Goal: Task Accomplishment & Management: Use online tool/utility

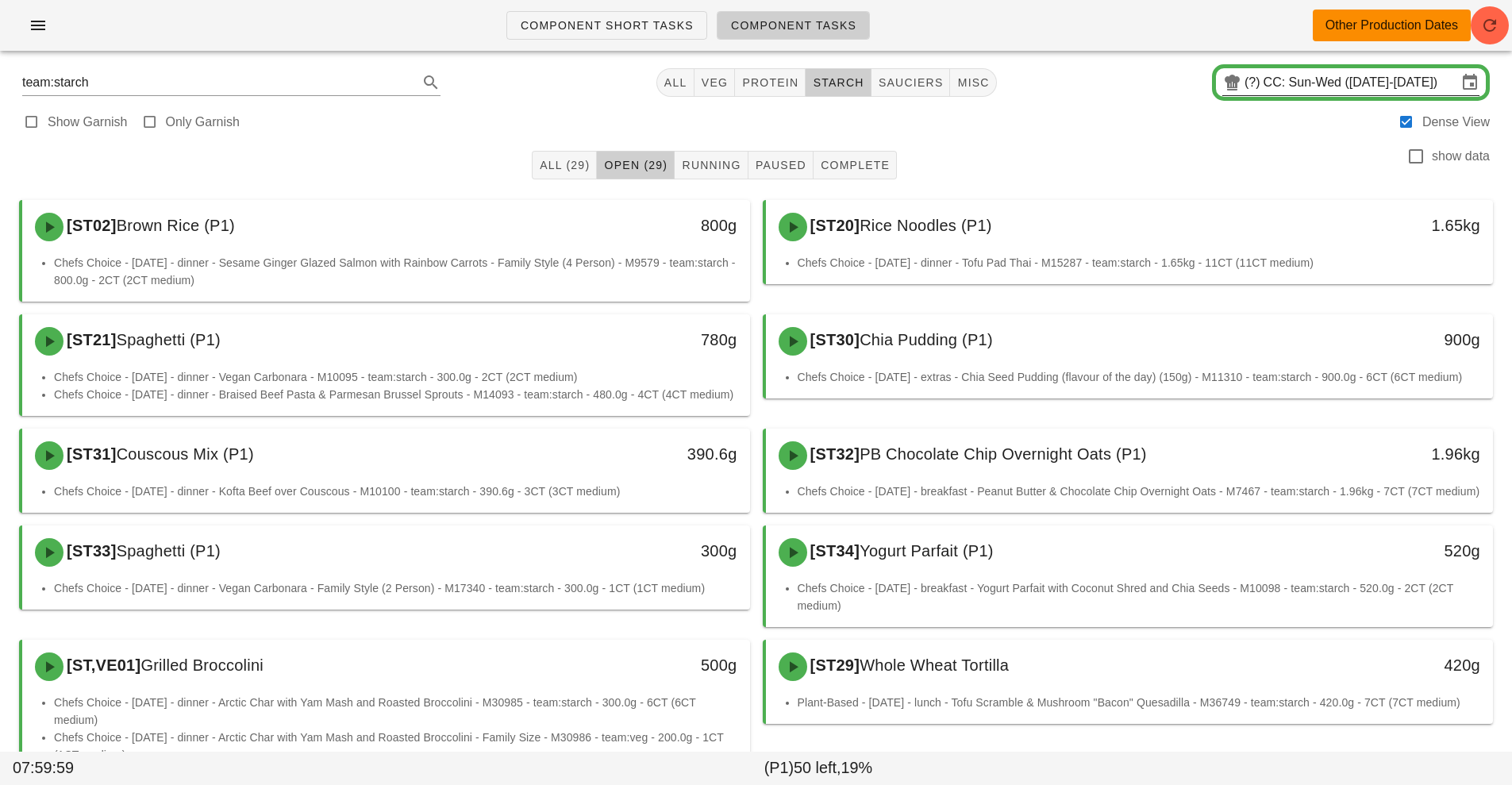
click at [1292, 83] on input "CC: Sun-Wed ([DATE]-[DATE])" at bounding box center [1360, 83] width 194 height 25
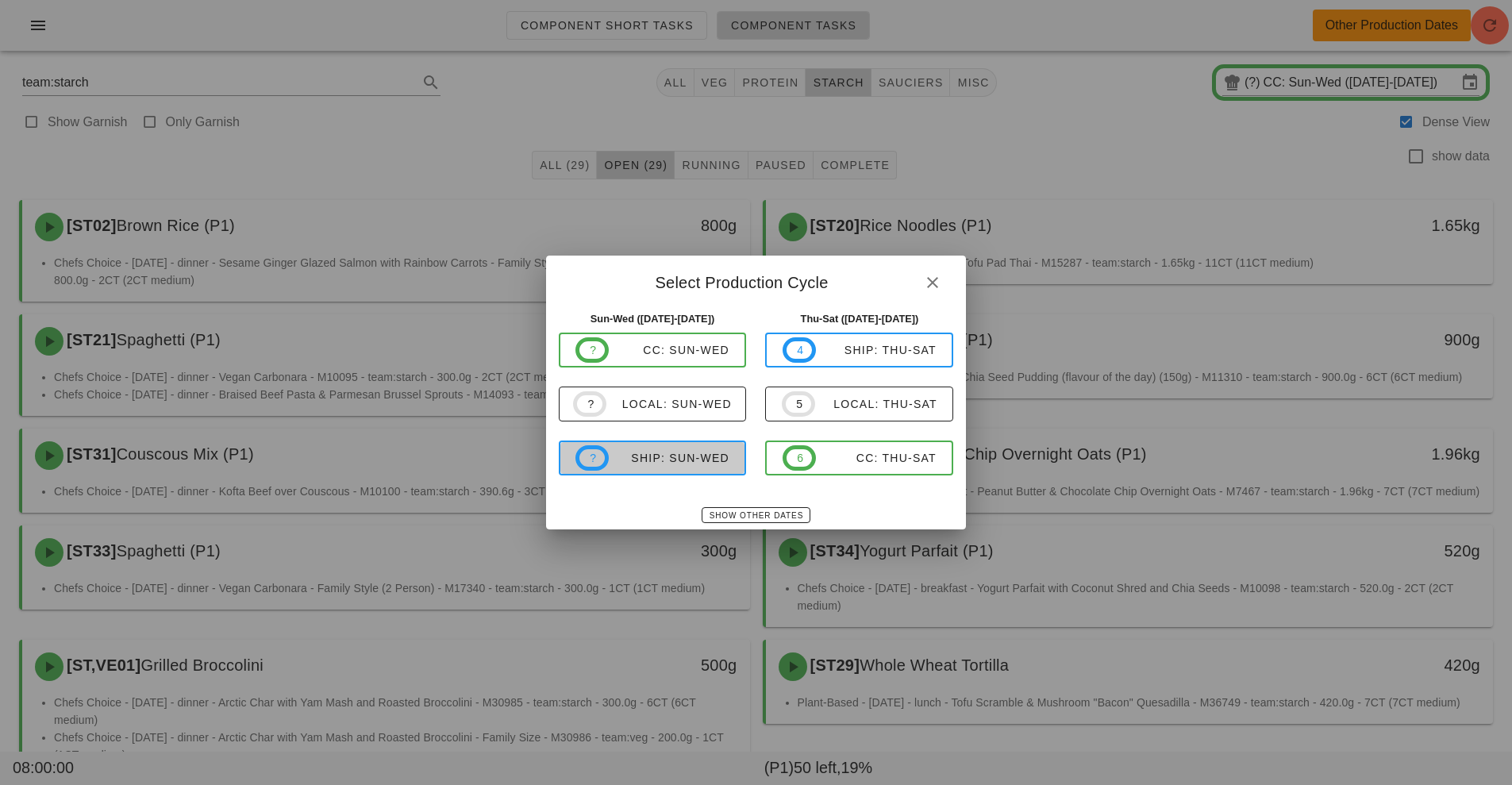
click at [654, 451] on div "ship: Sun-Wed" at bounding box center [669, 457] width 120 height 13
type input "ship: Sun-Wed (Aug 31-Sep 3)"
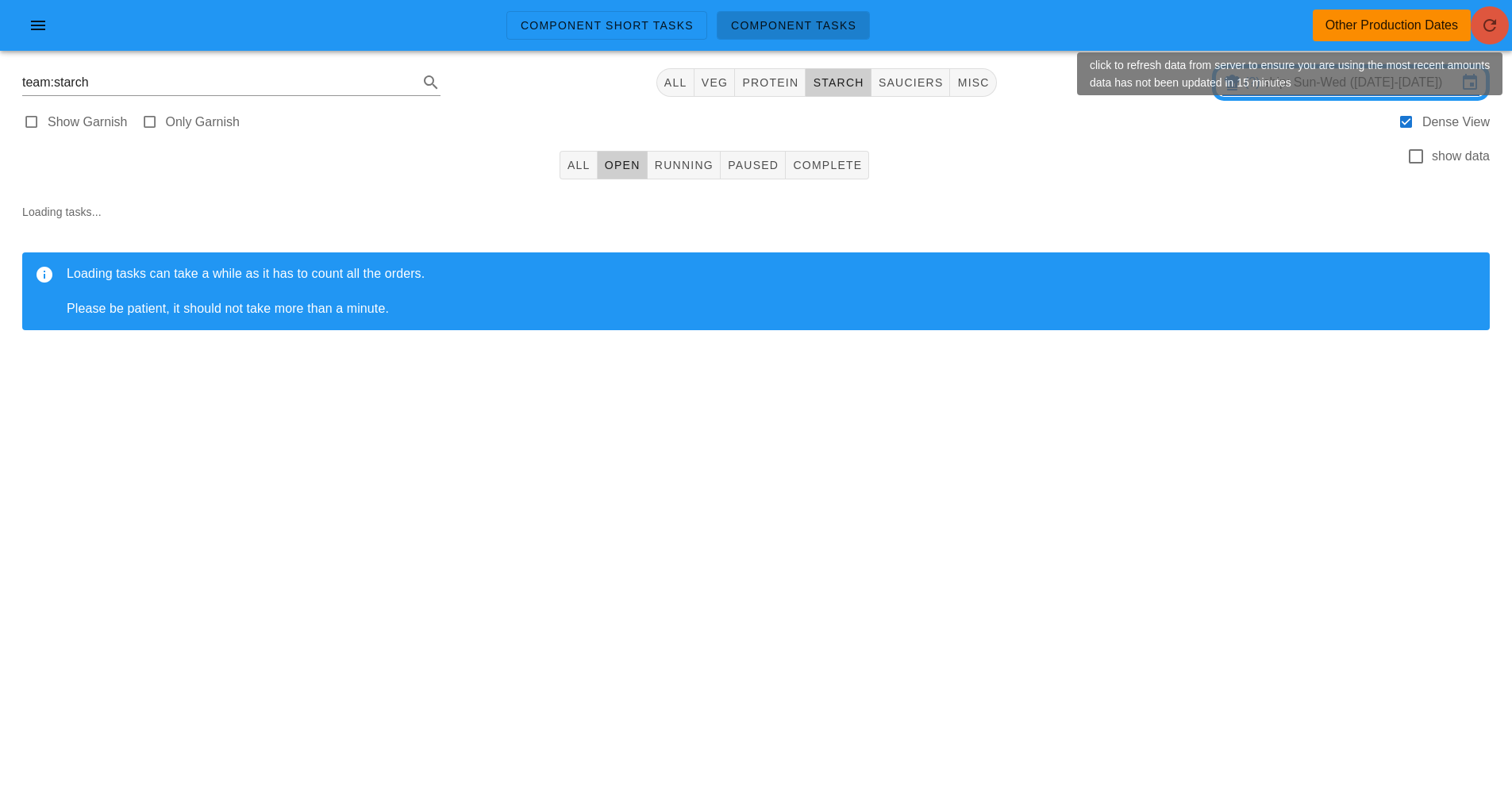
click at [1487, 27] on icon "button" at bounding box center [1490, 25] width 19 height 19
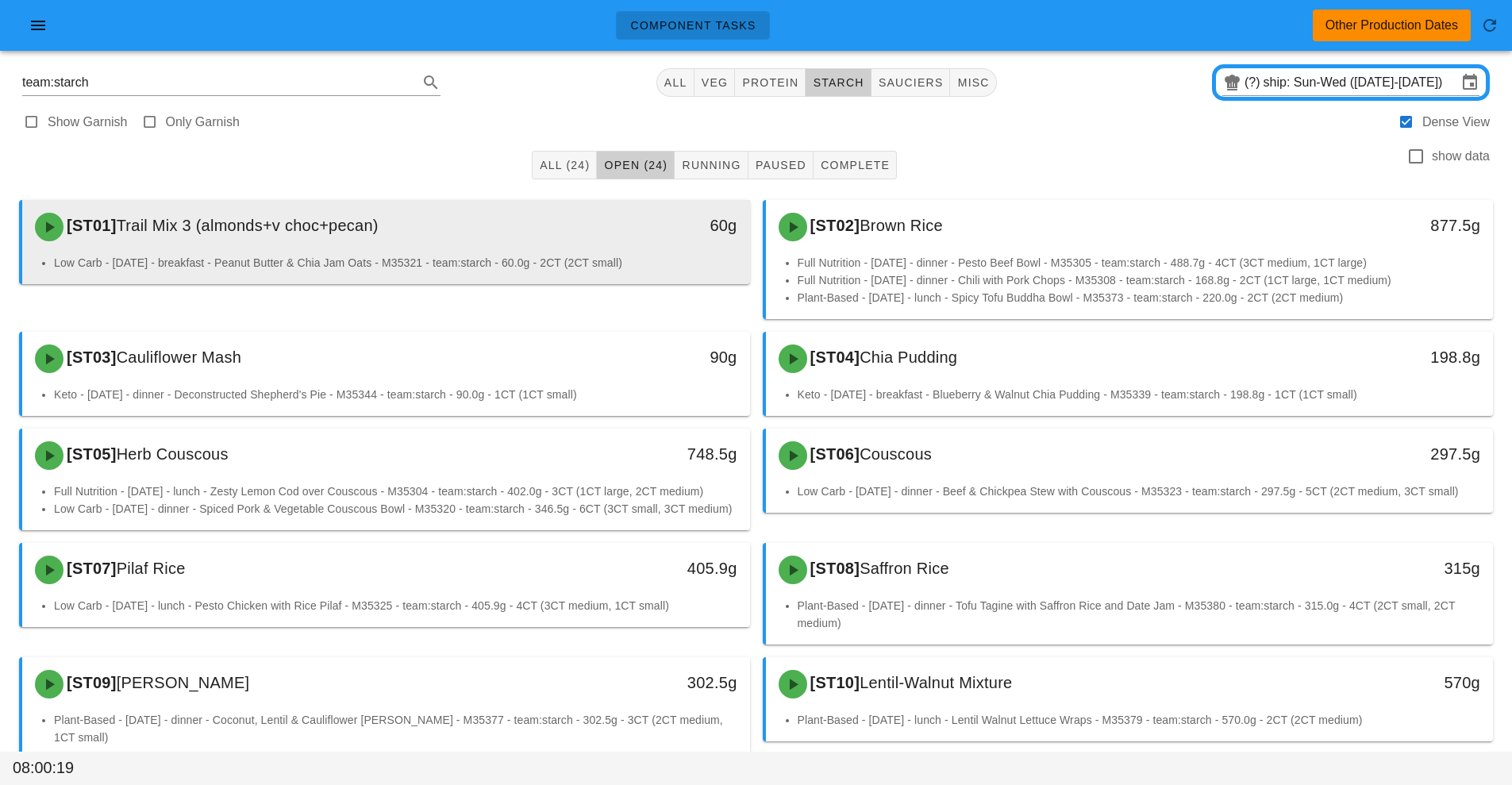
click at [403, 243] on div "[ST01] Trail Mix 3 (almonds+v choc+pecan)" at bounding box center [296, 227] width 541 height 48
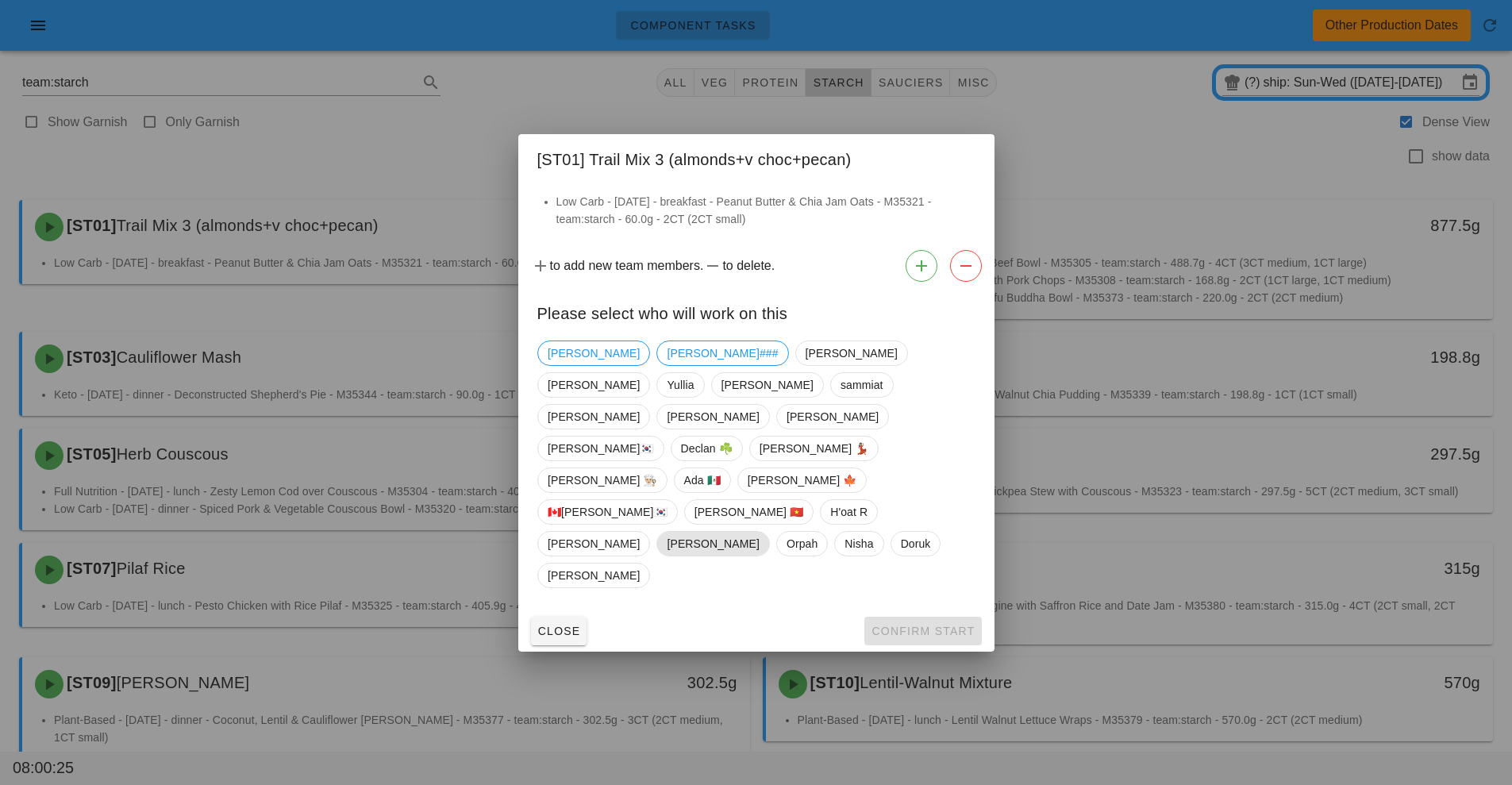
click at [679, 531] on span "[PERSON_NAME]" at bounding box center [713, 543] width 92 height 24
click at [922, 625] on span "Confirm Start" at bounding box center [922, 631] width 104 height 13
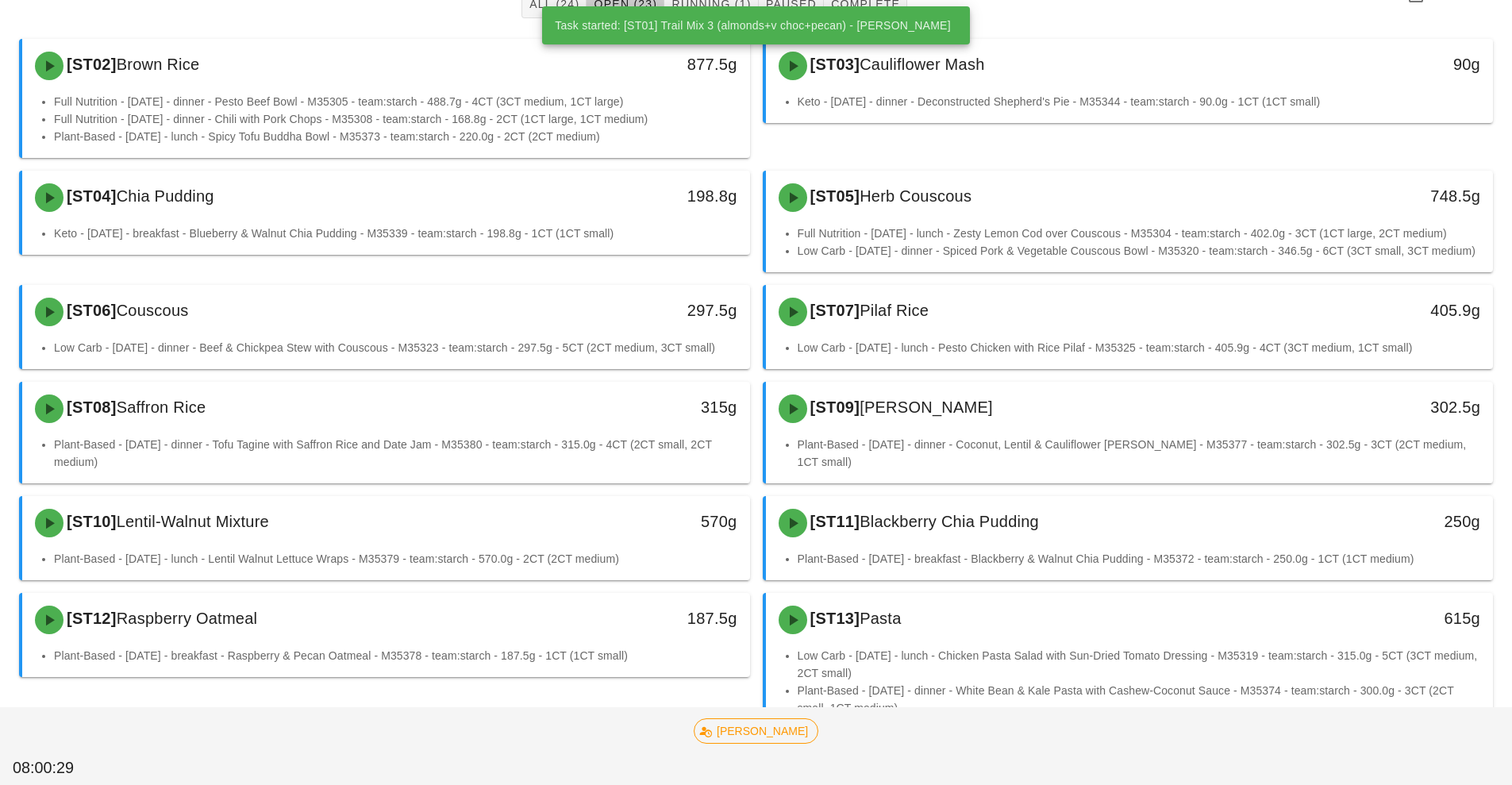
scroll to position [259, 0]
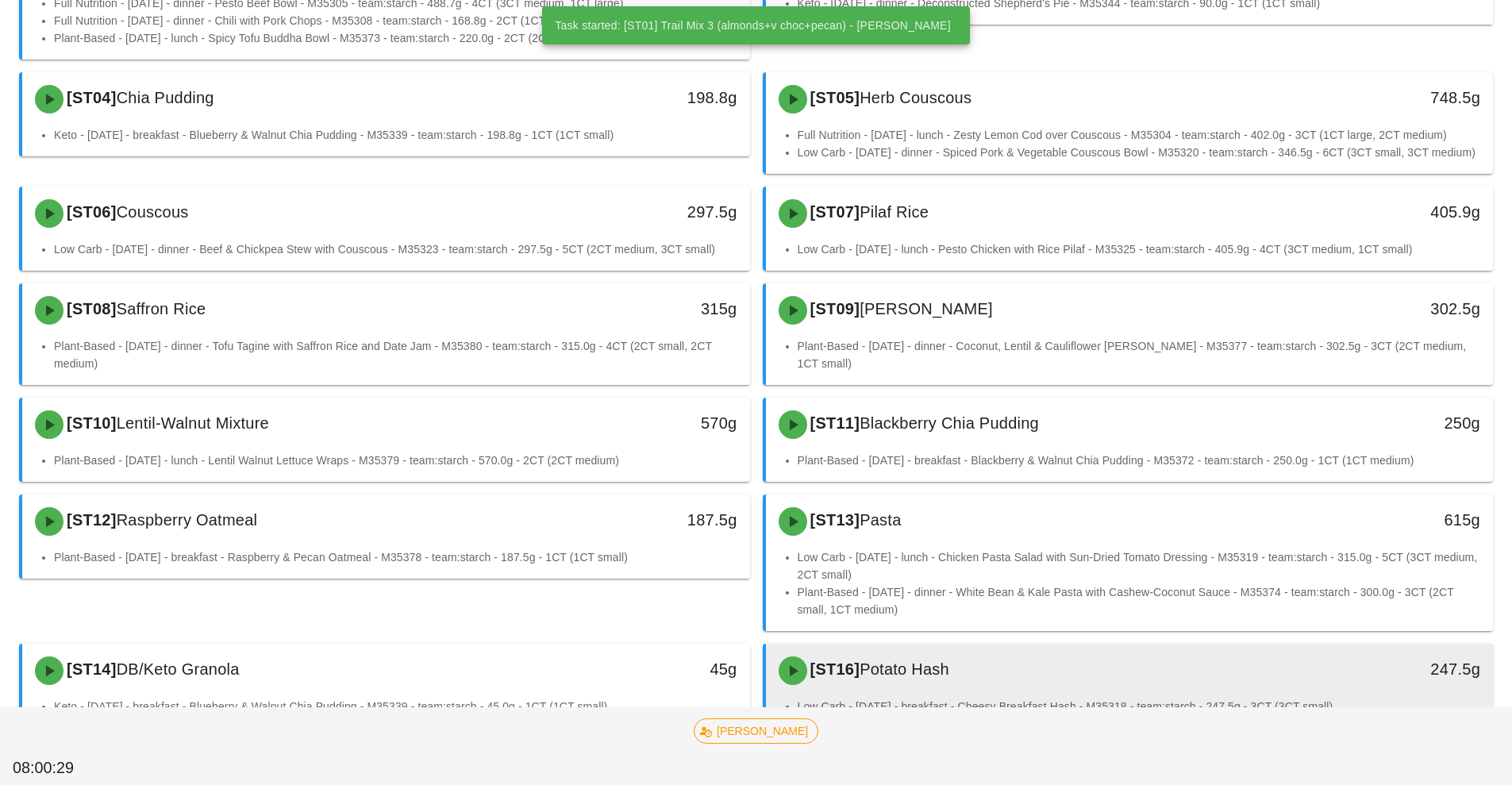
click at [995, 644] on div "[ST16] Potato Hash 247.5g" at bounding box center [1130, 670] width 728 height 54
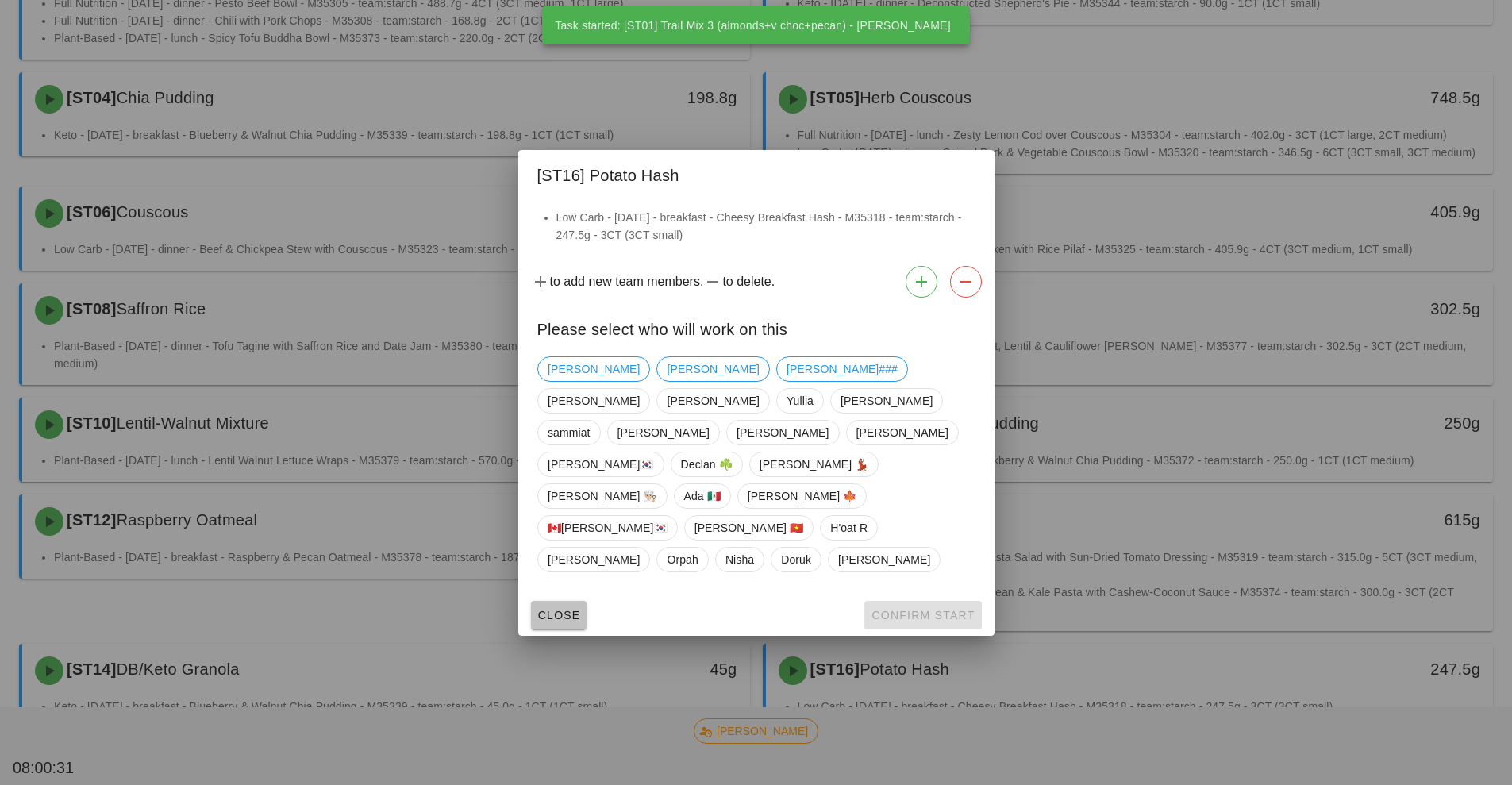
click at [565, 609] on span "Close" at bounding box center [559, 615] width 44 height 13
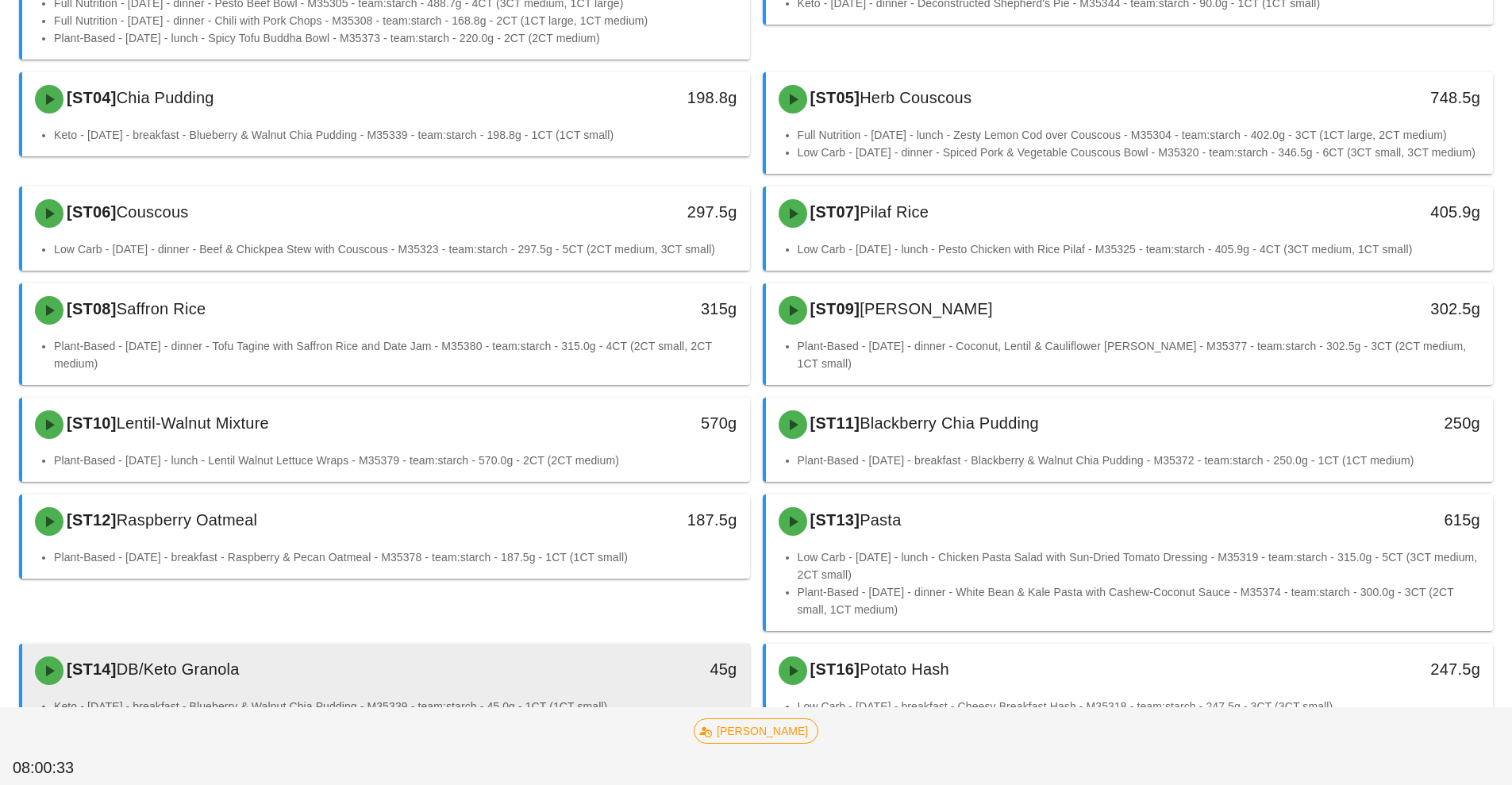
click at [409, 662] on div "[ST14] DB/Keto Granola" at bounding box center [296, 670] width 541 height 48
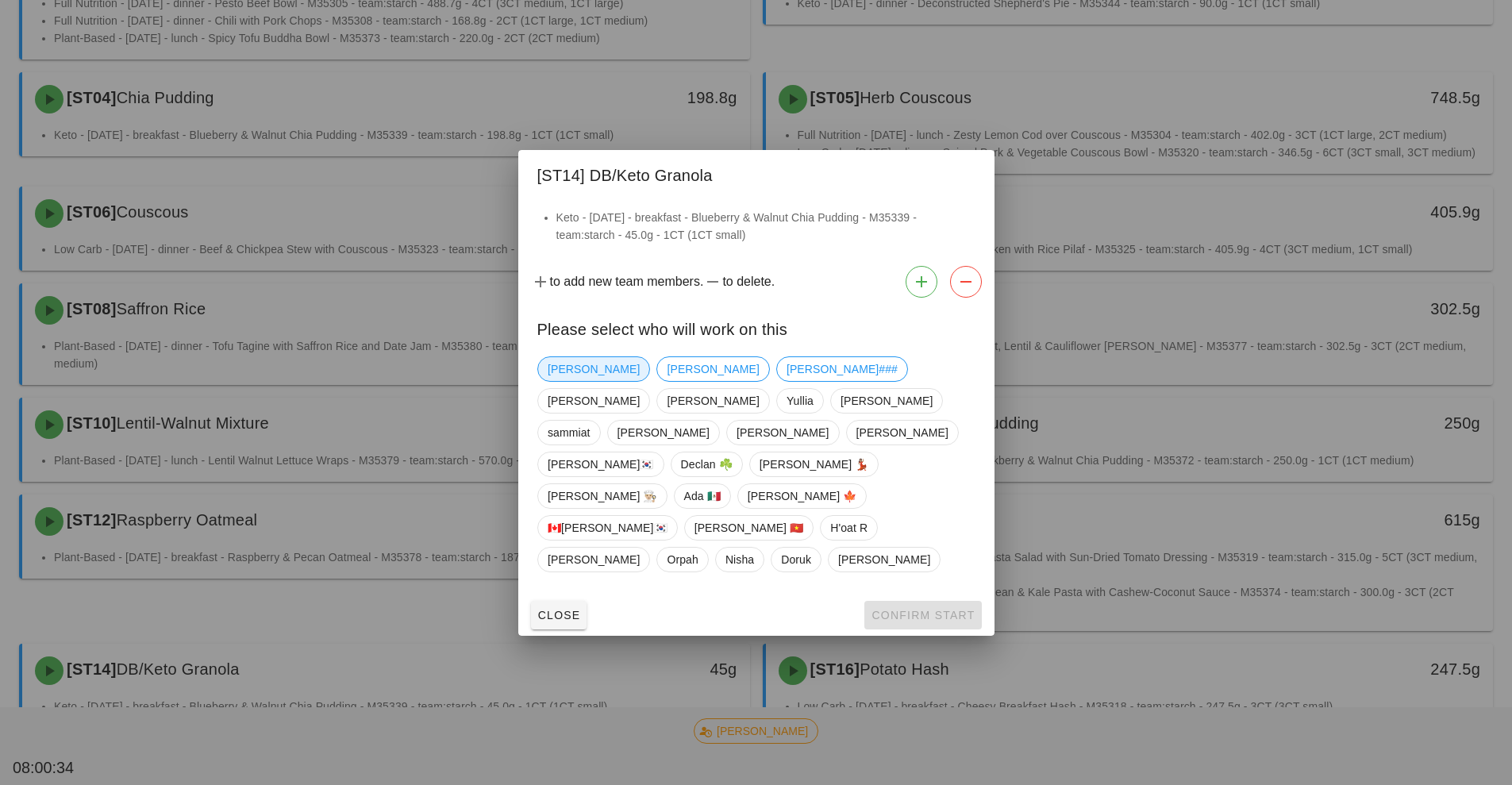
click at [572, 381] on span "[PERSON_NAME]" at bounding box center [593, 369] width 92 height 24
click at [916, 609] on span "Confirm Start" at bounding box center [922, 615] width 104 height 13
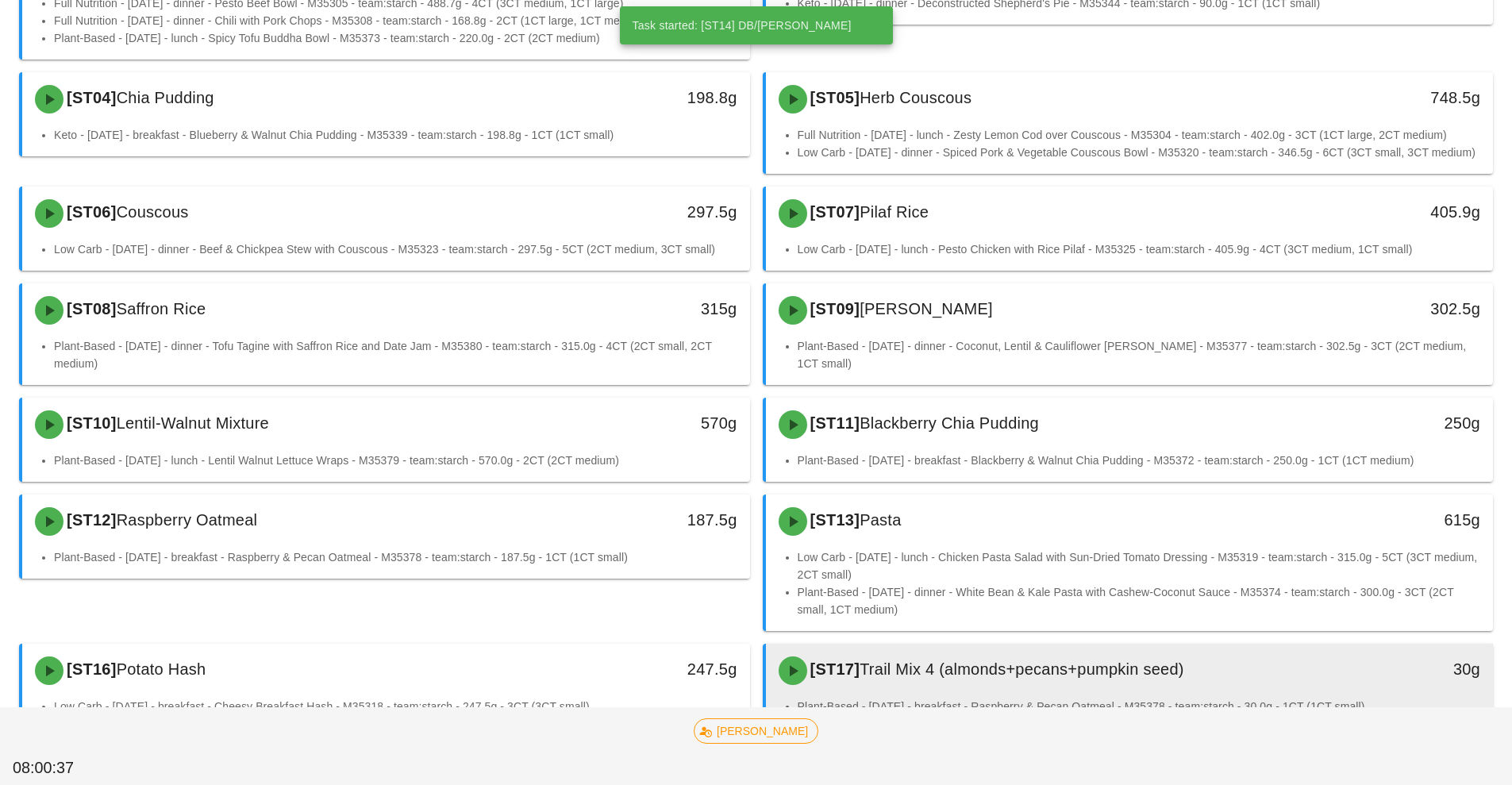
click at [1041, 675] on span "Trail Mix 4 (almonds+pecans+pumpkin seed)" at bounding box center [1022, 669] width 324 height 18
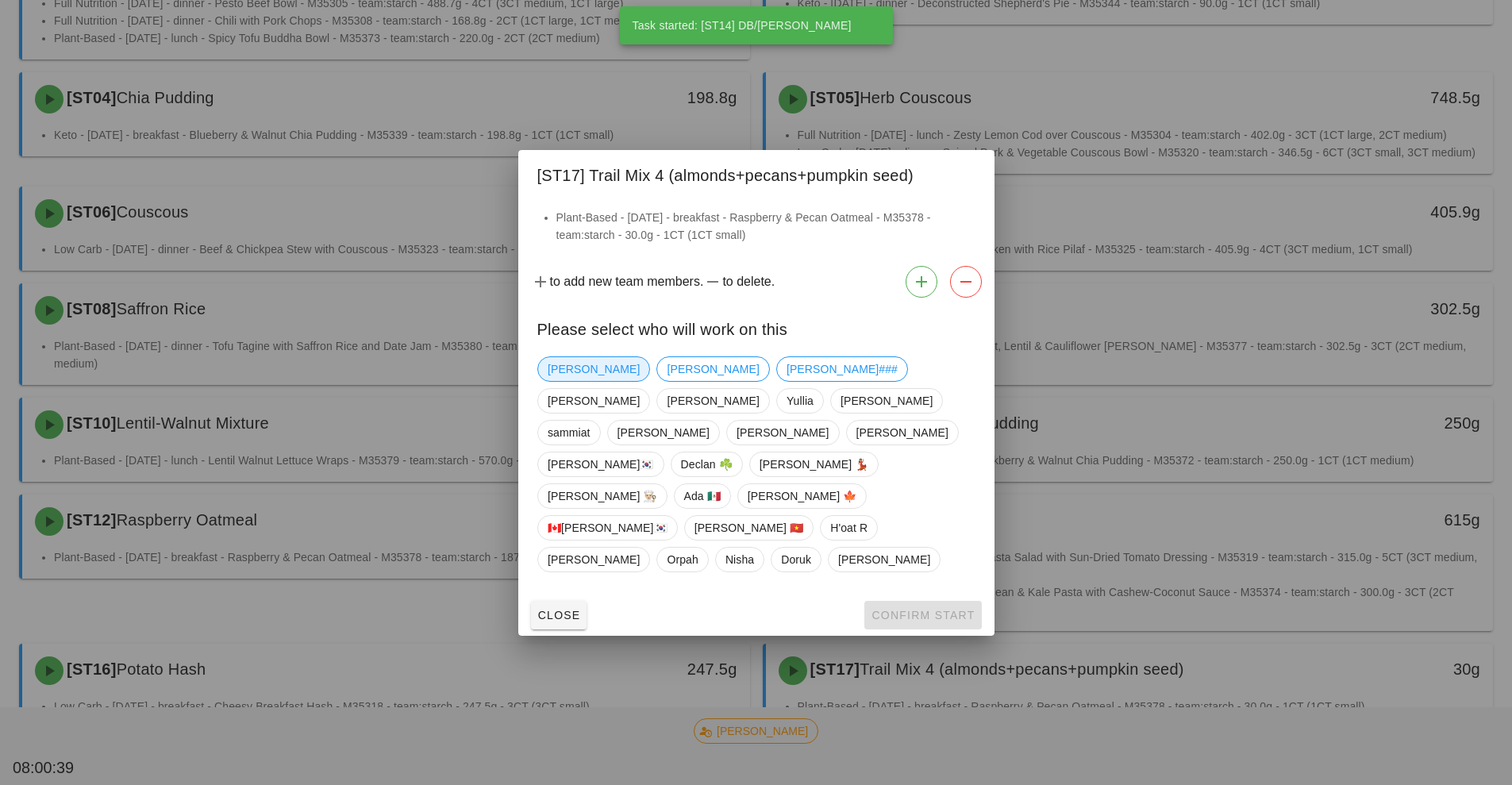
click at [576, 381] on span "[PERSON_NAME]" at bounding box center [593, 369] width 92 height 24
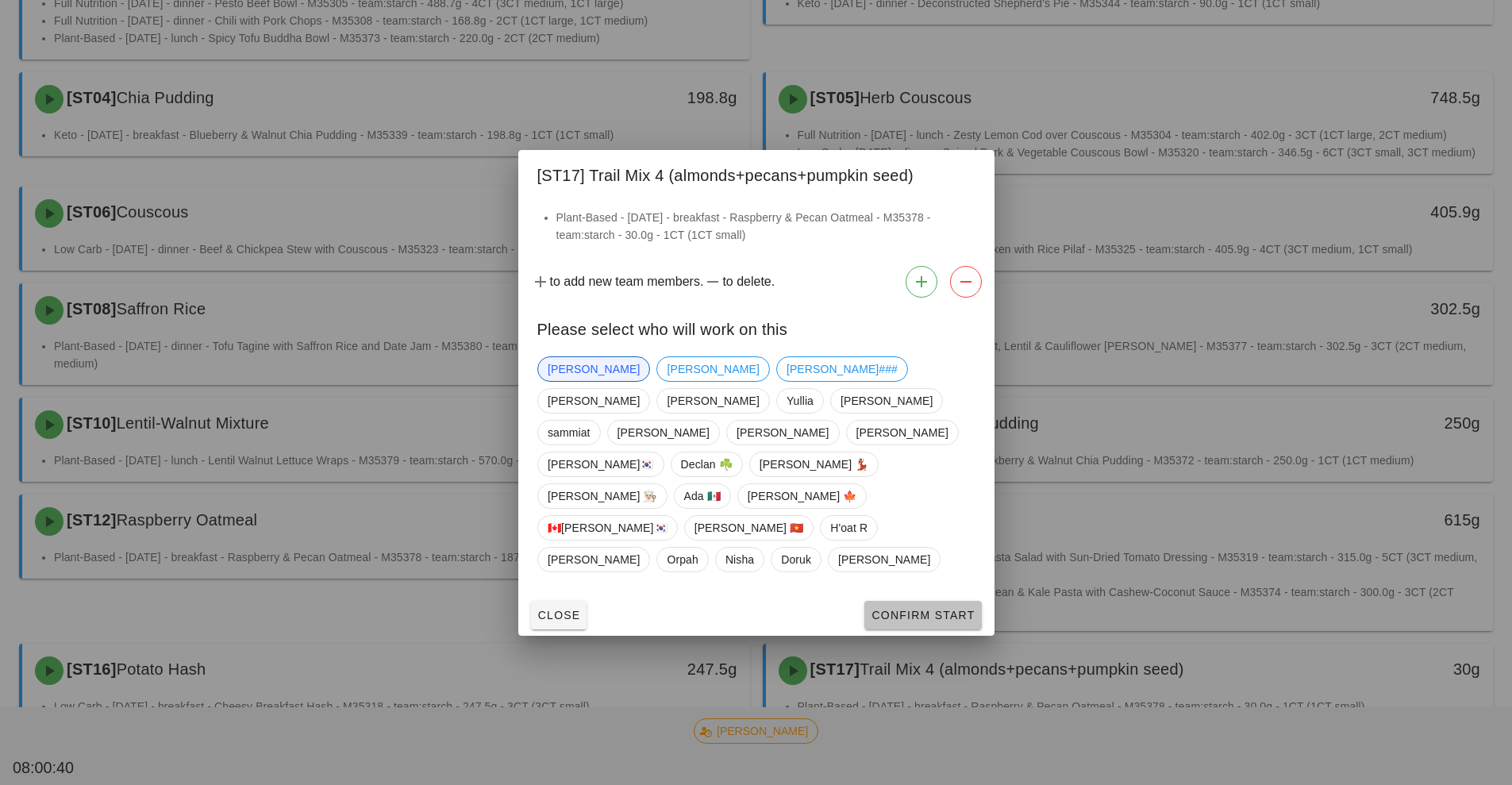
click at [912, 609] on span "Confirm Start" at bounding box center [922, 615] width 104 height 13
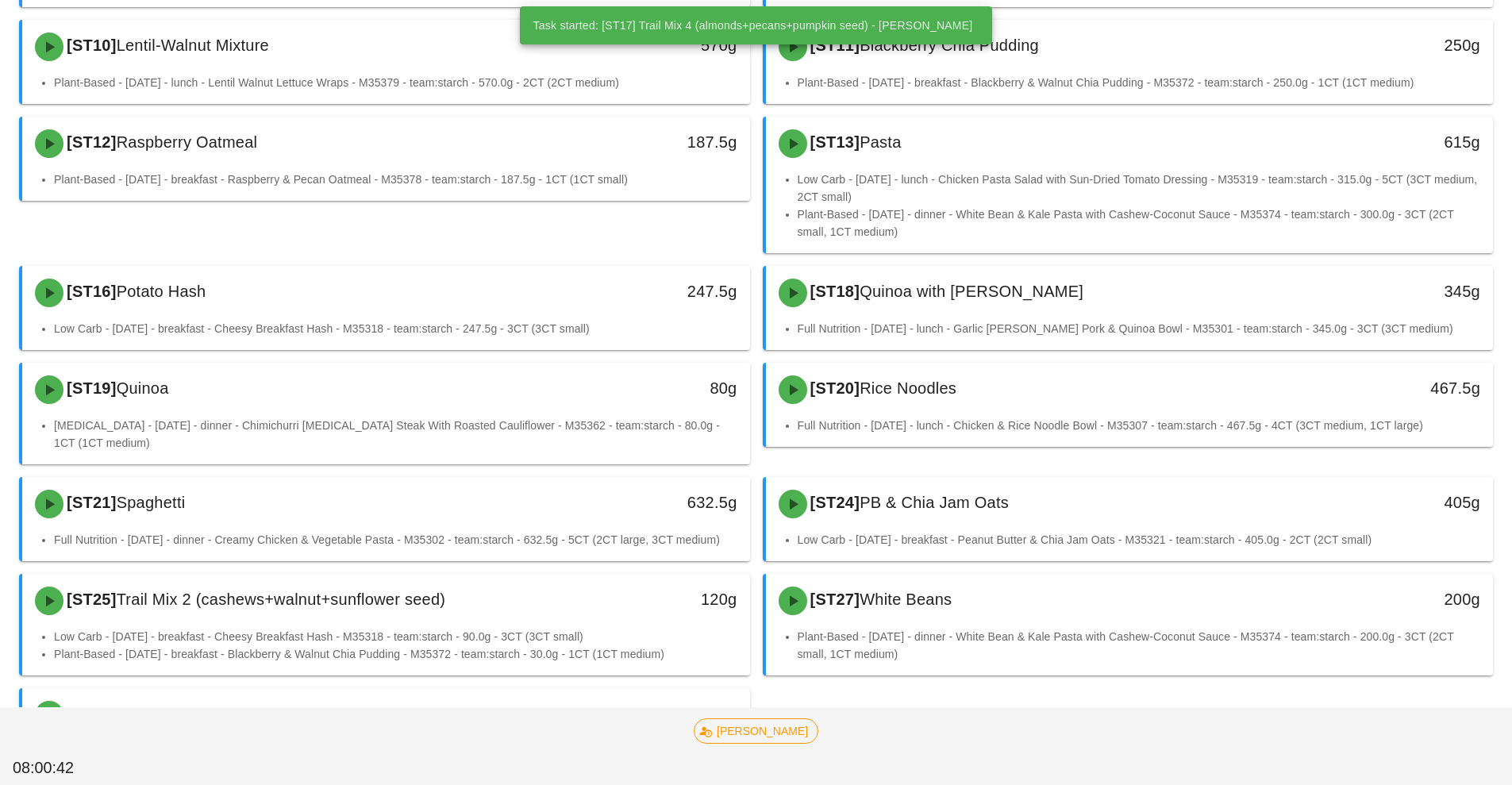
scroll to position [654, 0]
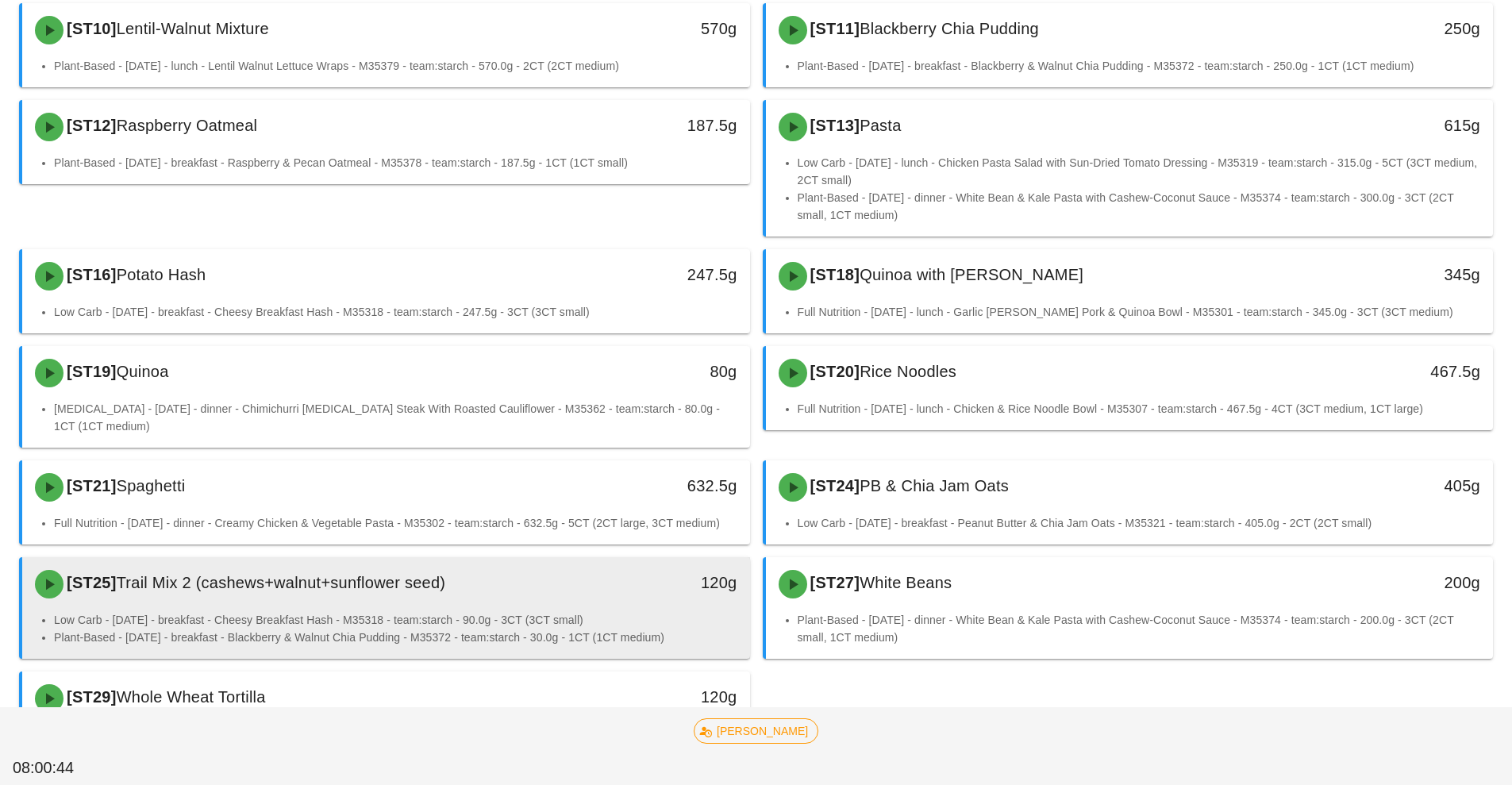
click at [409, 586] on div "[ST25] Trail Mix 2 (cashews+walnut+sunflower seed)" at bounding box center [296, 584] width 541 height 48
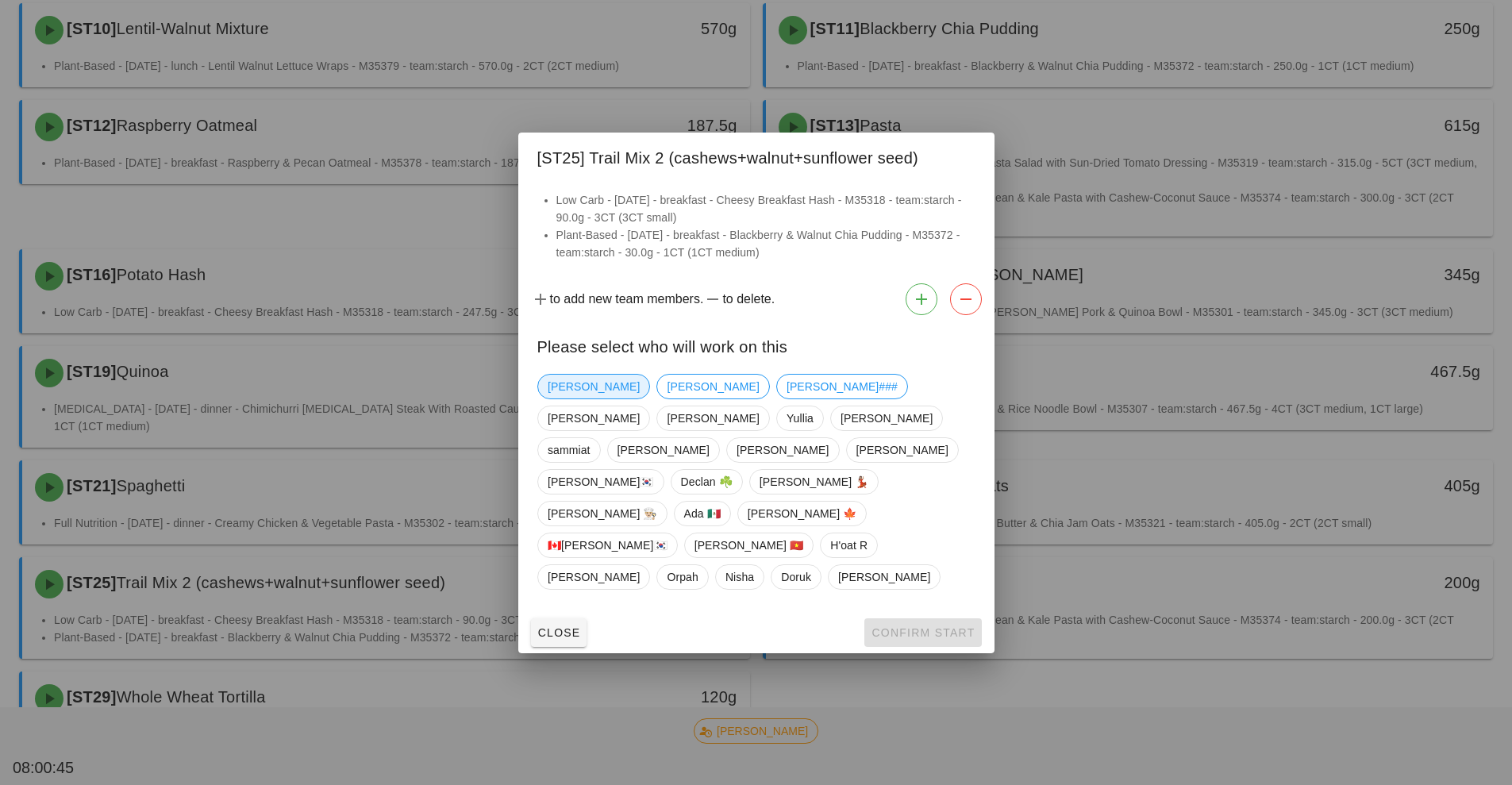
click at [567, 398] on span "[PERSON_NAME]" at bounding box center [593, 387] width 92 height 24
click at [916, 627] on span "Confirm Start" at bounding box center [922, 633] width 104 height 13
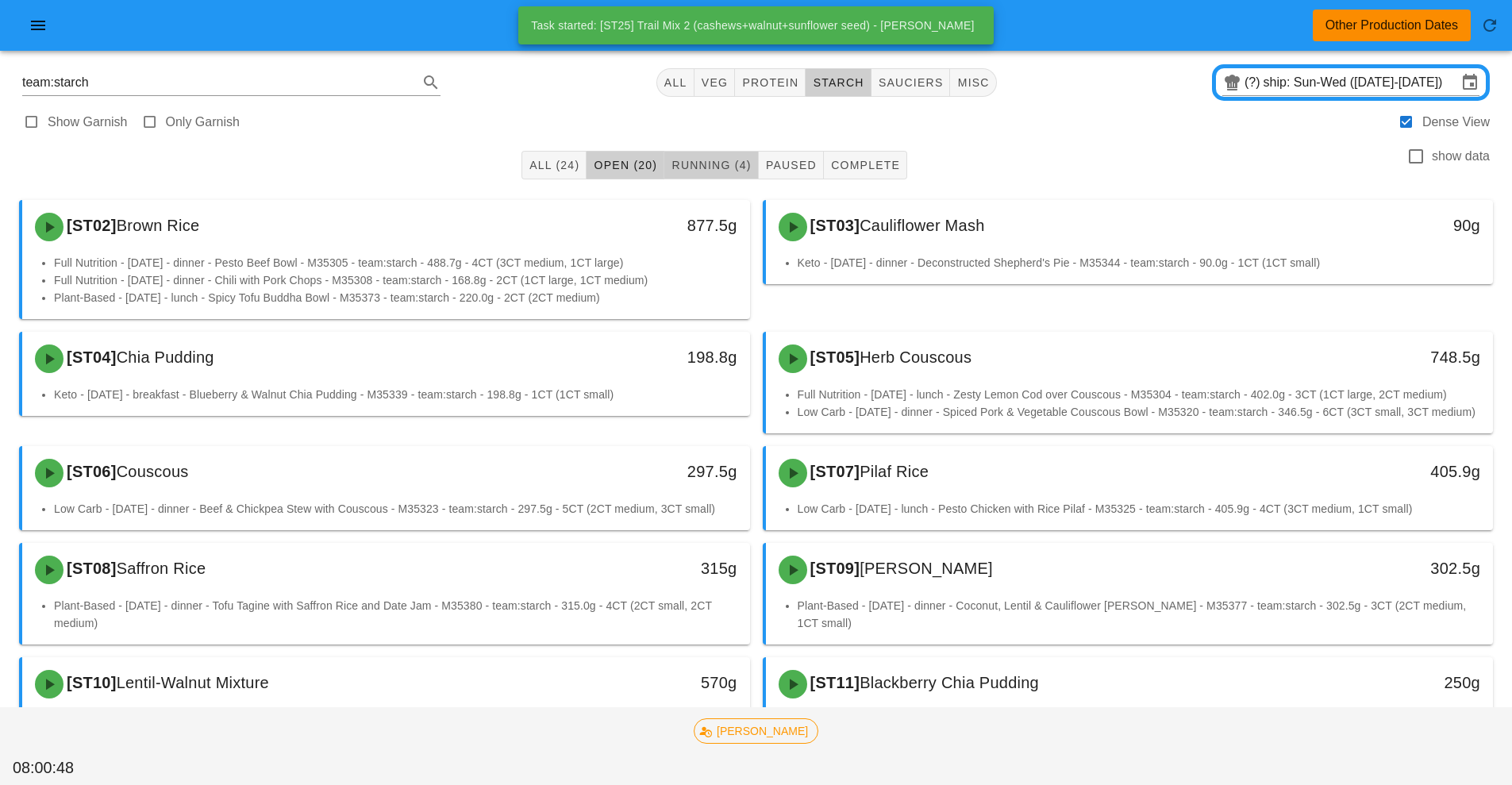
click at [708, 171] on span "Running (4)" at bounding box center [710, 164] width 80 height 13
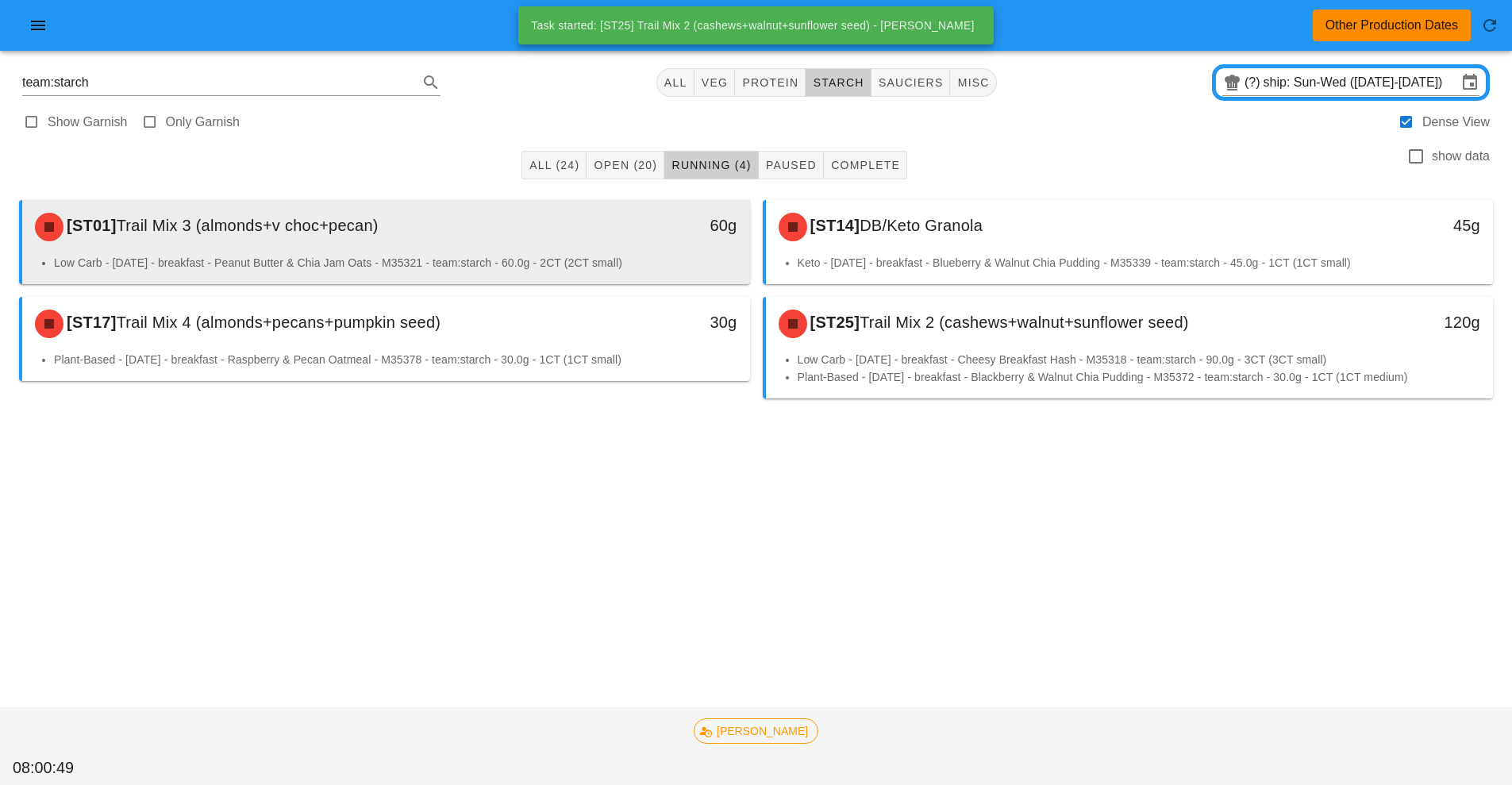
click at [467, 249] on div "[ST01] Trail Mix 3 (almonds+v choc+pecan)" at bounding box center [296, 227] width 541 height 48
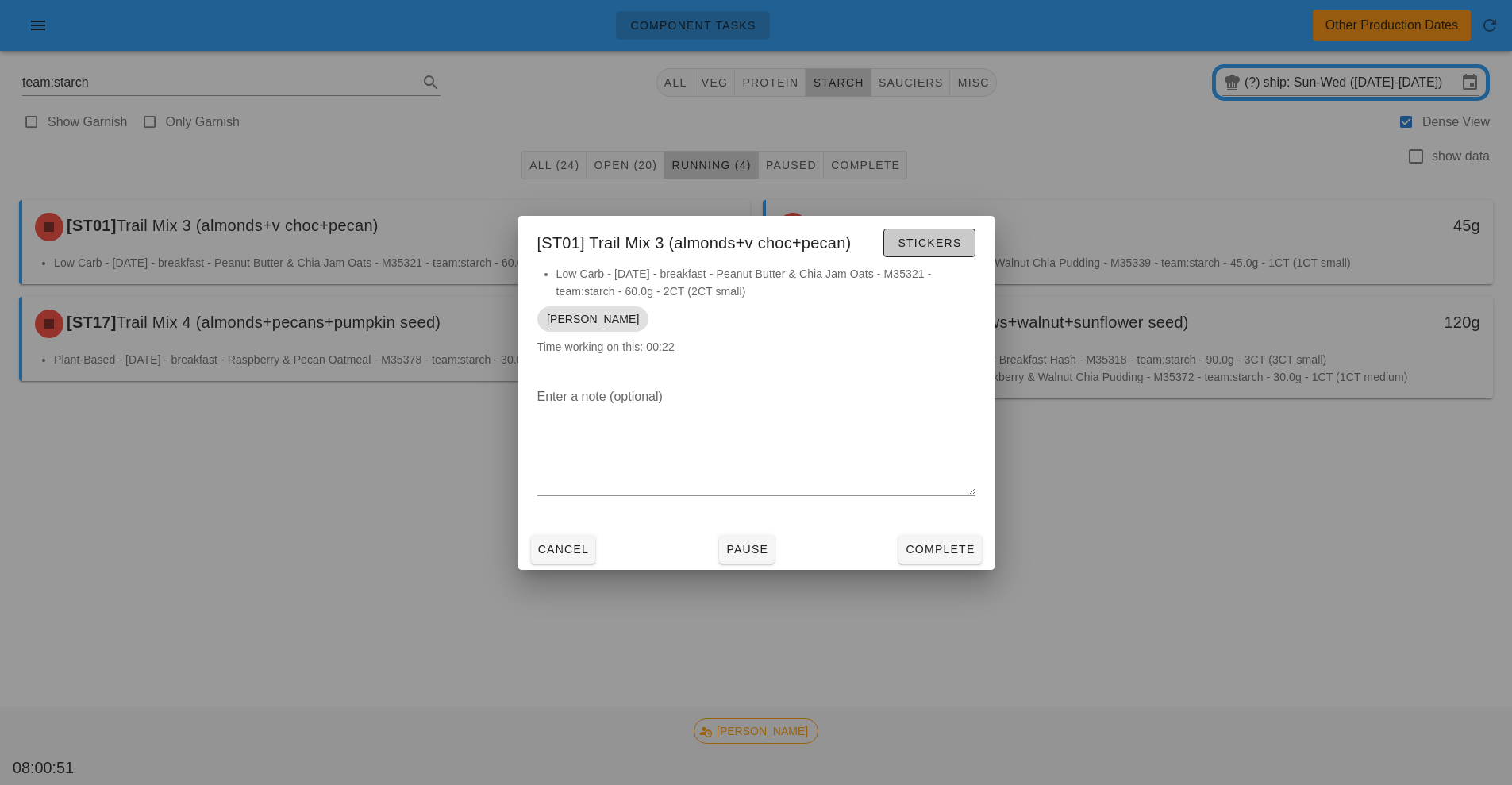
click at [931, 243] on span "Stickers" at bounding box center [929, 243] width 64 height 13
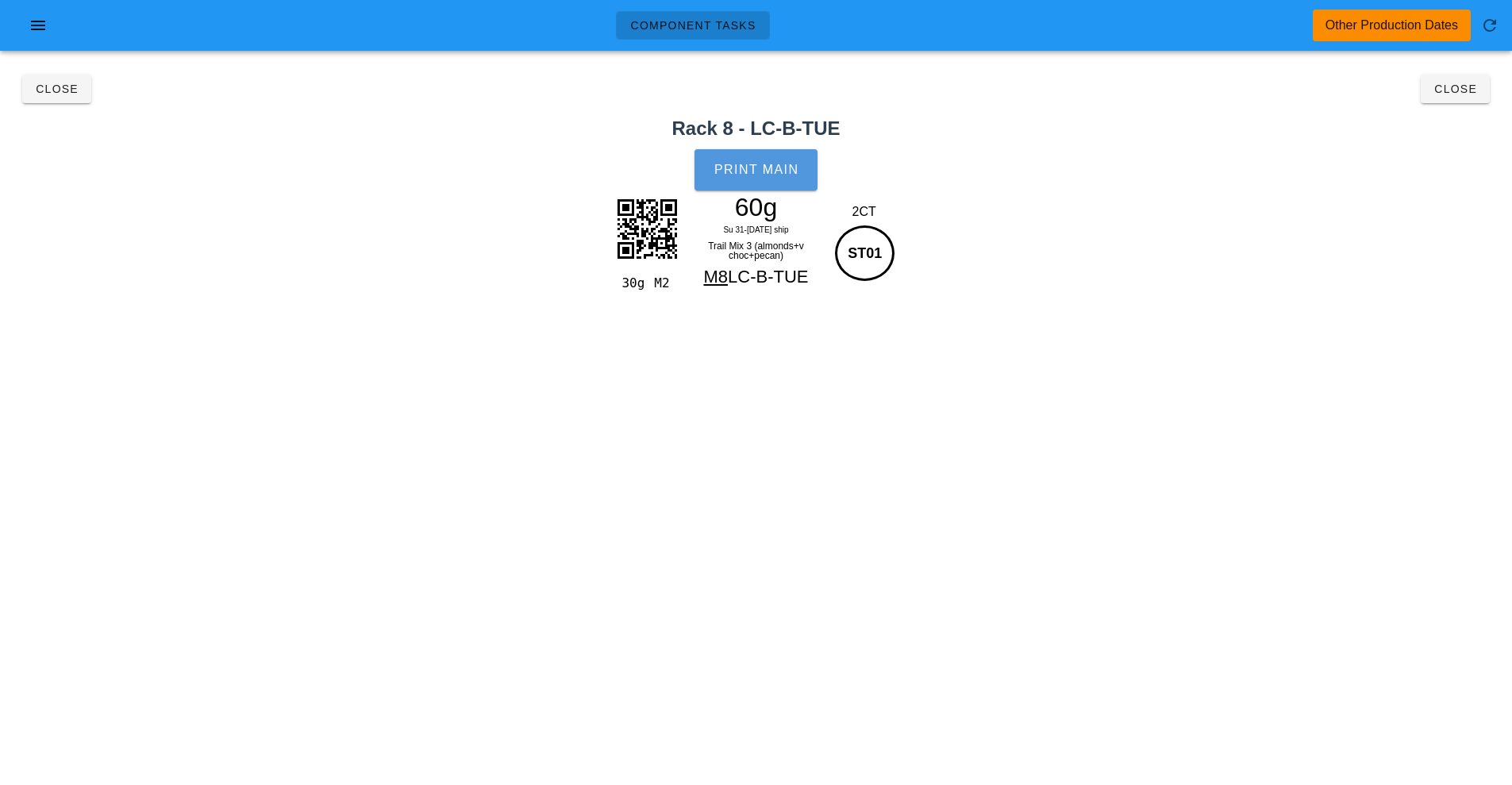
click at [768, 173] on span "Print Main" at bounding box center [756, 169] width 86 height 14
click at [37, 98] on button "Close" at bounding box center [56, 89] width 69 height 29
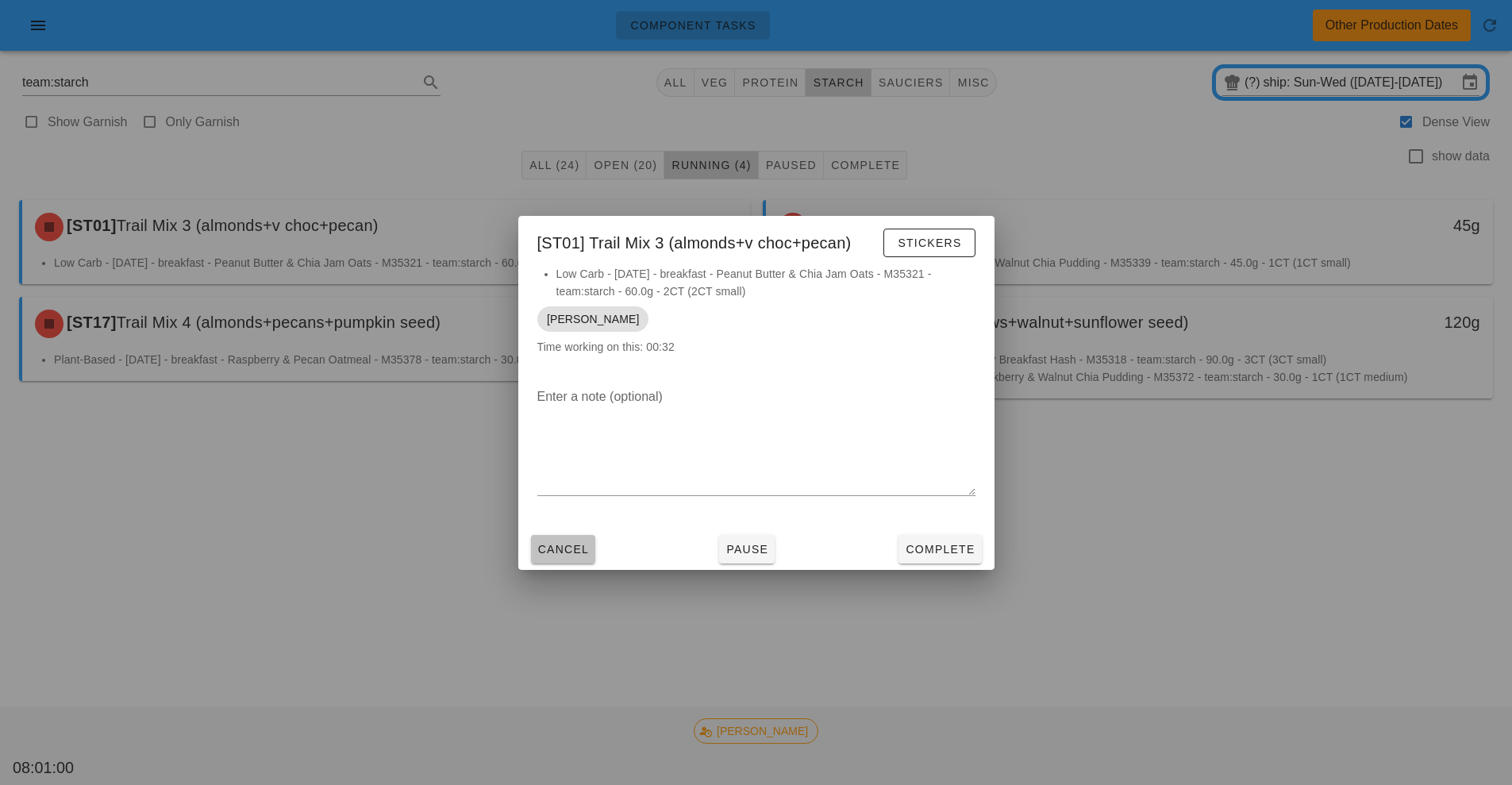
click at [562, 550] on span "Cancel" at bounding box center [564, 549] width 52 height 13
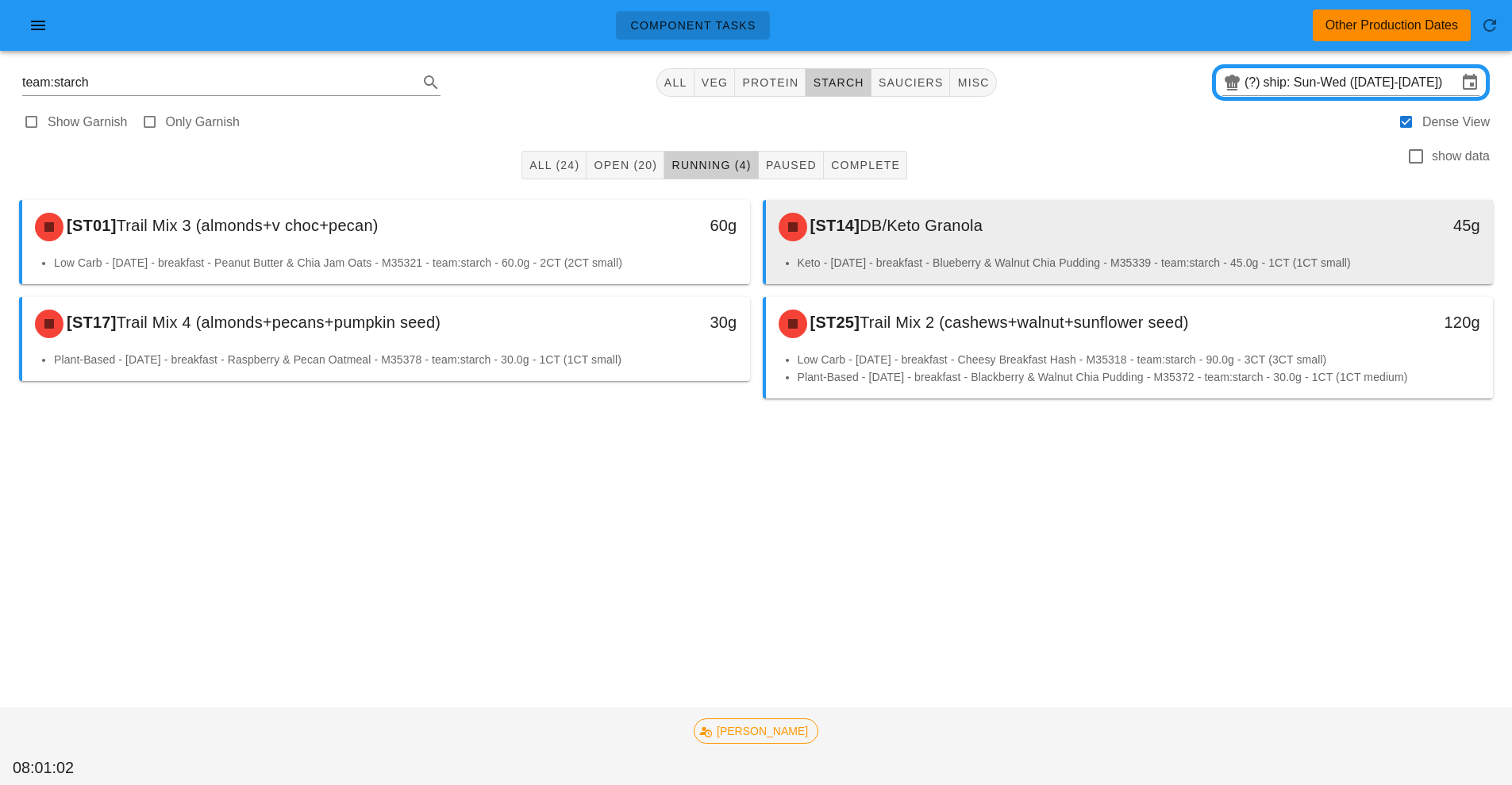
click at [952, 244] on div "[ST14] DB/Keto Granola" at bounding box center [1039, 227] width 541 height 48
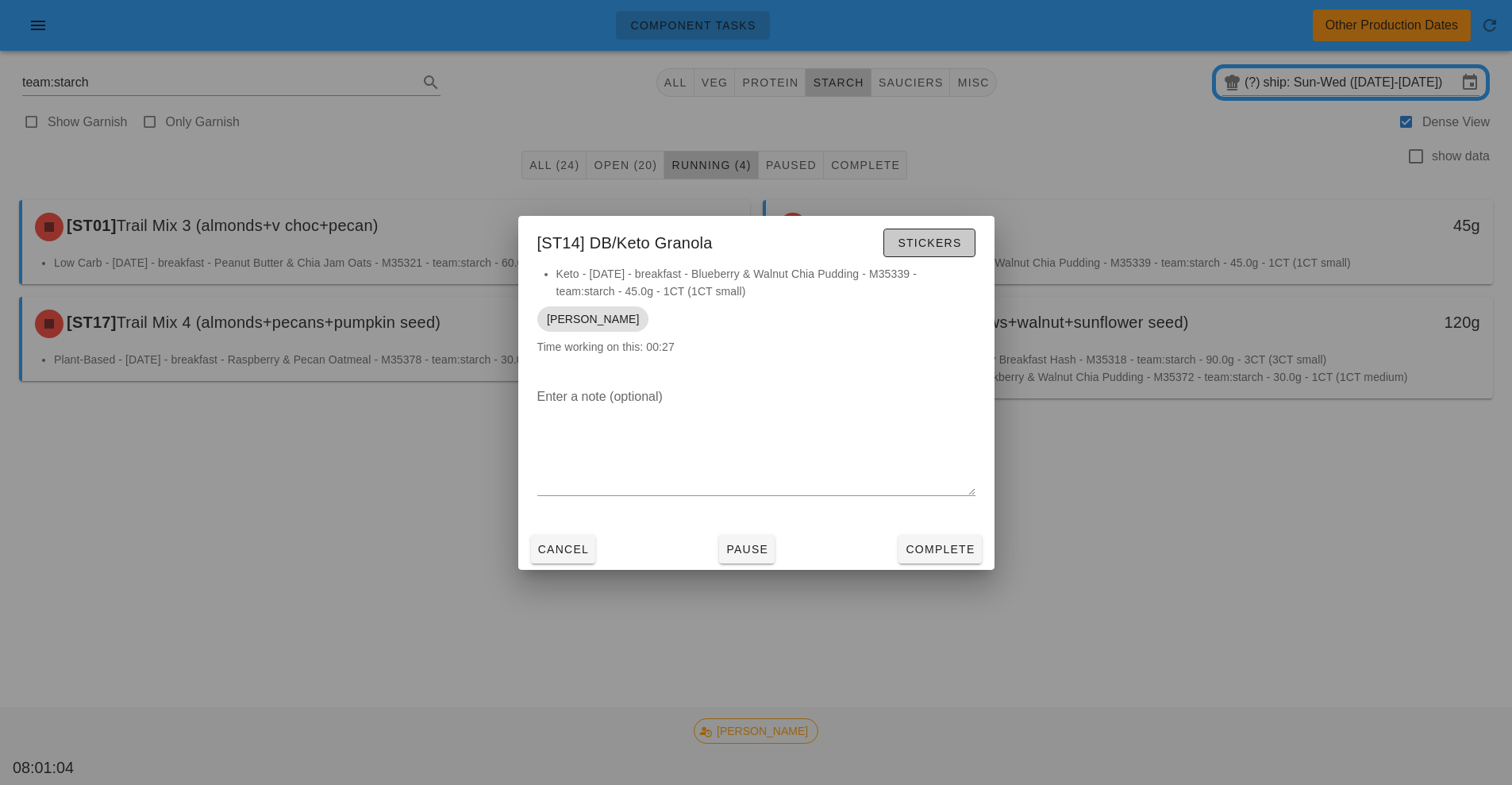
click at [930, 237] on span "Stickers" at bounding box center [929, 243] width 64 height 13
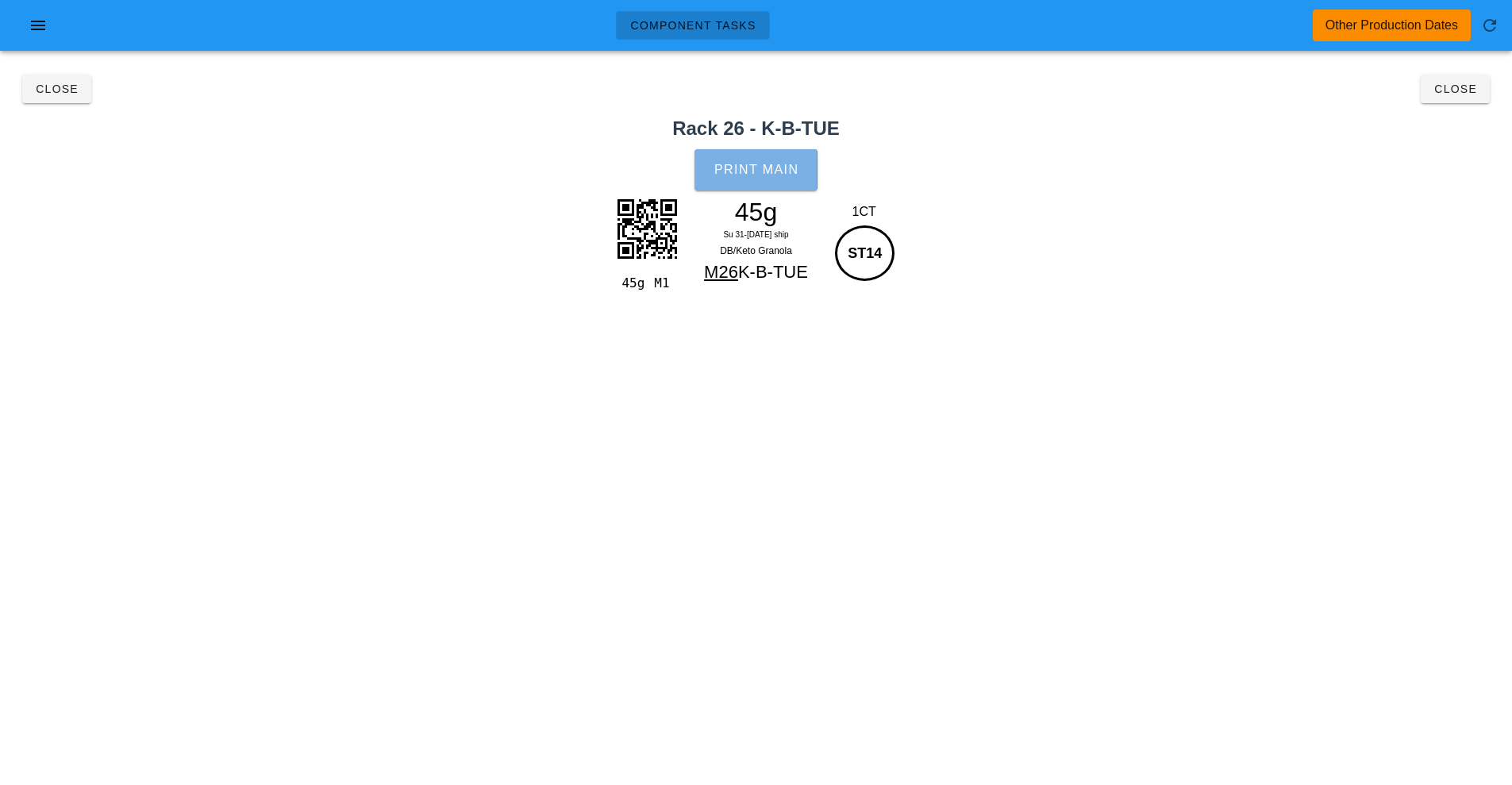
click at [757, 190] on button "Print Main" at bounding box center [756, 169] width 122 height 41
click at [45, 77] on button "Close" at bounding box center [56, 89] width 69 height 29
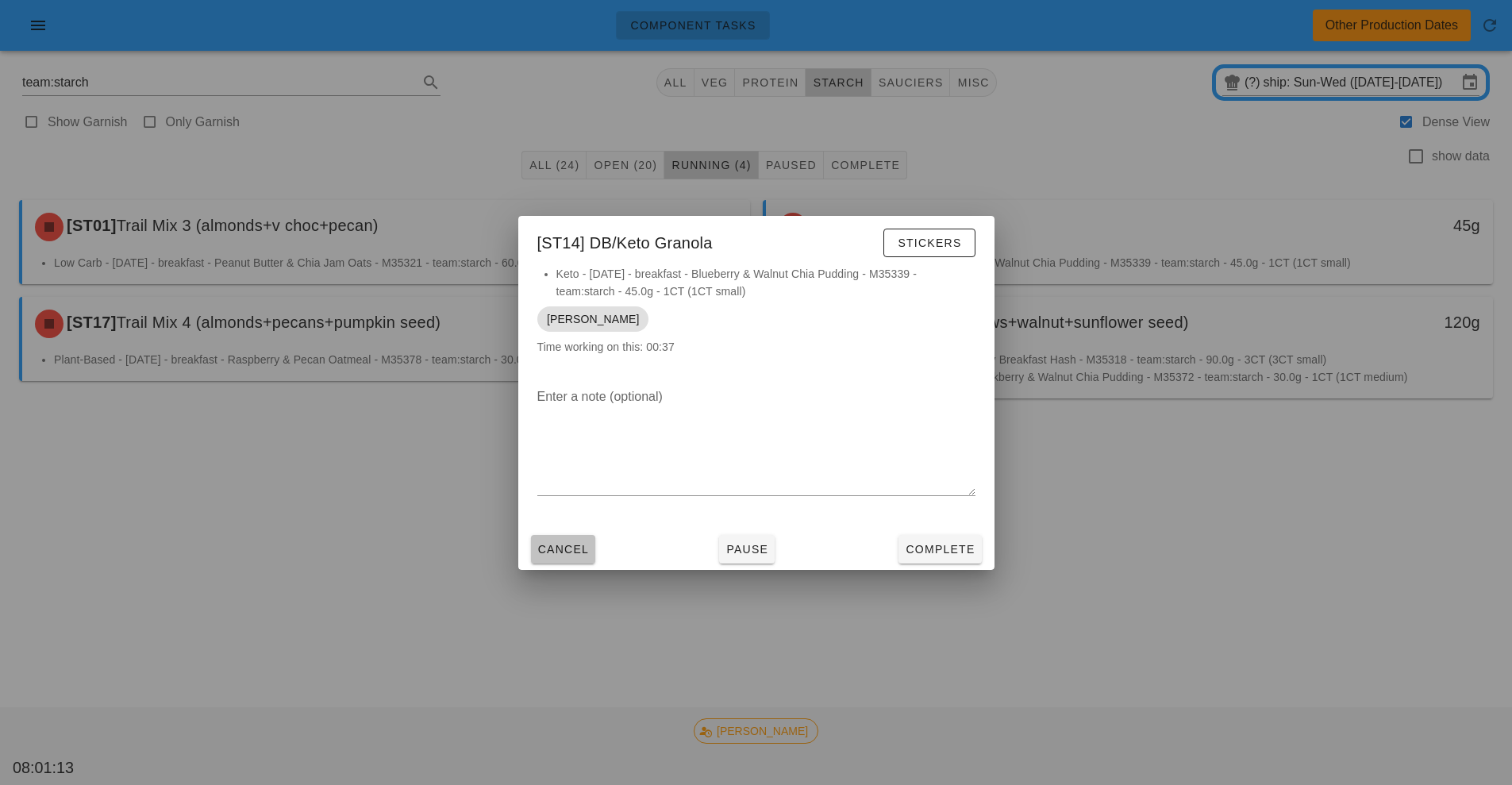
click at [564, 550] on span "Cancel" at bounding box center [564, 549] width 52 height 13
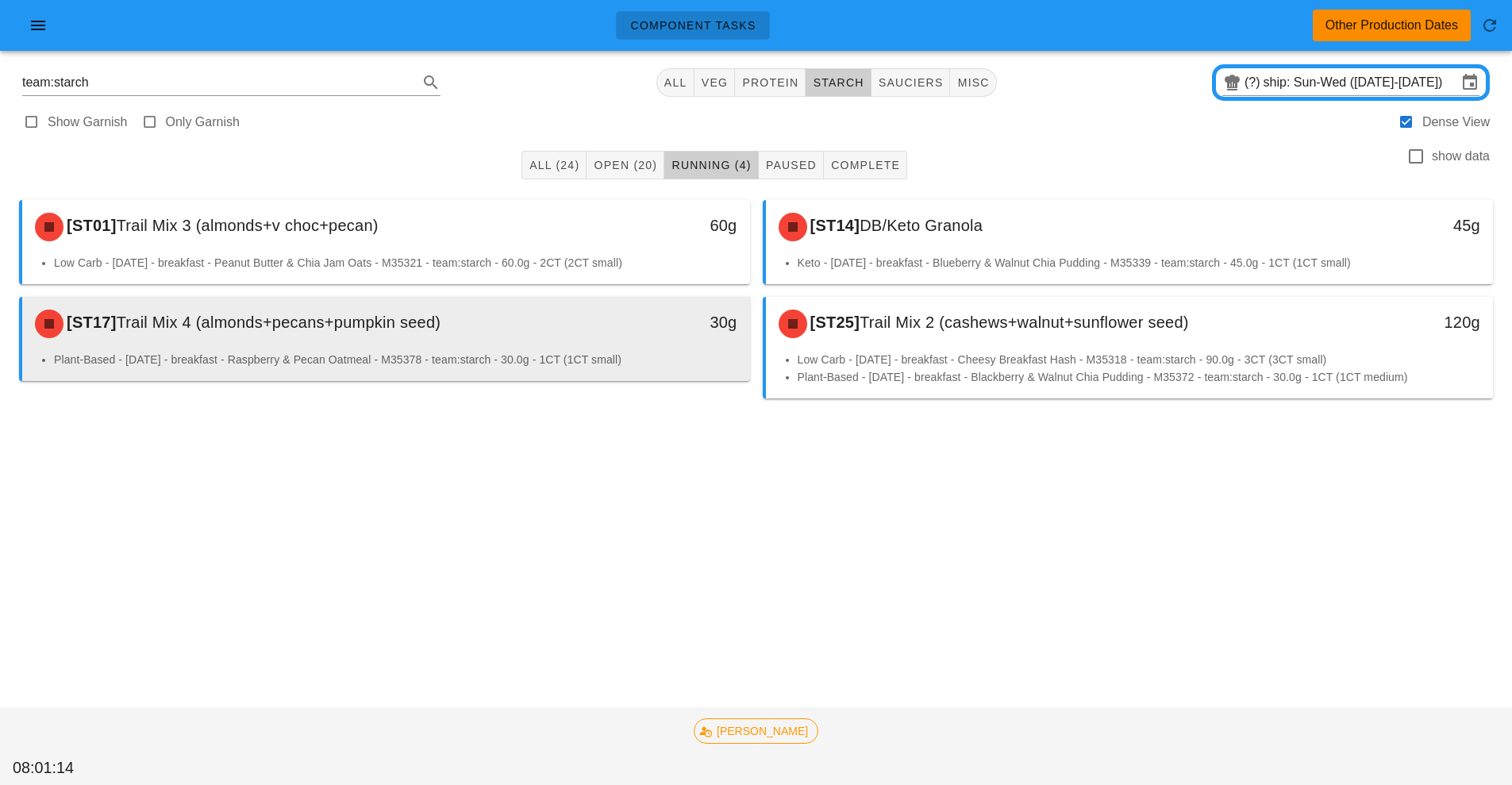
click at [235, 336] on div "[ST17] Trail Mix 4 (almonds+pecans+pumpkin seed)" at bounding box center [296, 323] width 541 height 48
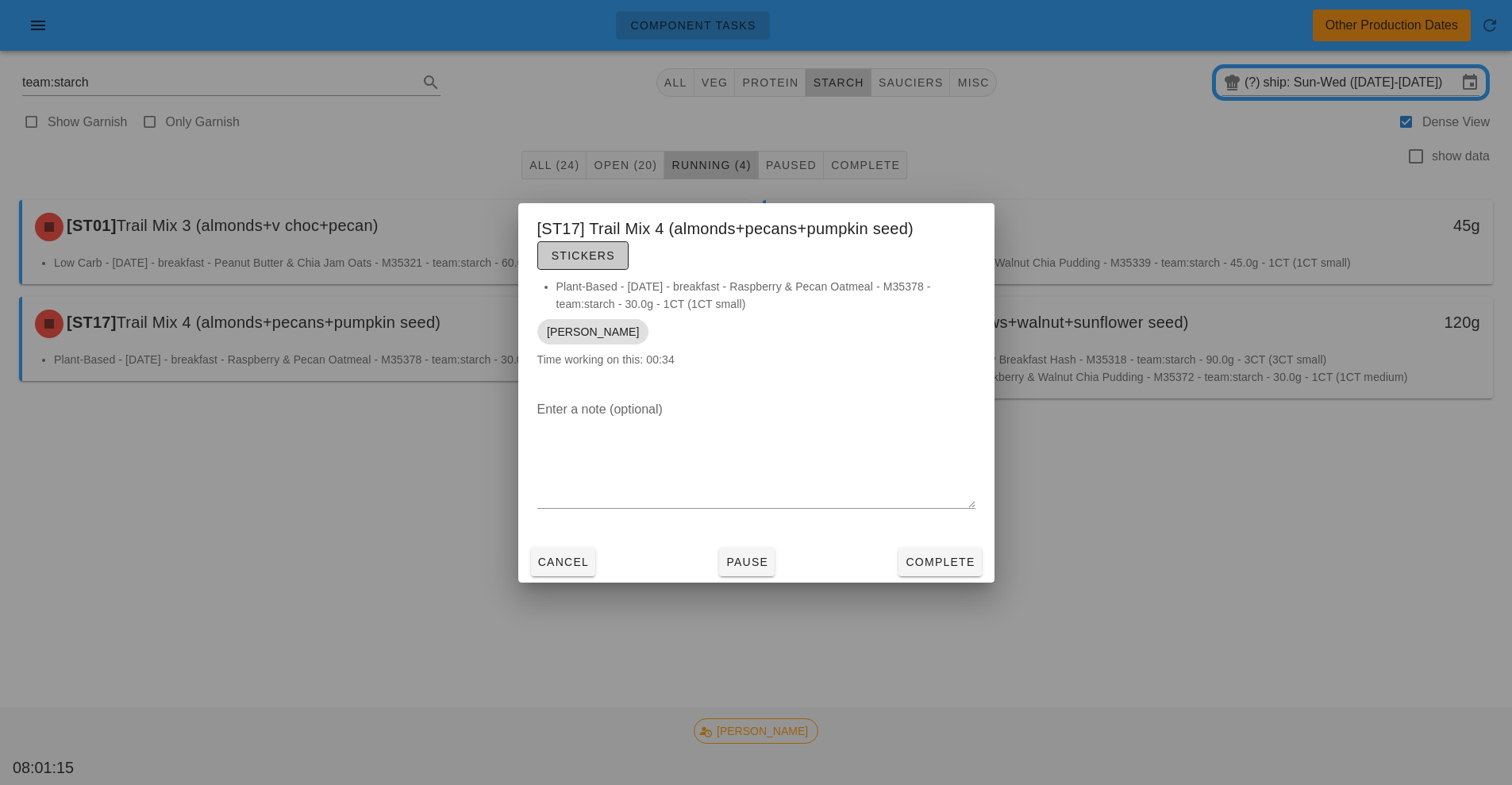
click at [556, 262] on button "Stickers" at bounding box center [583, 255] width 91 height 29
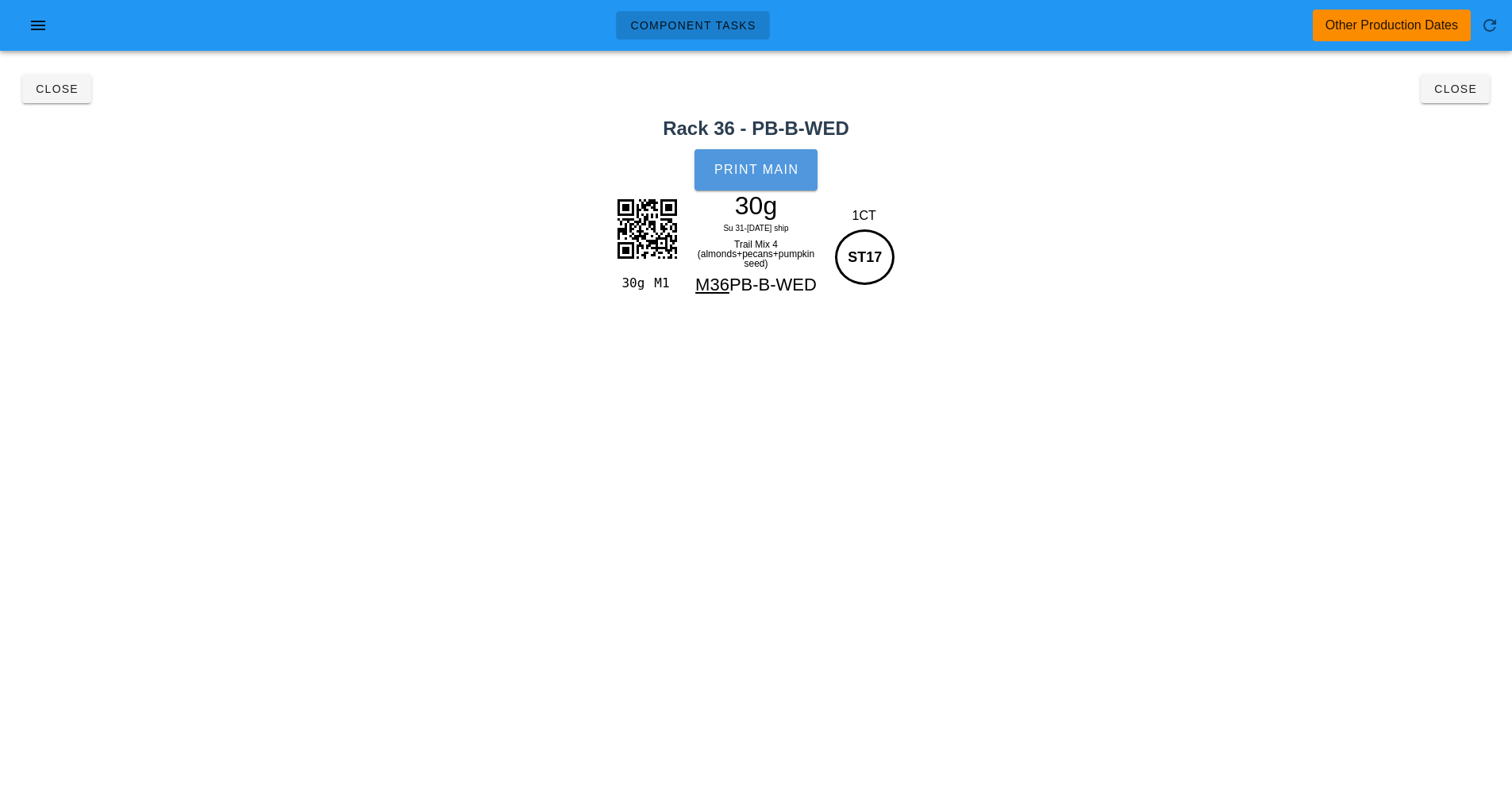
click at [767, 168] on span "Print Main" at bounding box center [756, 169] width 86 height 14
click at [53, 94] on span "Close" at bounding box center [56, 88] width 44 height 13
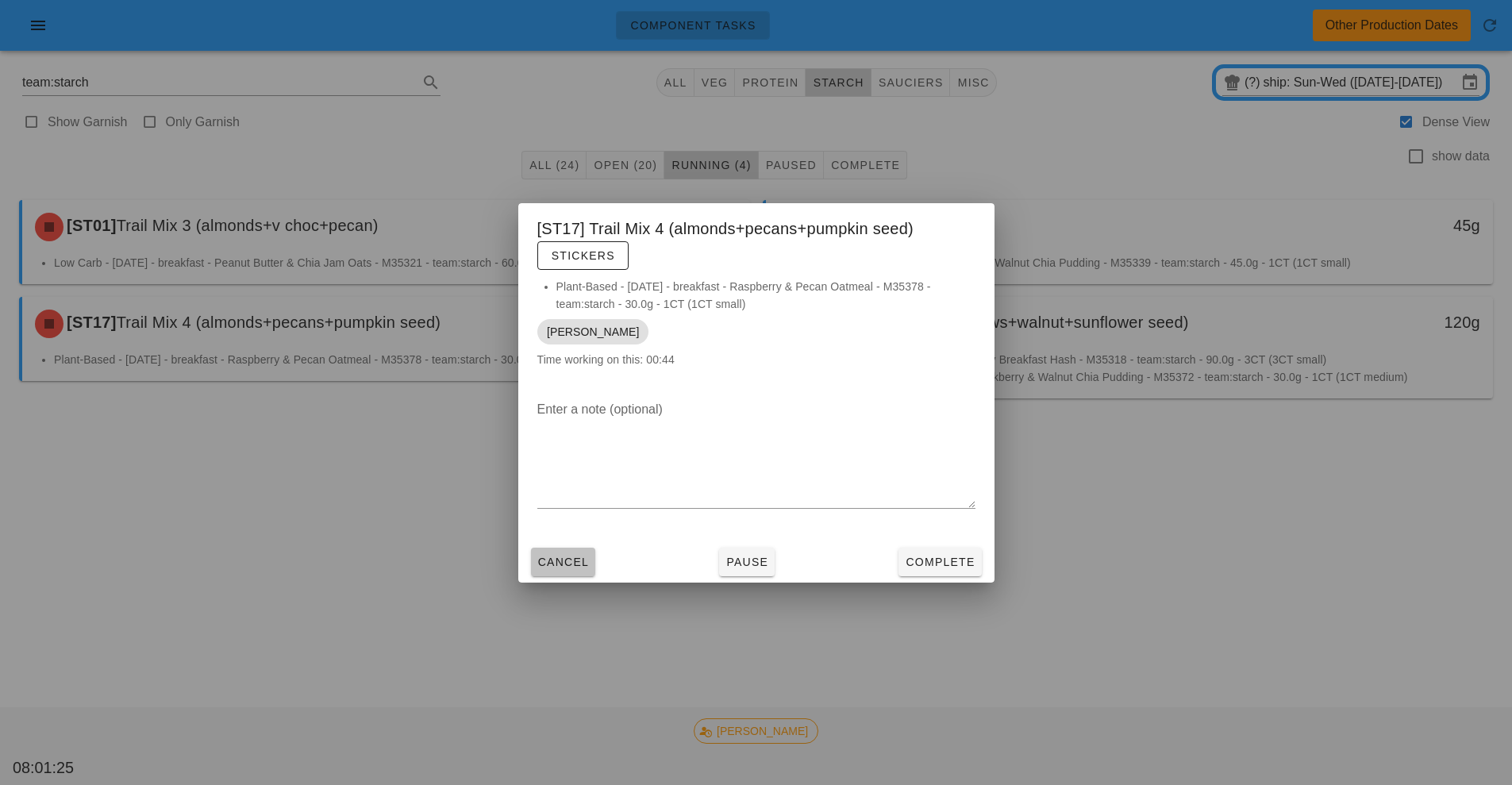
click at [571, 563] on span "Cancel" at bounding box center [564, 562] width 52 height 13
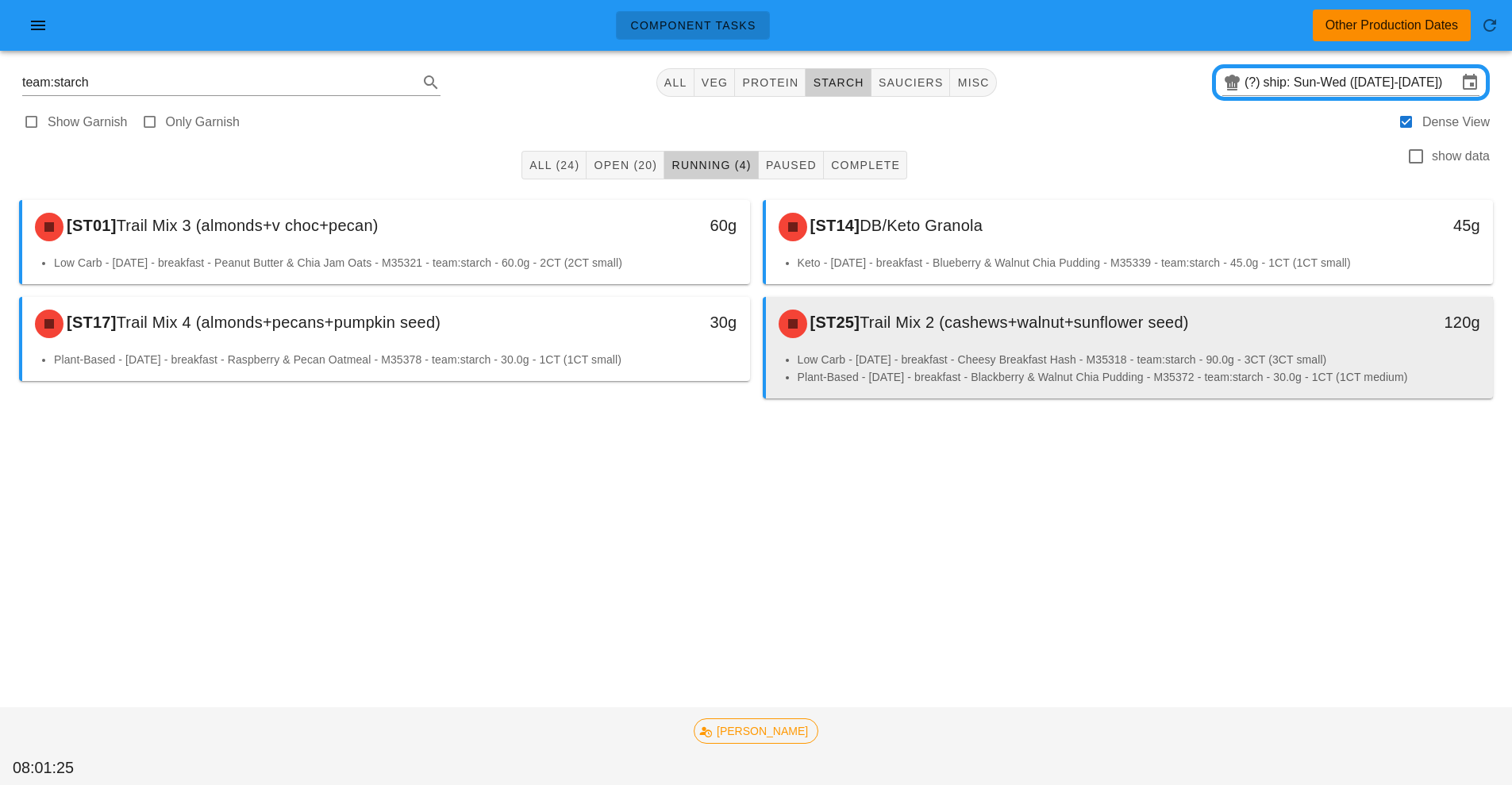
click at [1087, 350] on div "[ST25] Trail Mix 2 (cashews+walnut+sunflower seed) 120g" at bounding box center [1130, 323] width 728 height 54
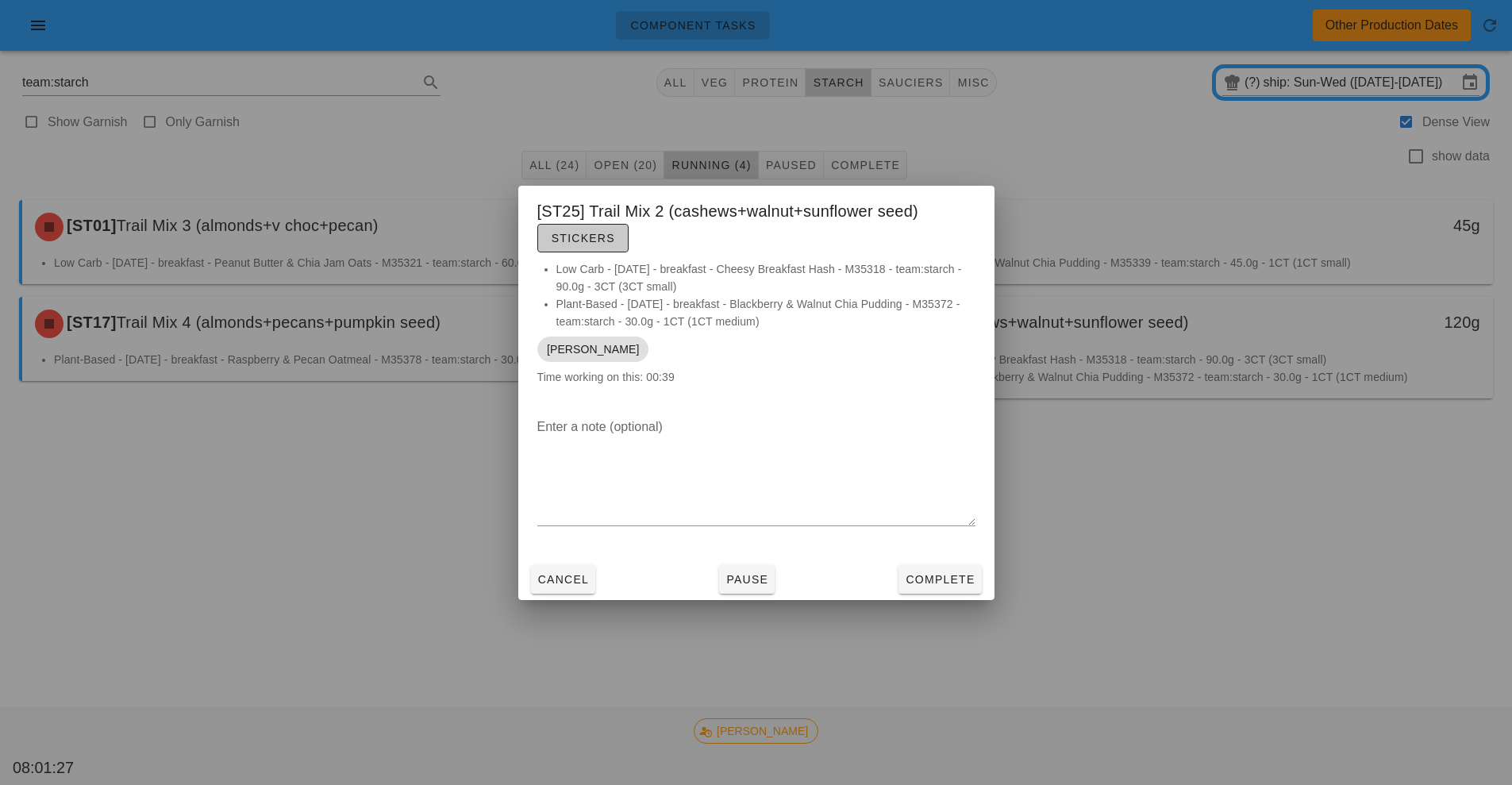
click at [601, 238] on span "Stickers" at bounding box center [583, 238] width 64 height 13
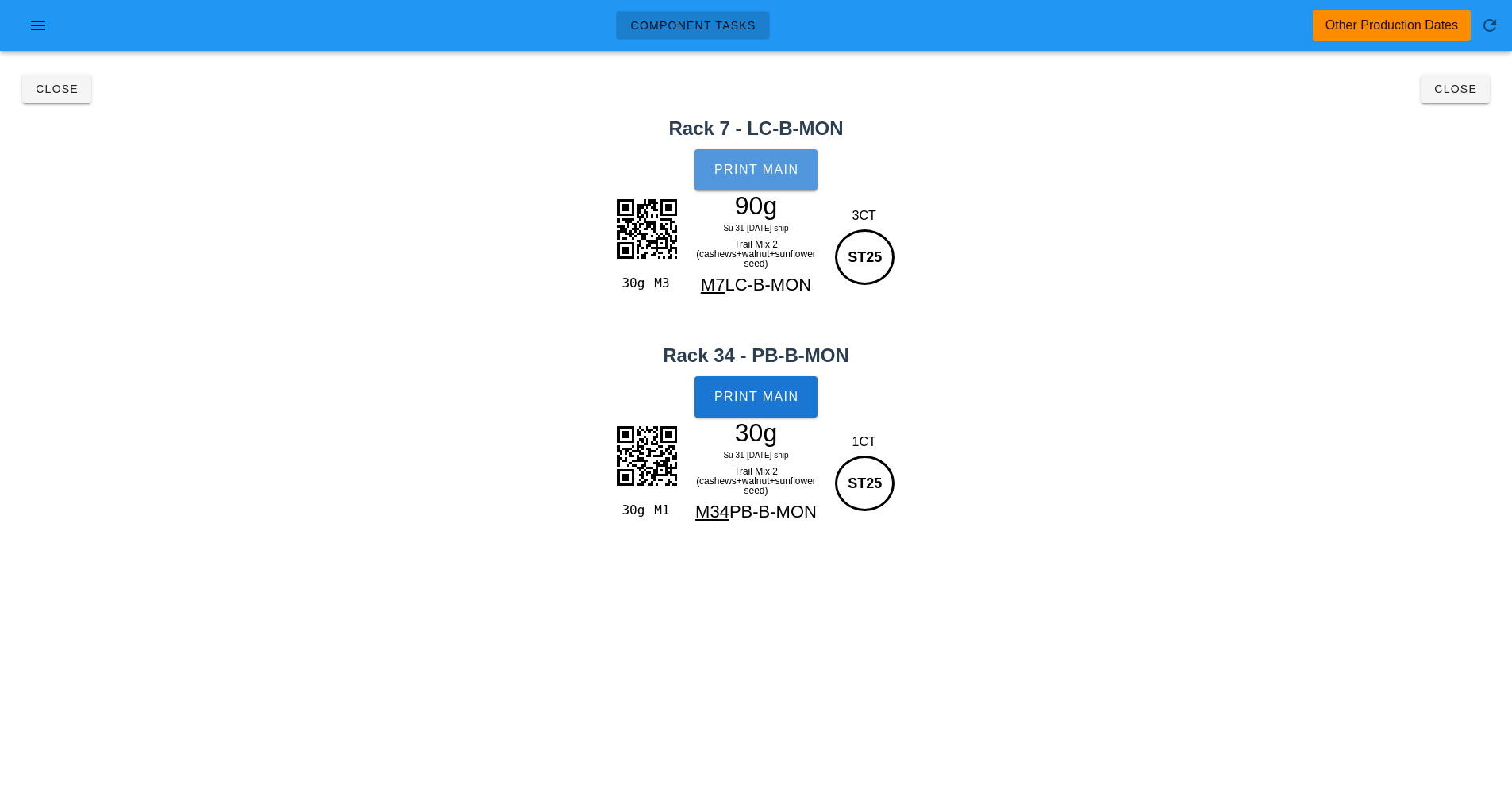
click at [779, 175] on span "Print Main" at bounding box center [756, 169] width 86 height 14
click at [763, 393] on span "Print Main" at bounding box center [756, 397] width 86 height 14
click at [60, 99] on button "Close" at bounding box center [56, 89] width 69 height 29
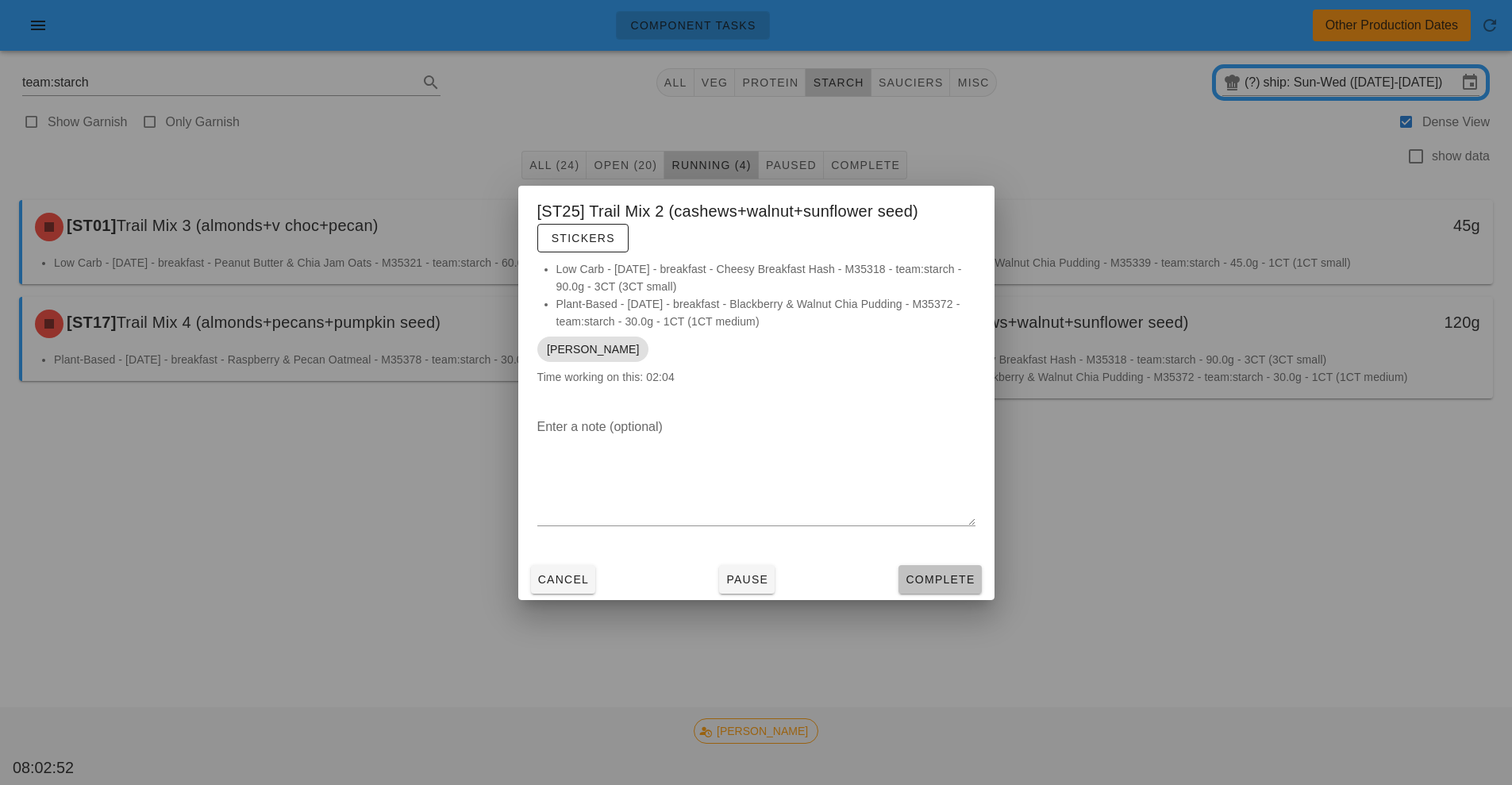
click at [936, 577] on span "Complete" at bounding box center [939, 579] width 70 height 13
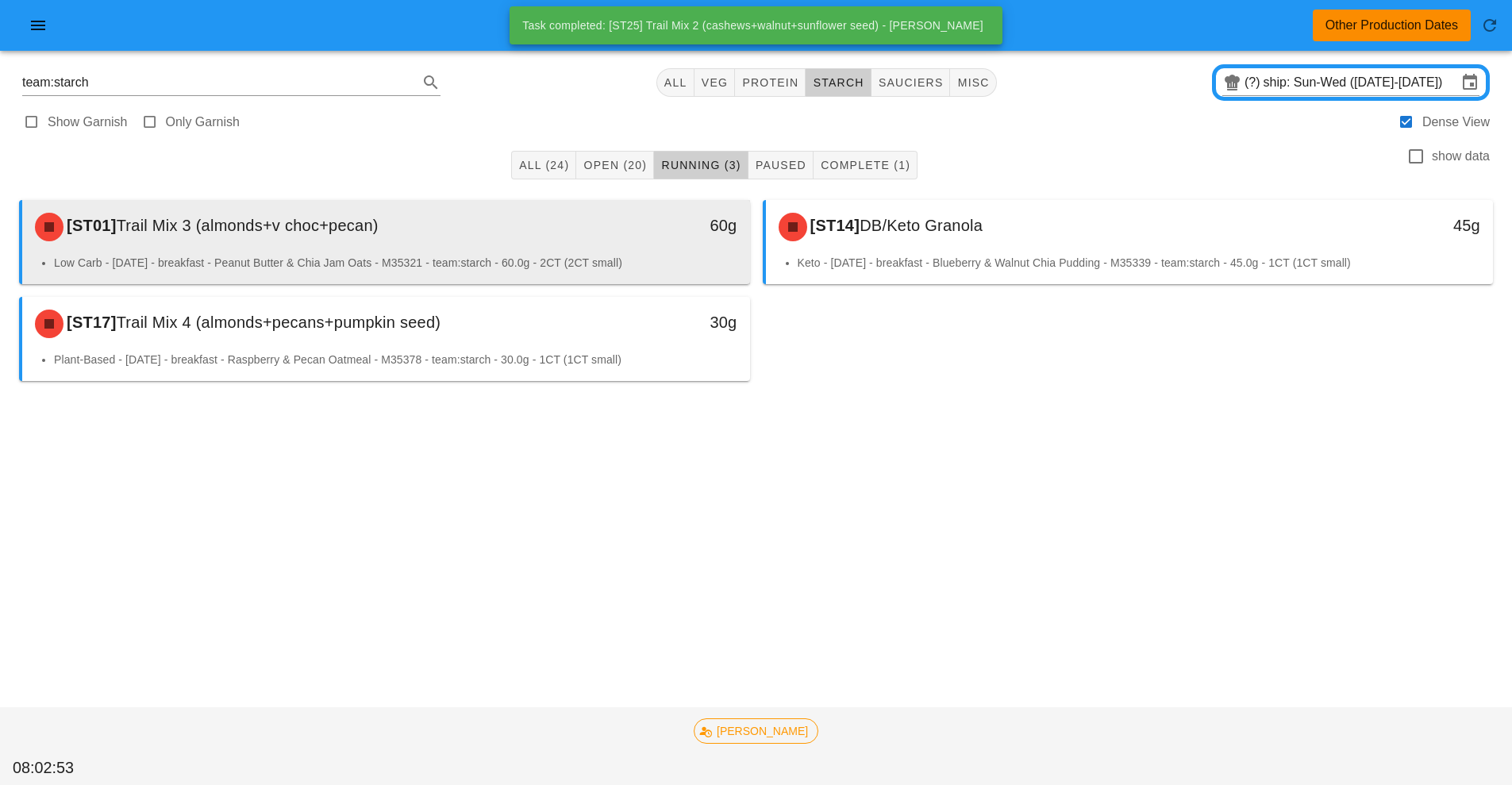
click at [357, 239] on div "[ST01] Trail Mix 3 (almonds+v choc+pecan)" at bounding box center [296, 227] width 541 height 48
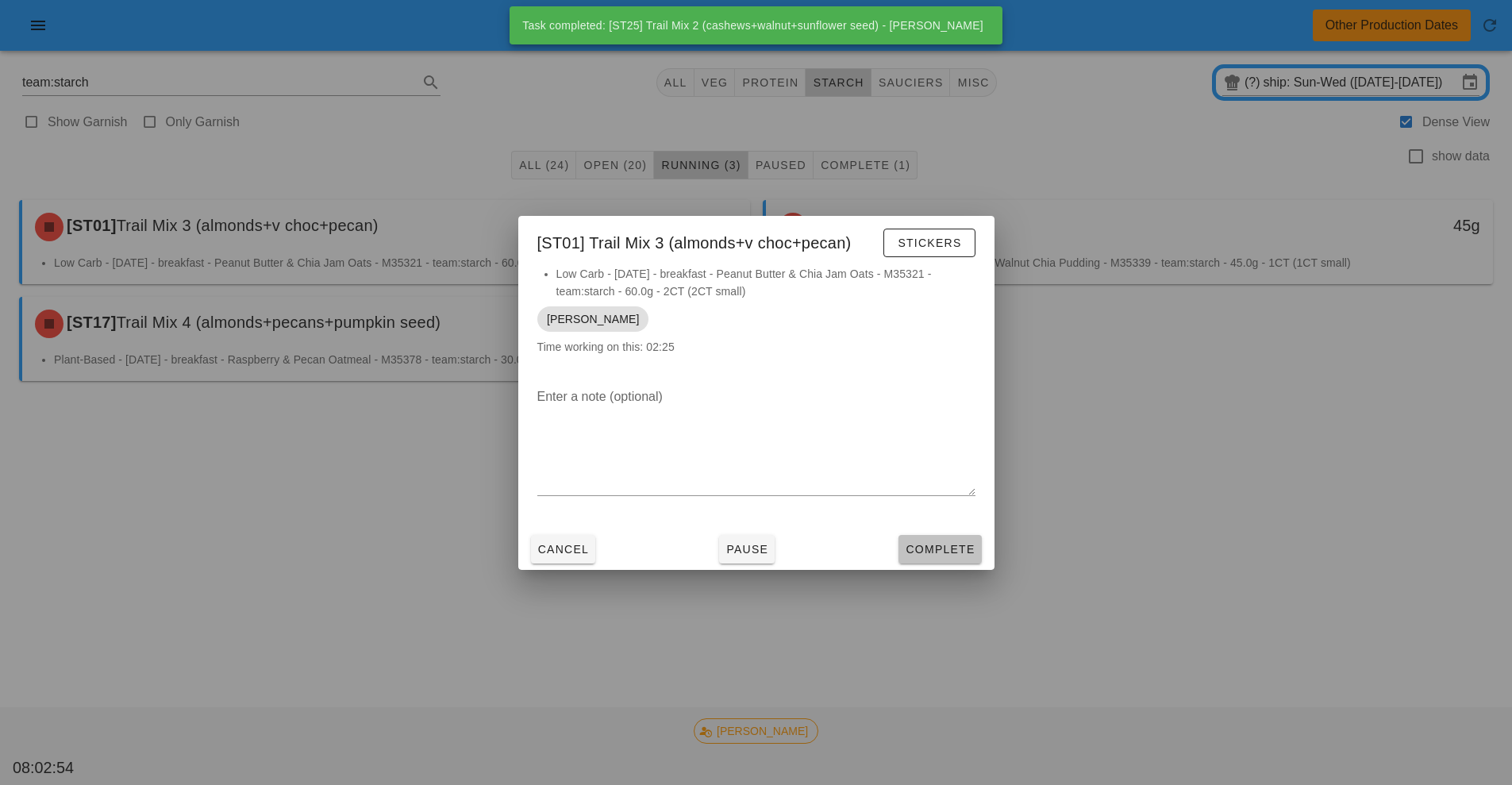
click at [921, 543] on span "Complete" at bounding box center [939, 549] width 70 height 13
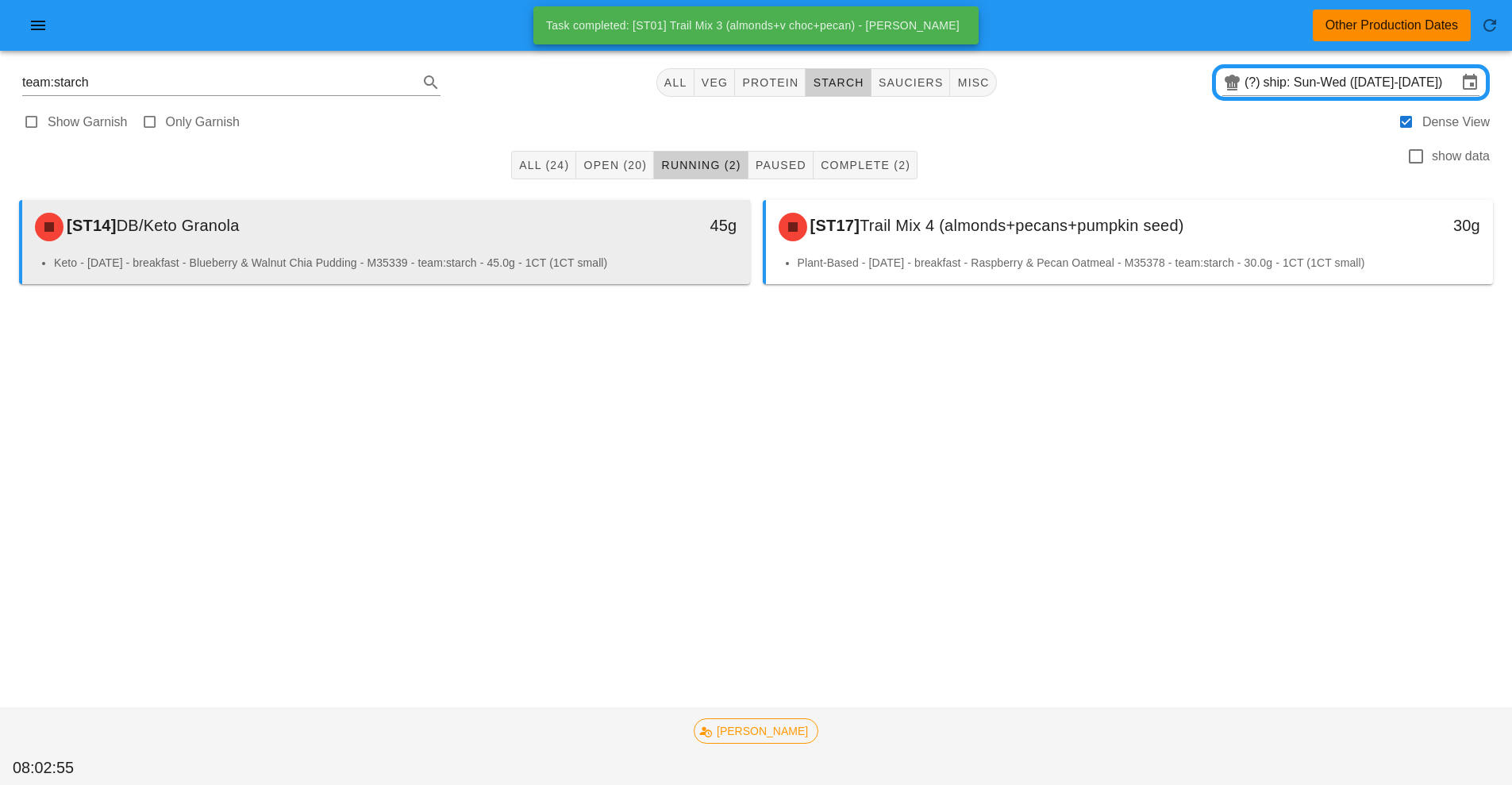
click at [360, 256] on li "Keto - Tuesday - breakfast - Blueberry & Walnut Chia Pudding - M35339 - team:st…" at bounding box center [395, 263] width 683 height 18
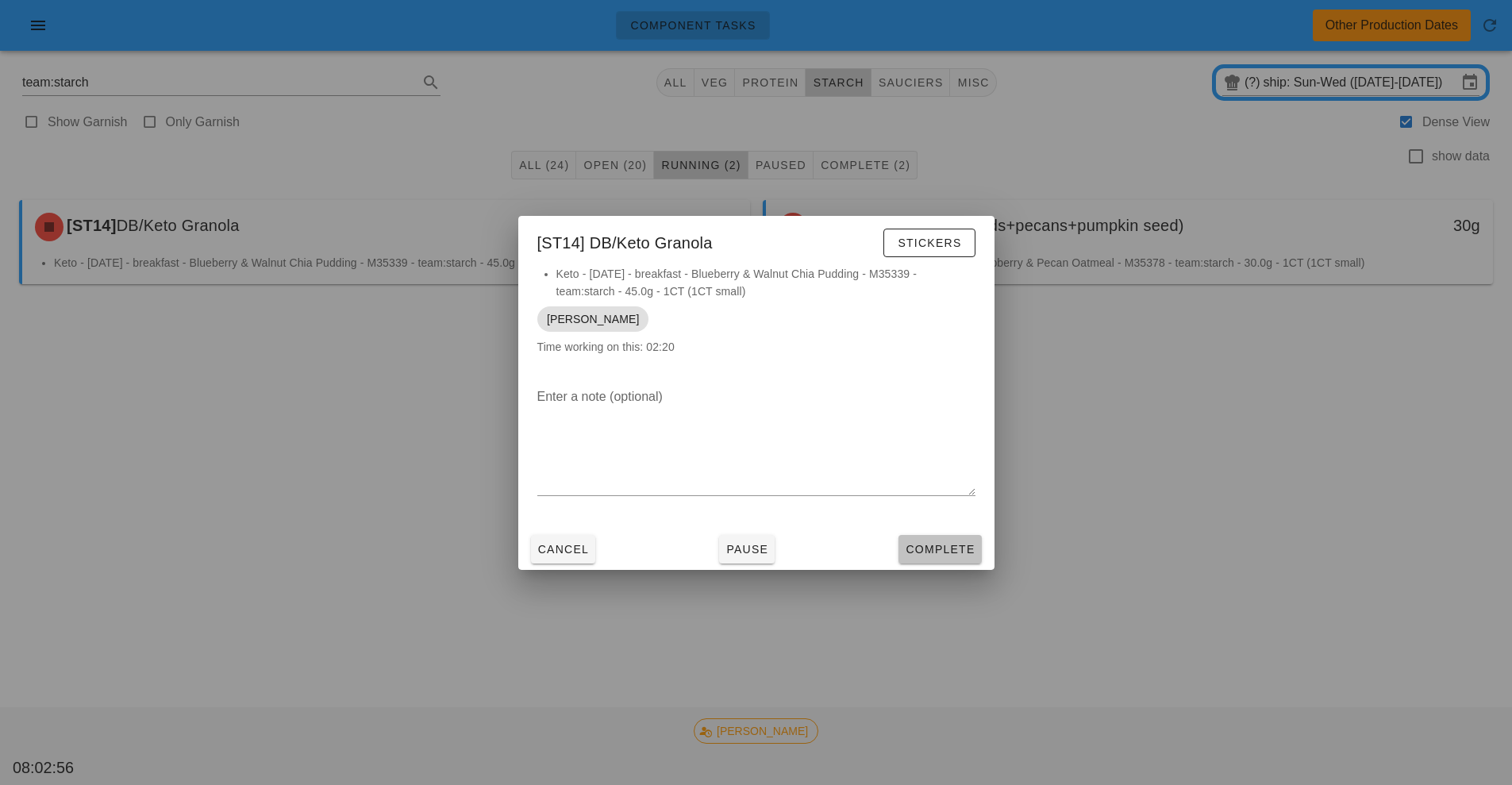
click at [938, 549] on span "Complete" at bounding box center [939, 549] width 70 height 13
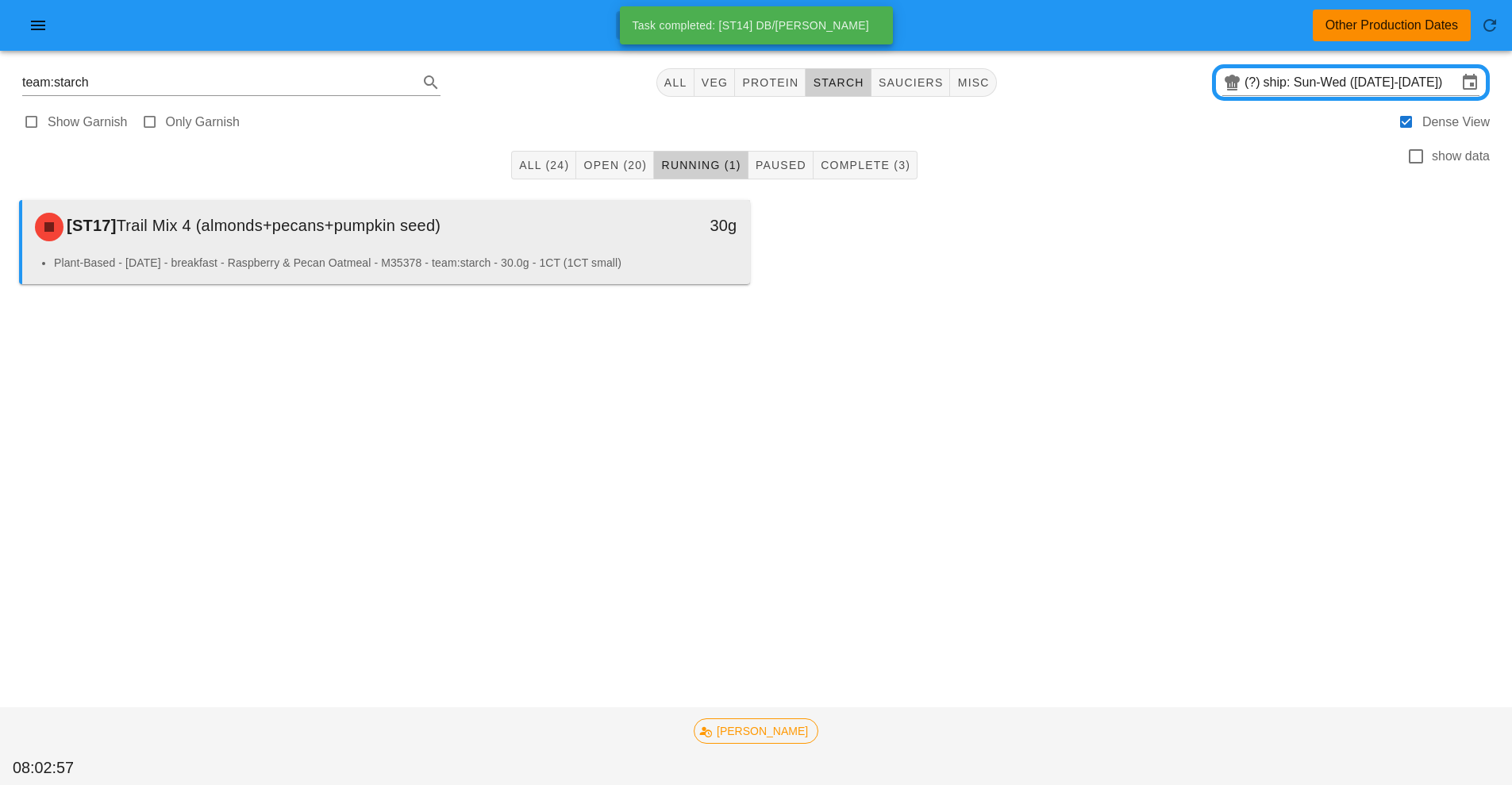
click at [601, 251] on div "[ST17] Trail Mix 4 (almonds+pecans+pumpkin seed) 30g" at bounding box center [386, 227] width 728 height 54
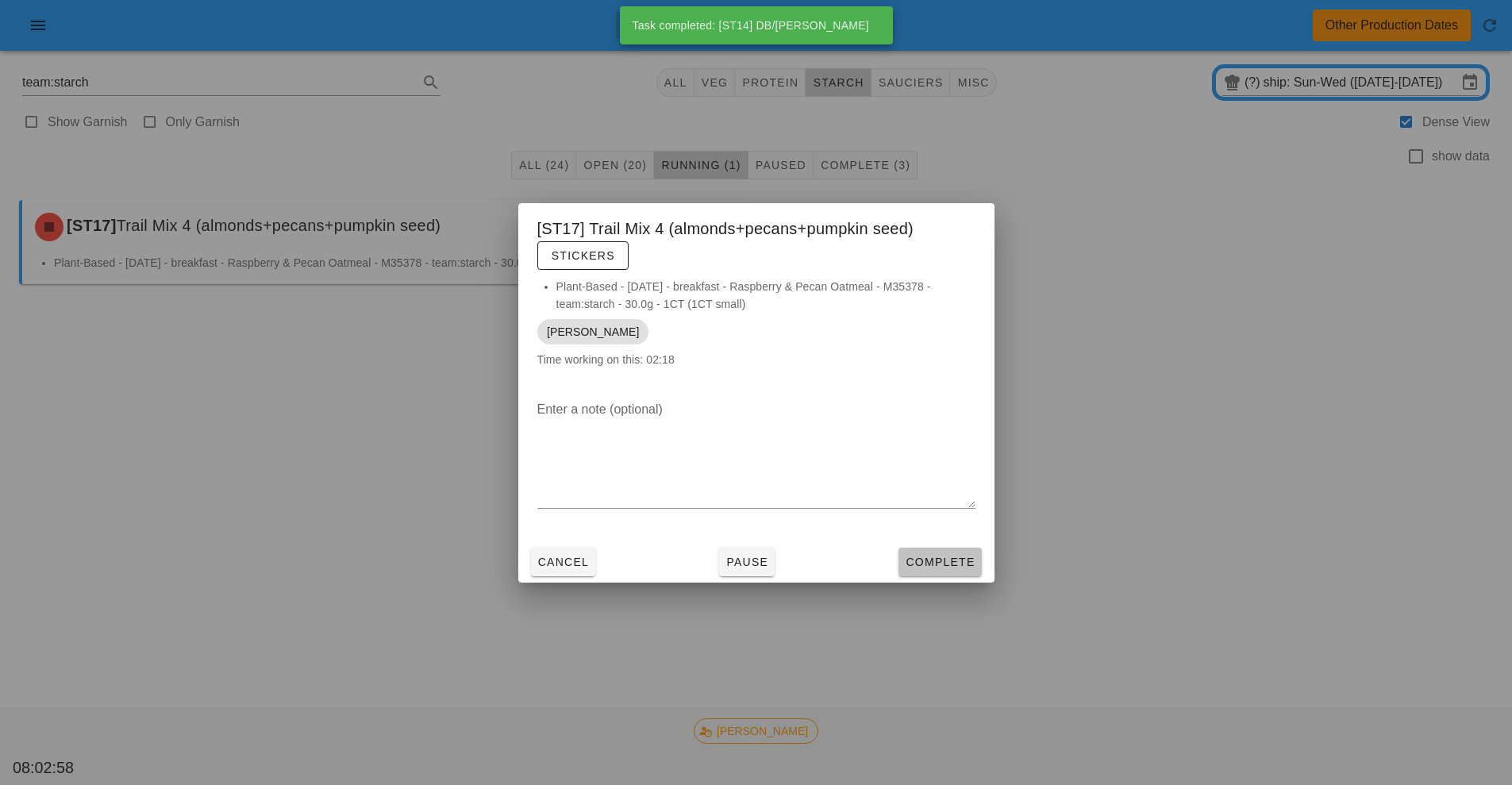
click at [942, 560] on span "Complete" at bounding box center [939, 562] width 70 height 13
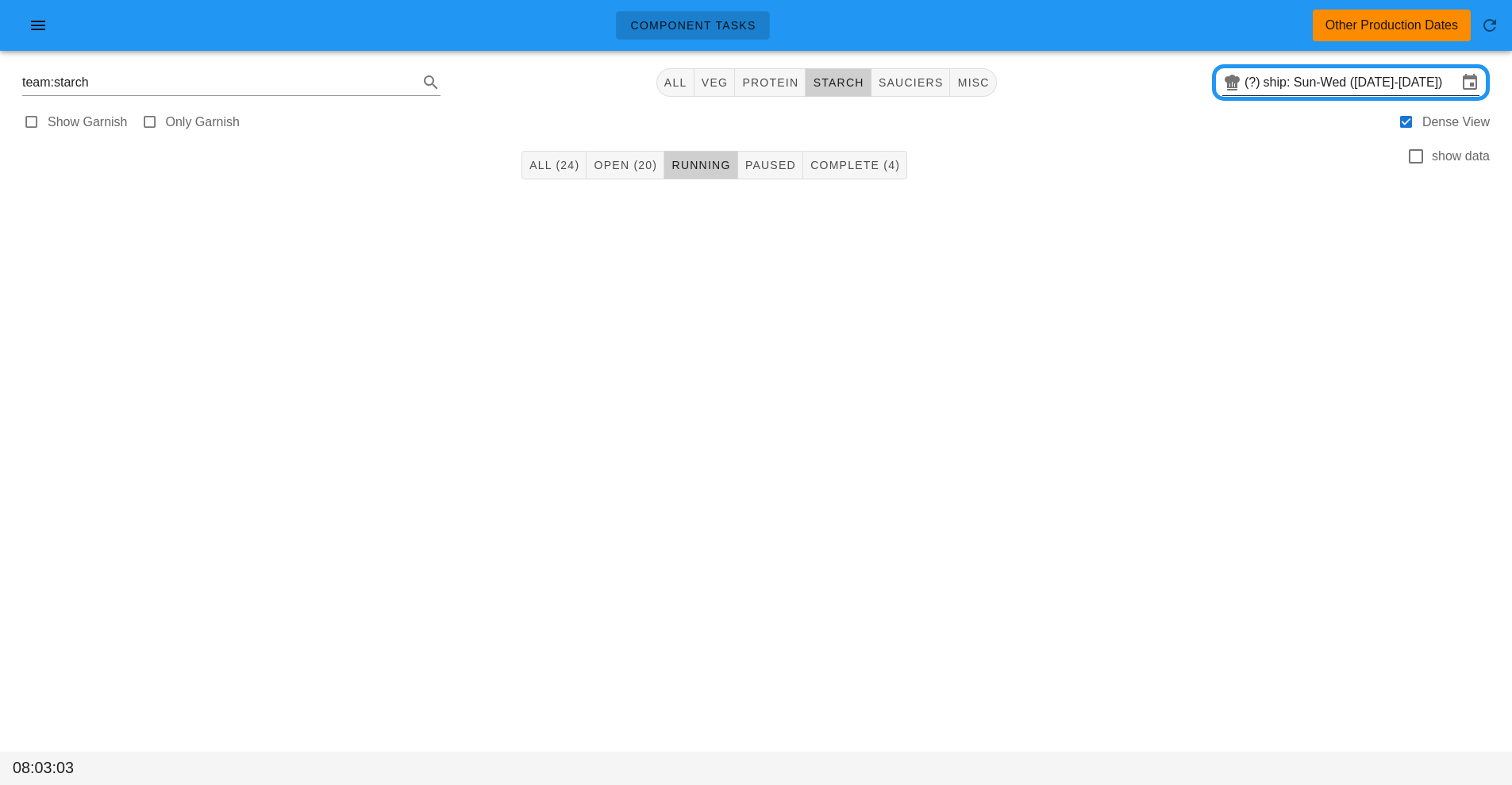
click at [1306, 77] on input "ship: Sun-Wed (Aug 31-Sep 3)" at bounding box center [1360, 83] width 194 height 25
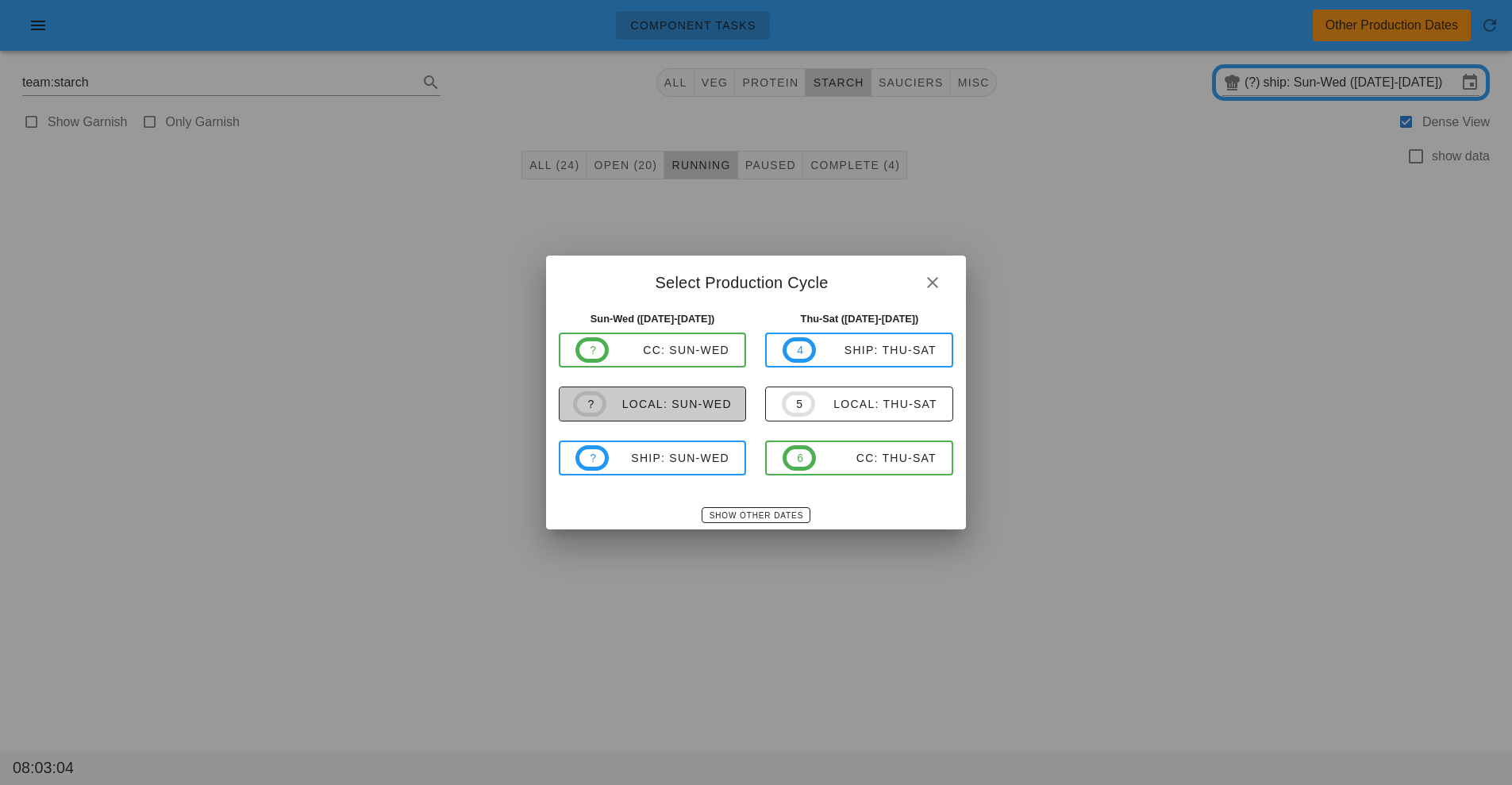
click at [690, 414] on span "? local: Sun-Wed" at bounding box center [652, 404] width 158 height 25
type input "local: Sun-Wed ([DATE]-[DATE])"
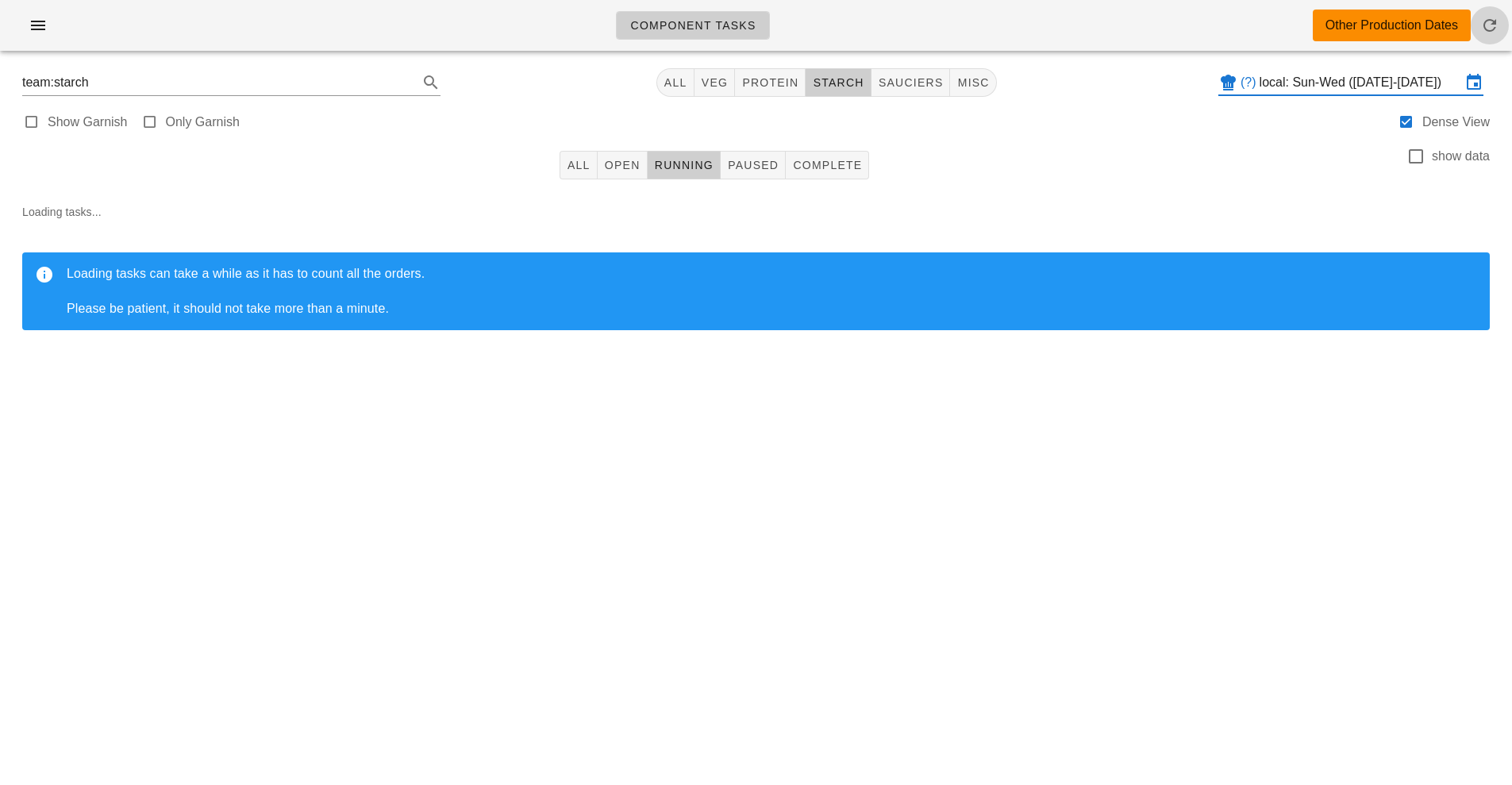
click at [1493, 26] on icon "button" at bounding box center [1490, 25] width 19 height 19
click at [625, 171] on span "Open" at bounding box center [622, 164] width 36 height 13
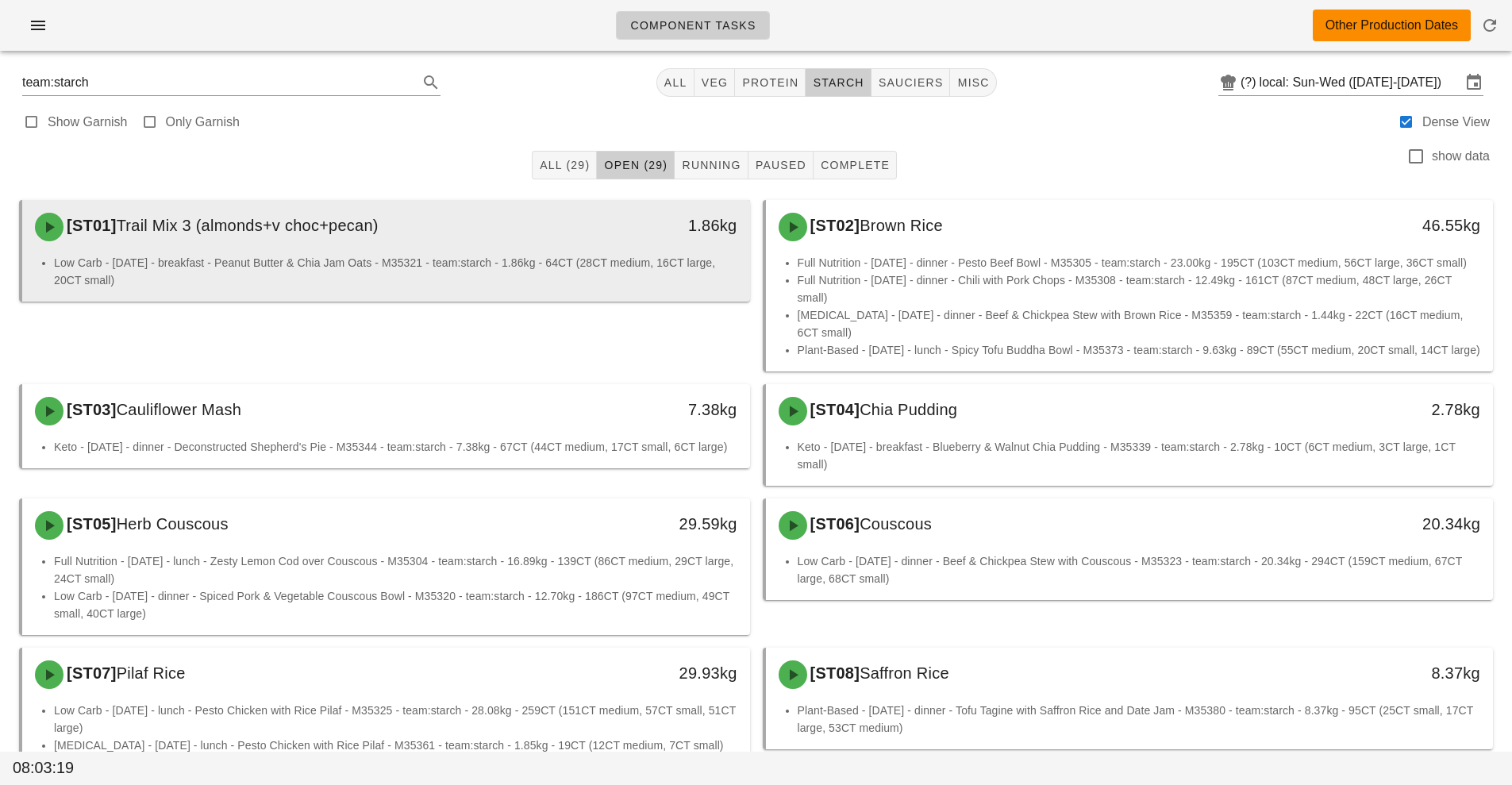
click at [441, 233] on div "[ST01] Trail Mix 3 (almonds+v choc+pecan)" at bounding box center [296, 227] width 541 height 48
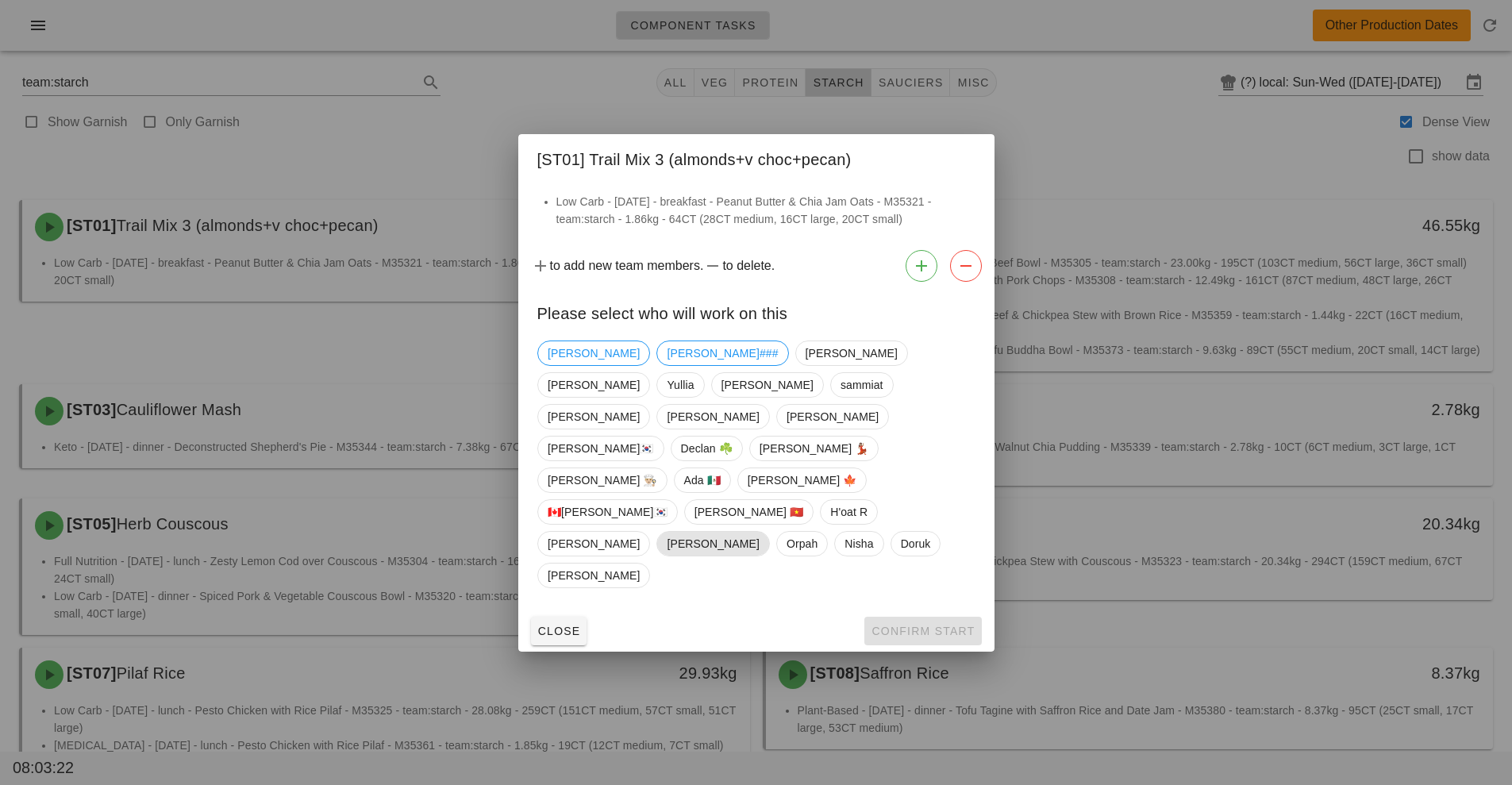
click at [679, 531] on span "[PERSON_NAME]" at bounding box center [713, 543] width 92 height 24
click at [909, 617] on button "Confirm Start" at bounding box center [922, 631] width 117 height 29
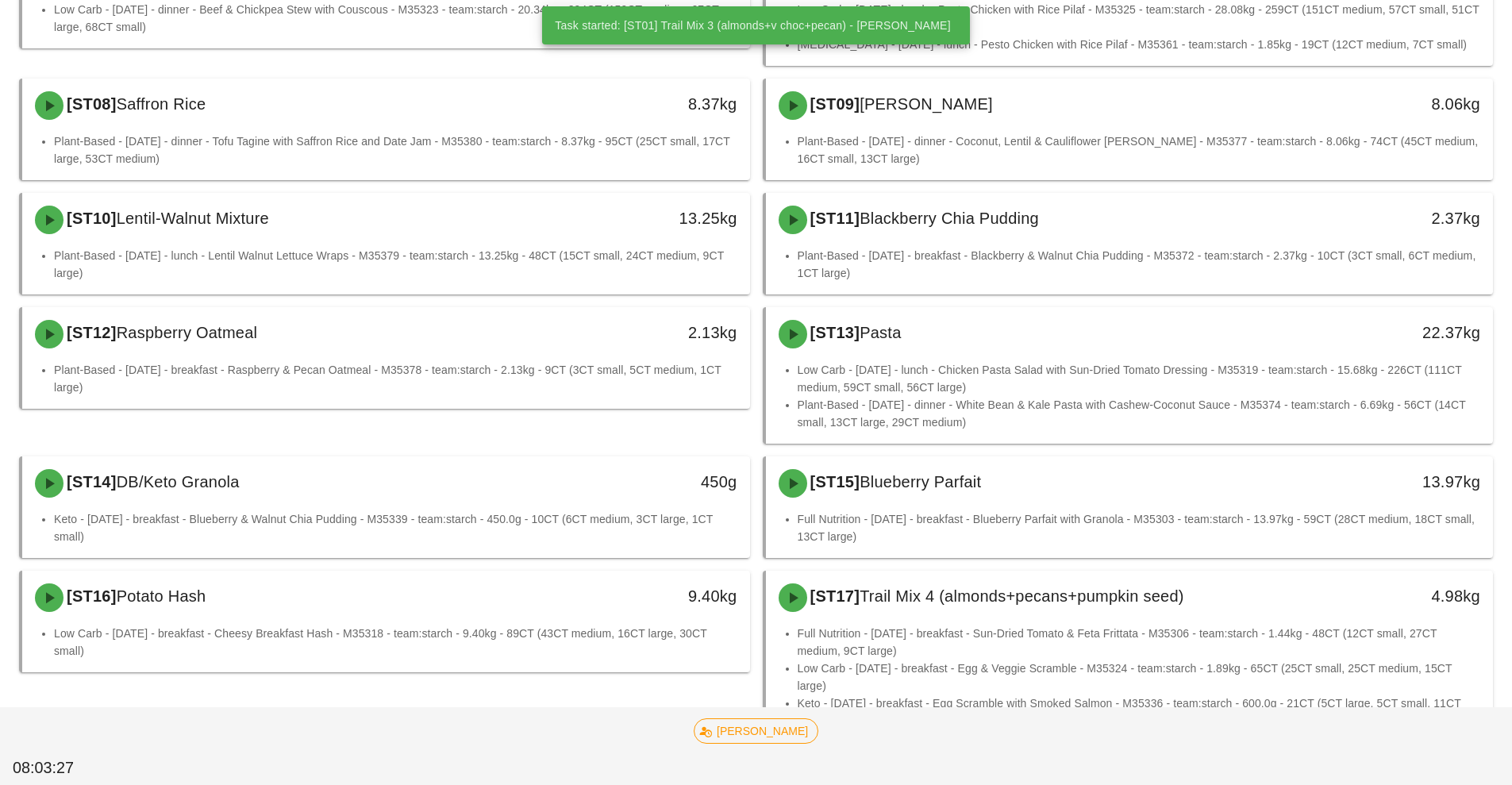
scroll to position [730, 0]
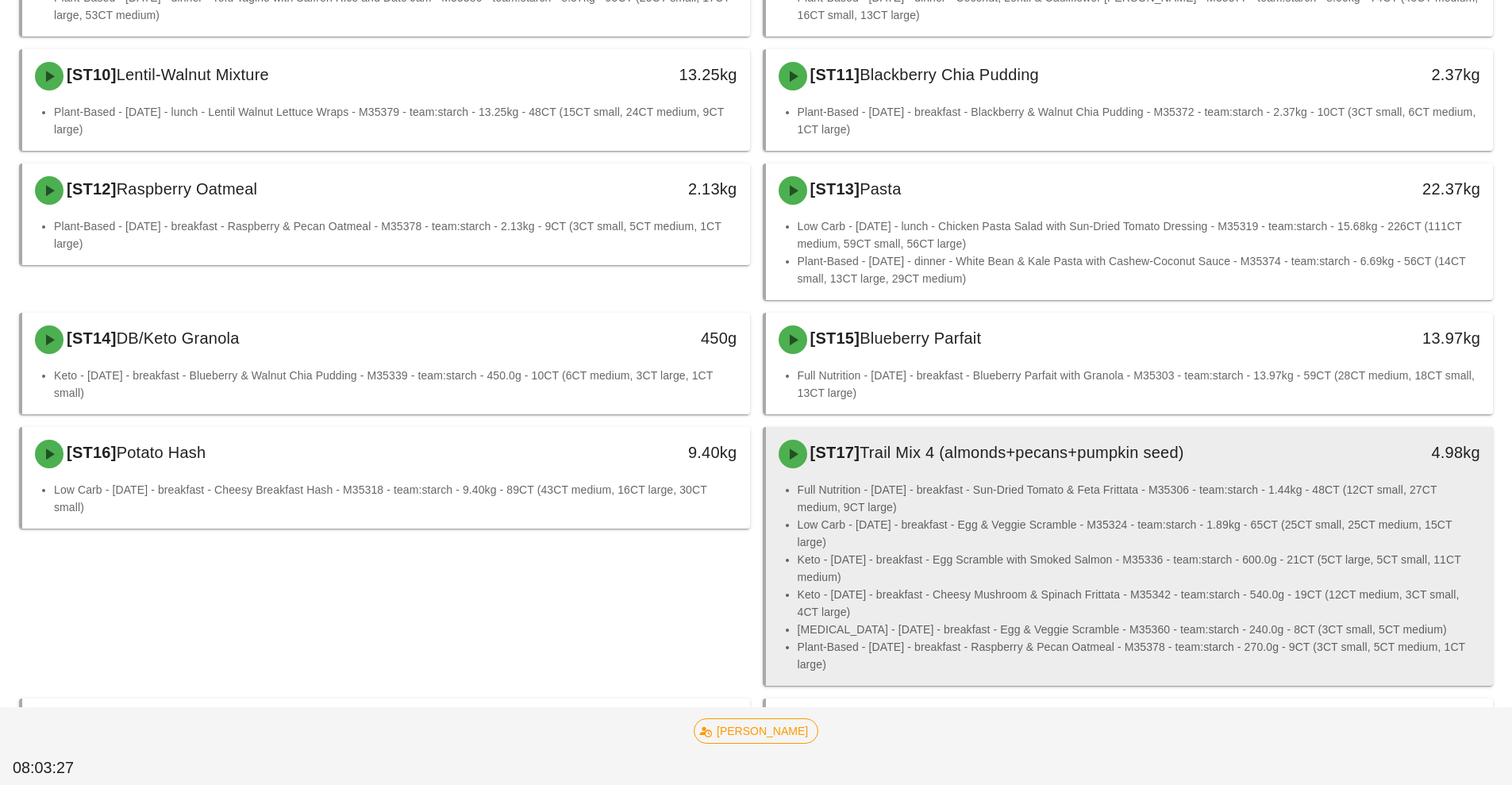
click at [917, 513] on li "Full Nutrition - [DATE] - breakfast - Sun-Dried Tomato & Feta Frittata - M35306…" at bounding box center [1139, 498] width 683 height 35
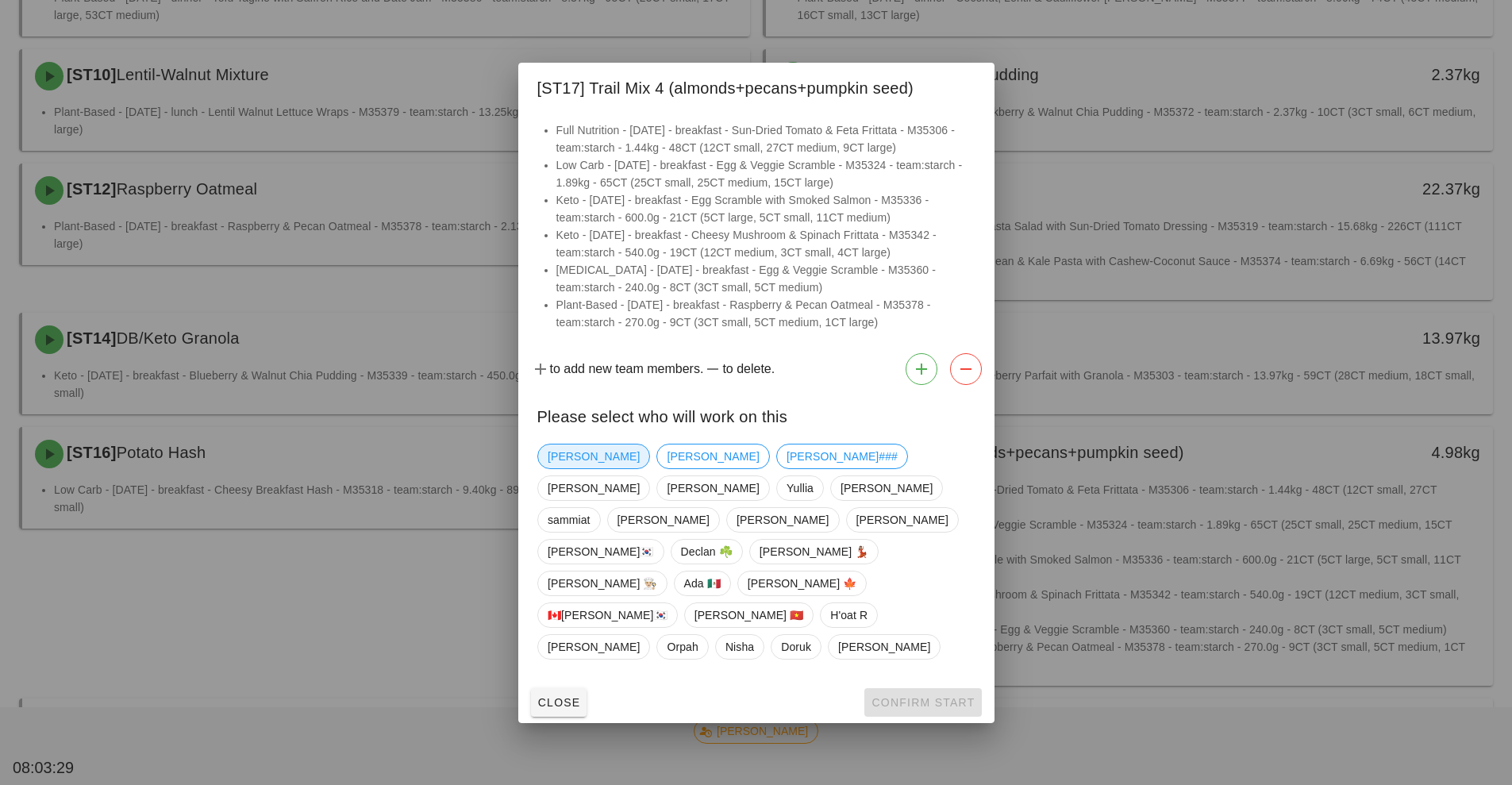
click at [572, 468] on span "[PERSON_NAME]" at bounding box center [593, 457] width 92 height 24
click at [911, 697] on span "Confirm Start" at bounding box center [922, 702] width 104 height 13
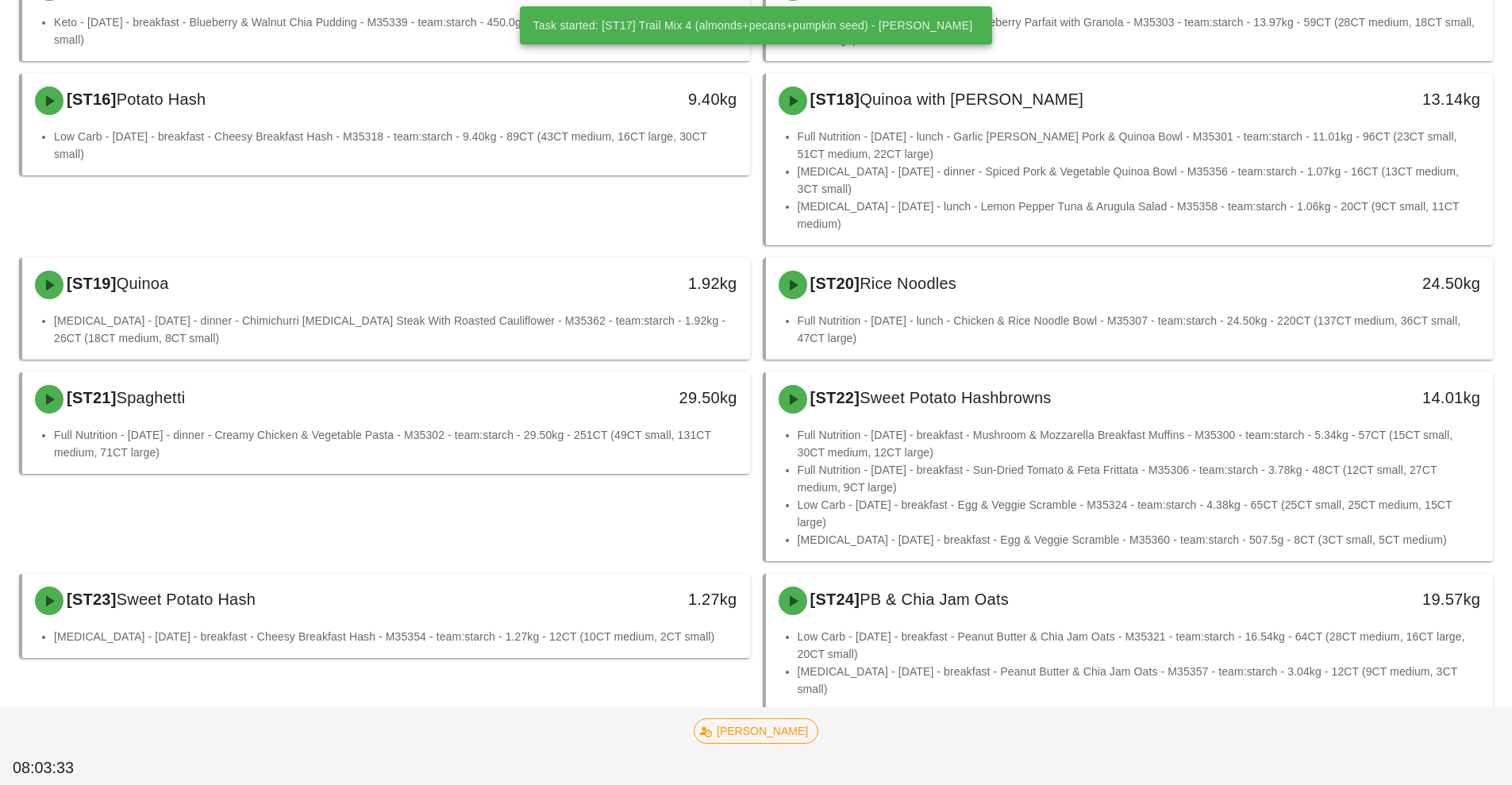
scroll to position [1112, 0]
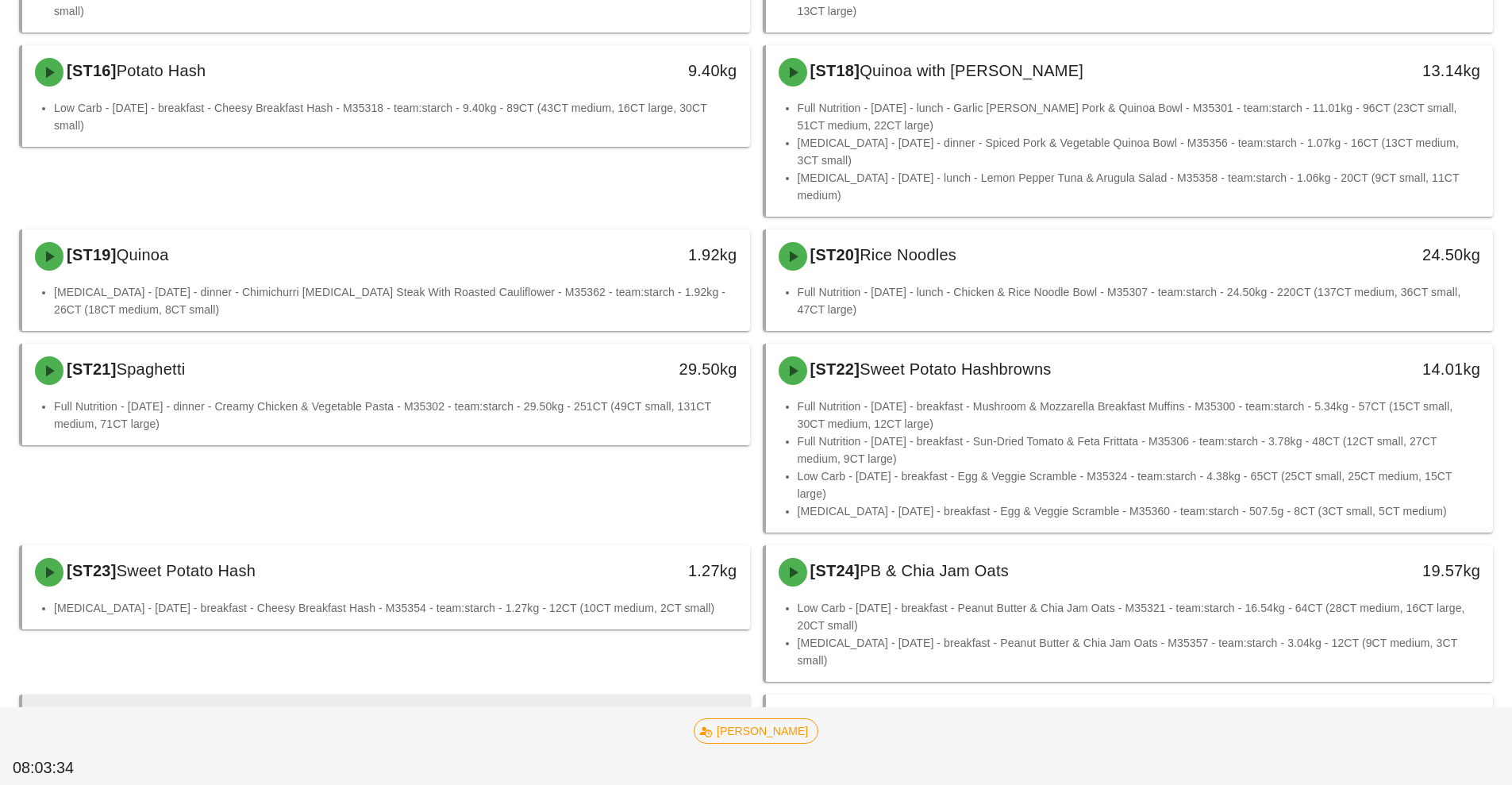
click at [463, 697] on div "[ST25] Trail Mix 2 (cashews+walnut+sunflower seed)" at bounding box center [296, 721] width 541 height 48
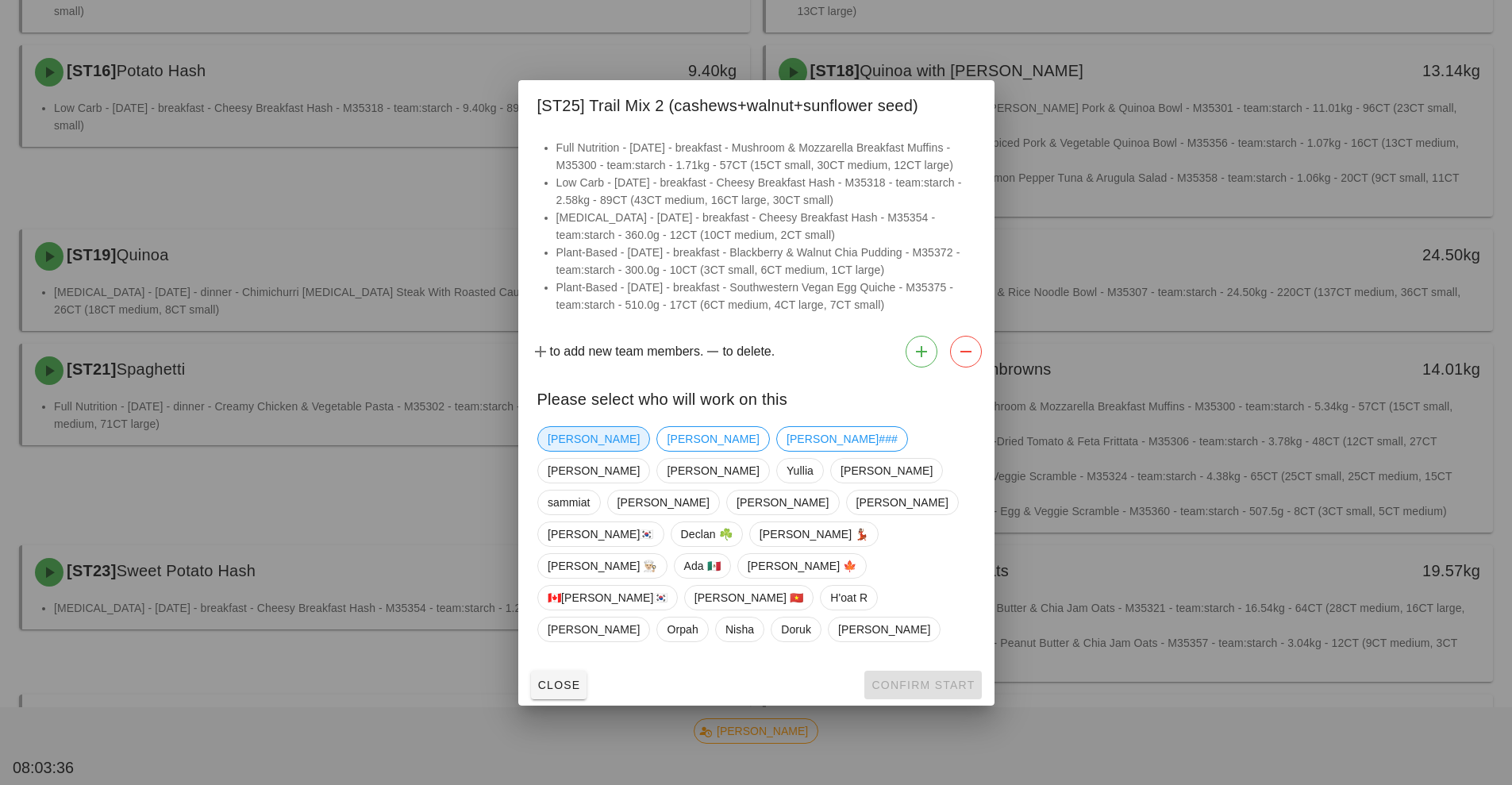
click at [564, 451] on span "[PERSON_NAME]" at bounding box center [593, 439] width 92 height 24
click at [916, 679] on span "Confirm Start" at bounding box center [922, 685] width 104 height 13
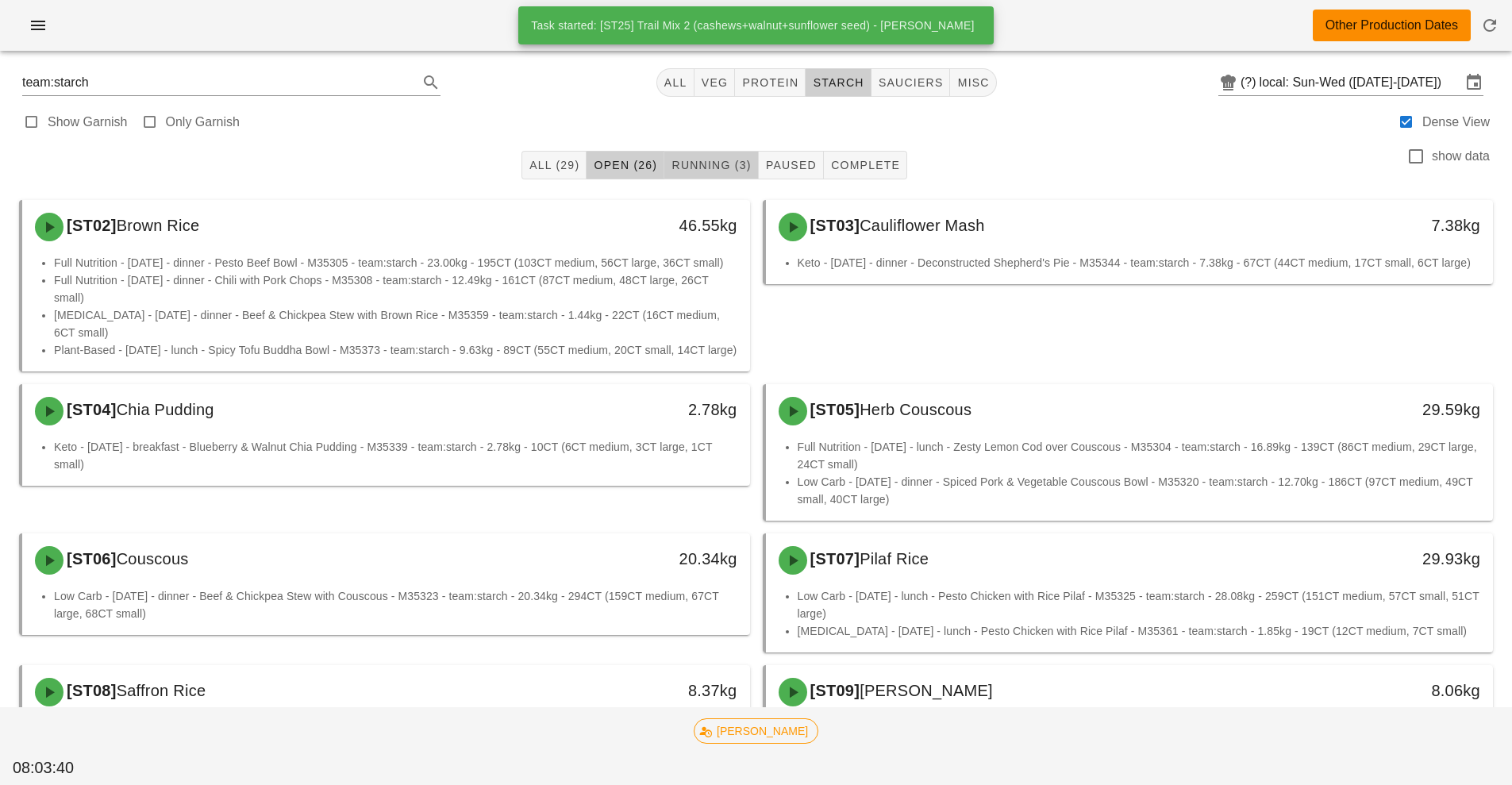
click at [729, 161] on span "Running (3)" at bounding box center [710, 164] width 80 height 13
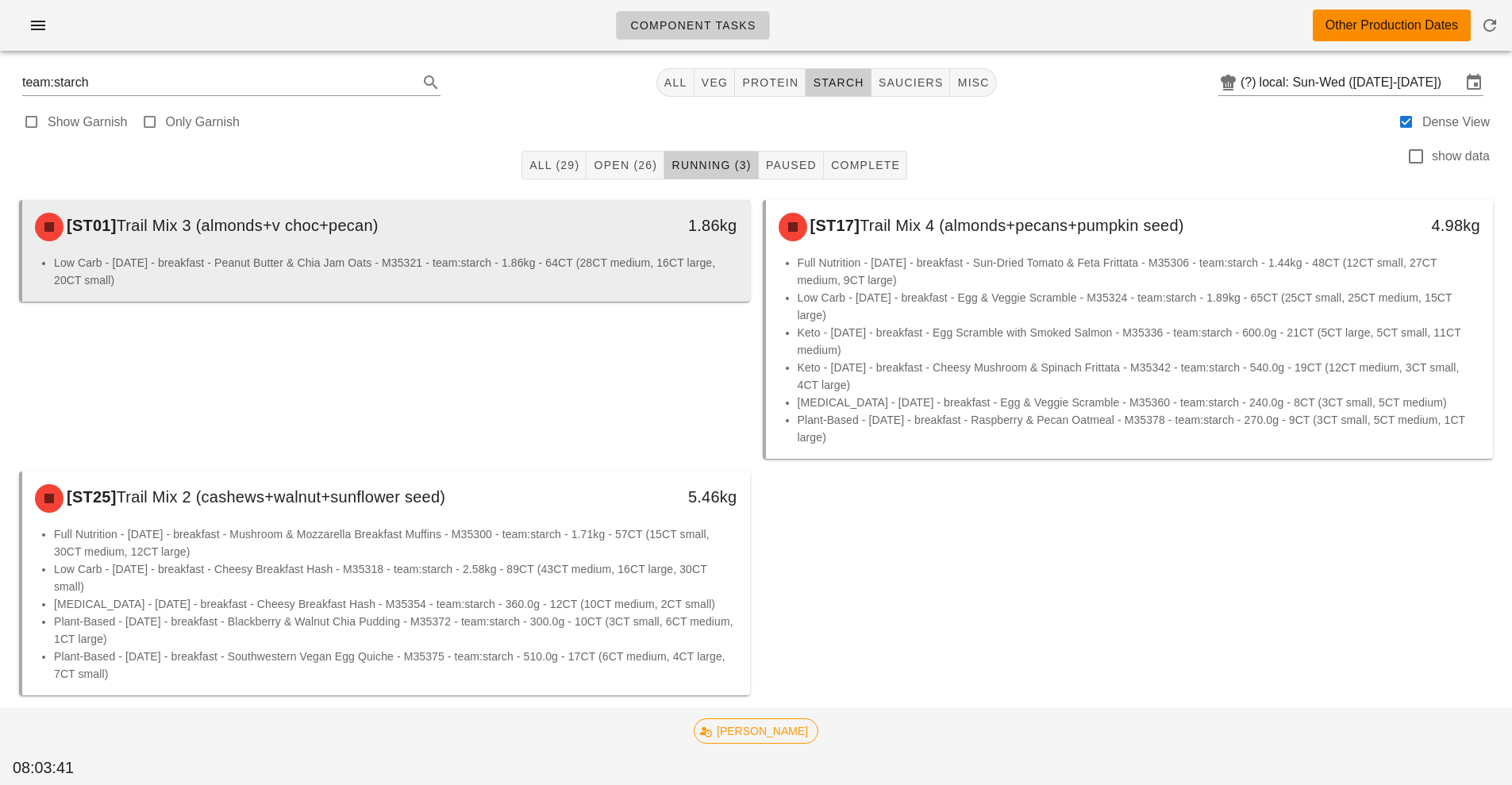
click at [378, 262] on li "Low Carb - [DATE] - breakfast - Peanut Butter & Chia Jam Oats - M35321 - team:s…" at bounding box center [395, 271] width 683 height 35
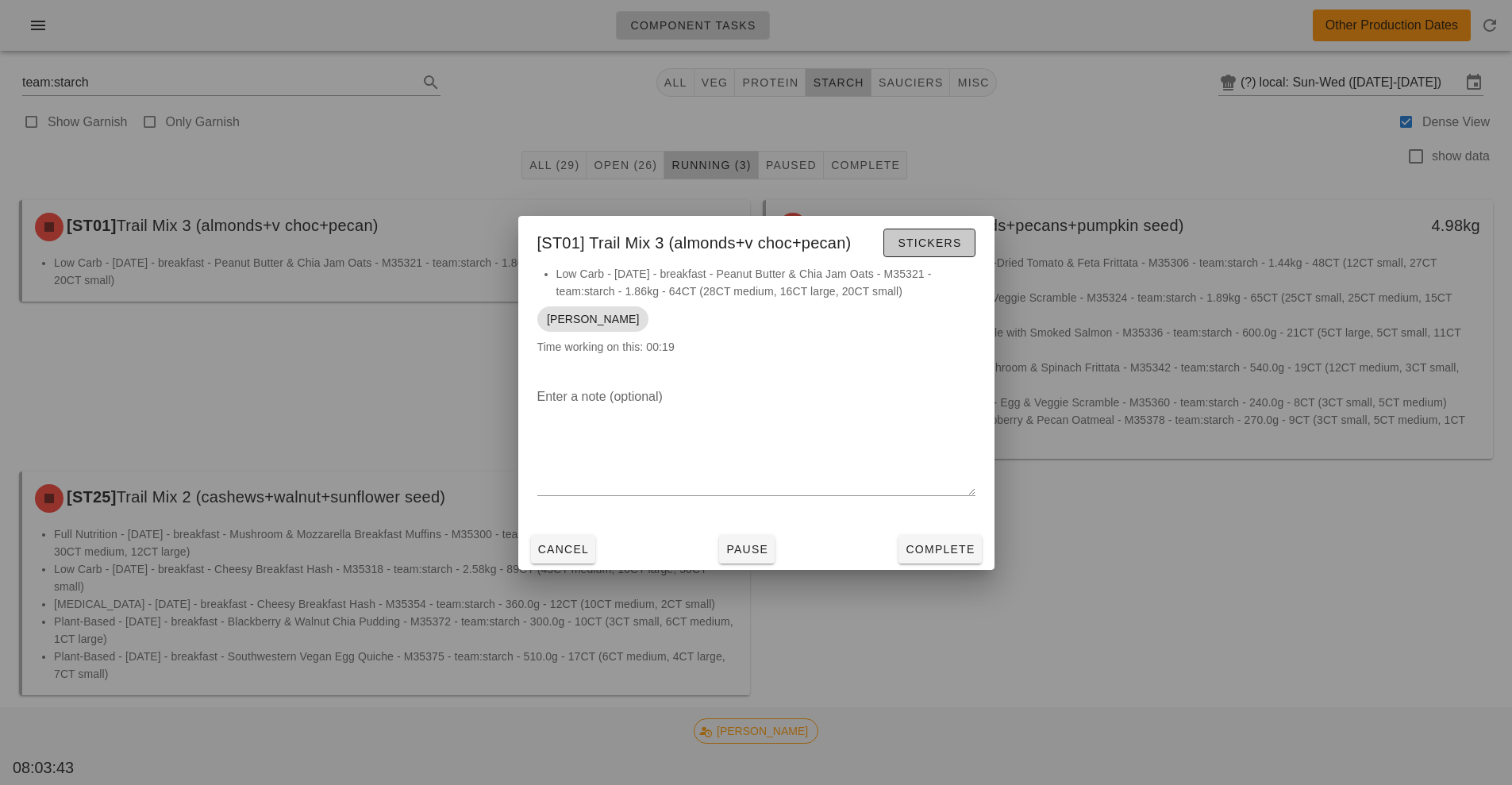
click at [928, 244] on span "Stickers" at bounding box center [929, 243] width 64 height 13
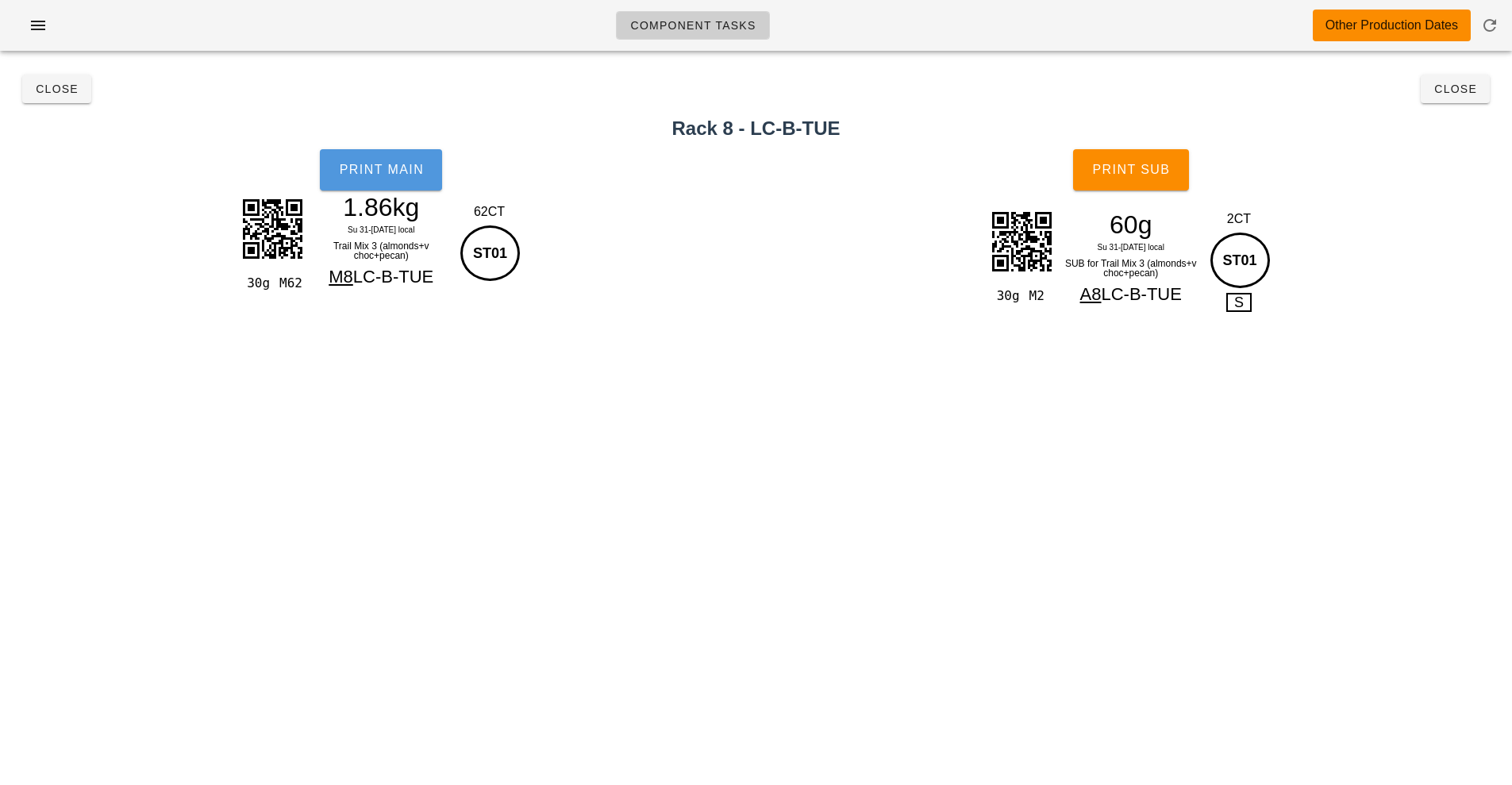
click at [388, 174] on span "Print Main" at bounding box center [381, 169] width 86 height 14
click at [1145, 158] on button "Print Sub" at bounding box center [1131, 169] width 116 height 41
click at [40, 93] on span "Close" at bounding box center [56, 88] width 44 height 13
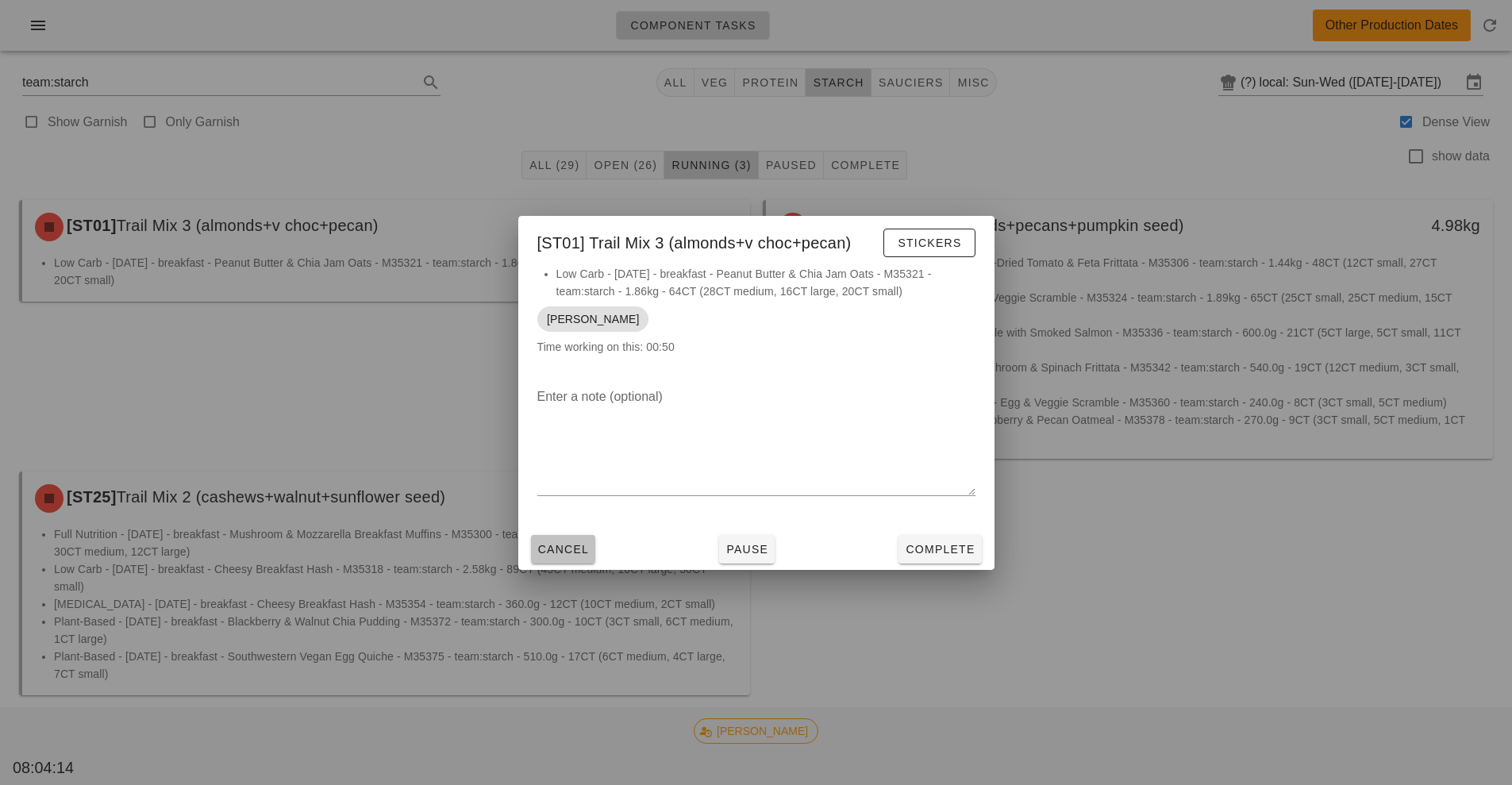
click at [573, 554] on span "Cancel" at bounding box center [564, 549] width 52 height 13
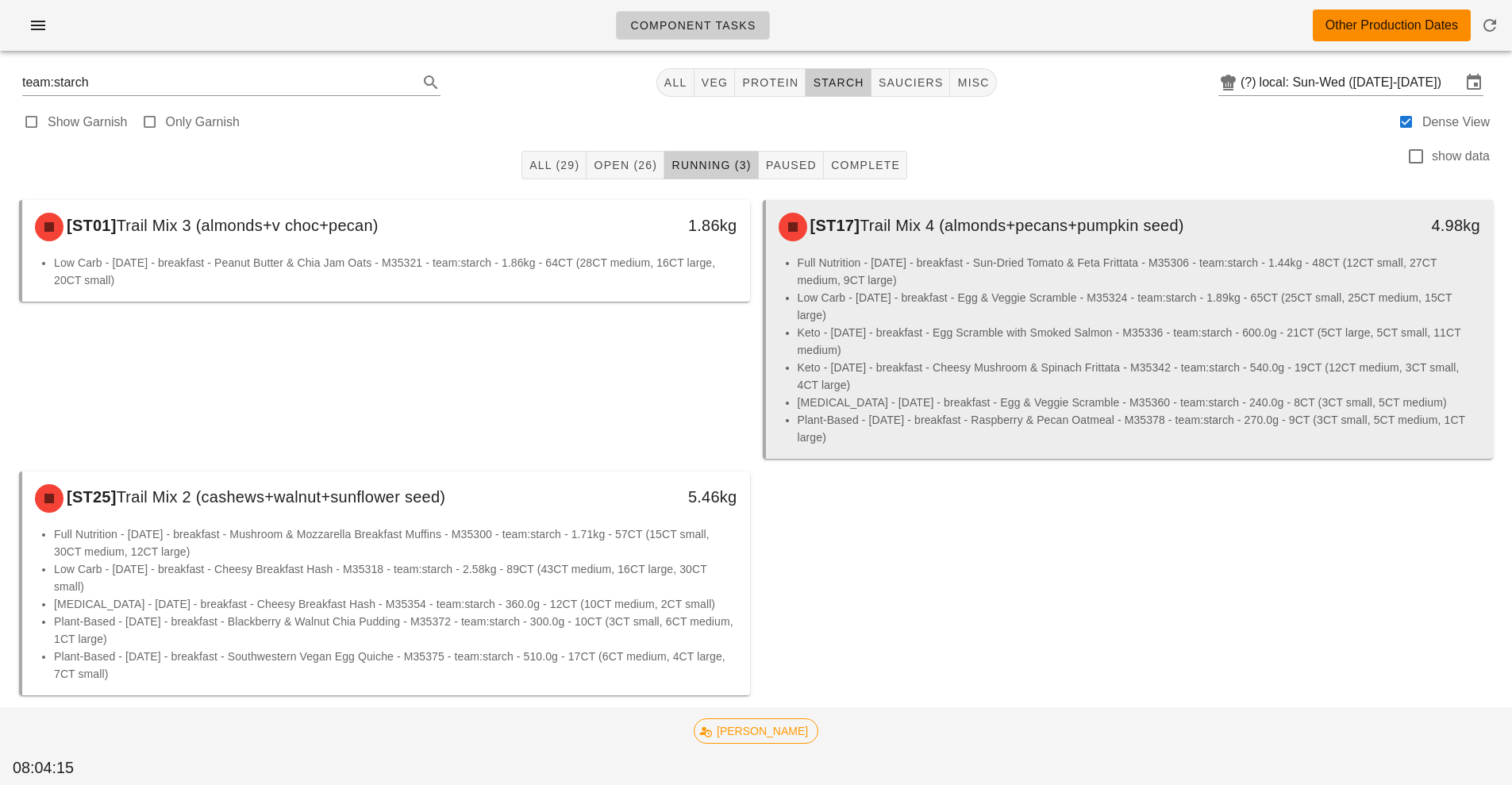
click at [922, 319] on li "Low Carb - [DATE] - breakfast - Egg & Veggie Scramble - M35324 - team:starch - …" at bounding box center [1139, 306] width 683 height 35
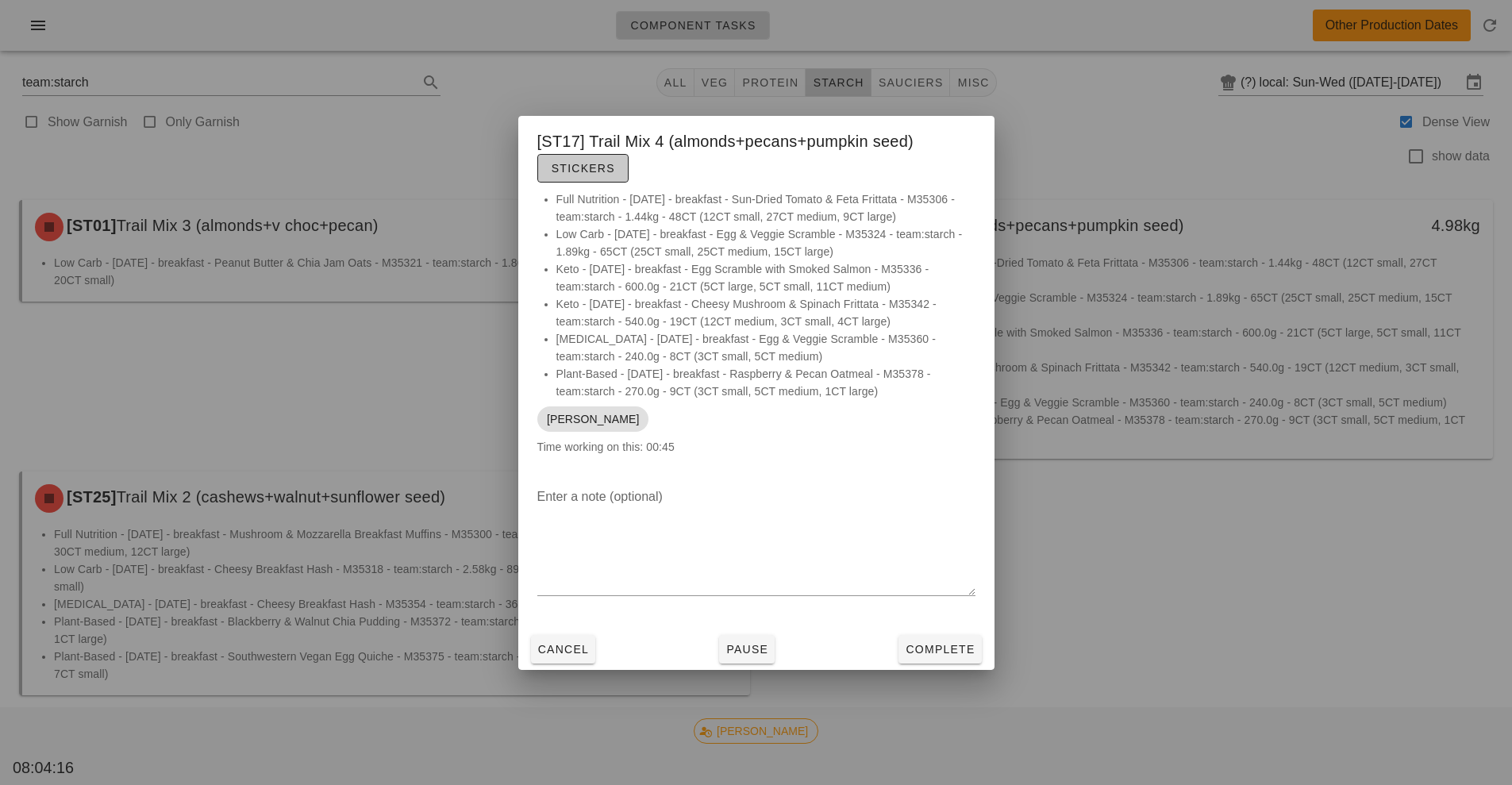
click at [593, 170] on span "Stickers" at bounding box center [583, 168] width 64 height 13
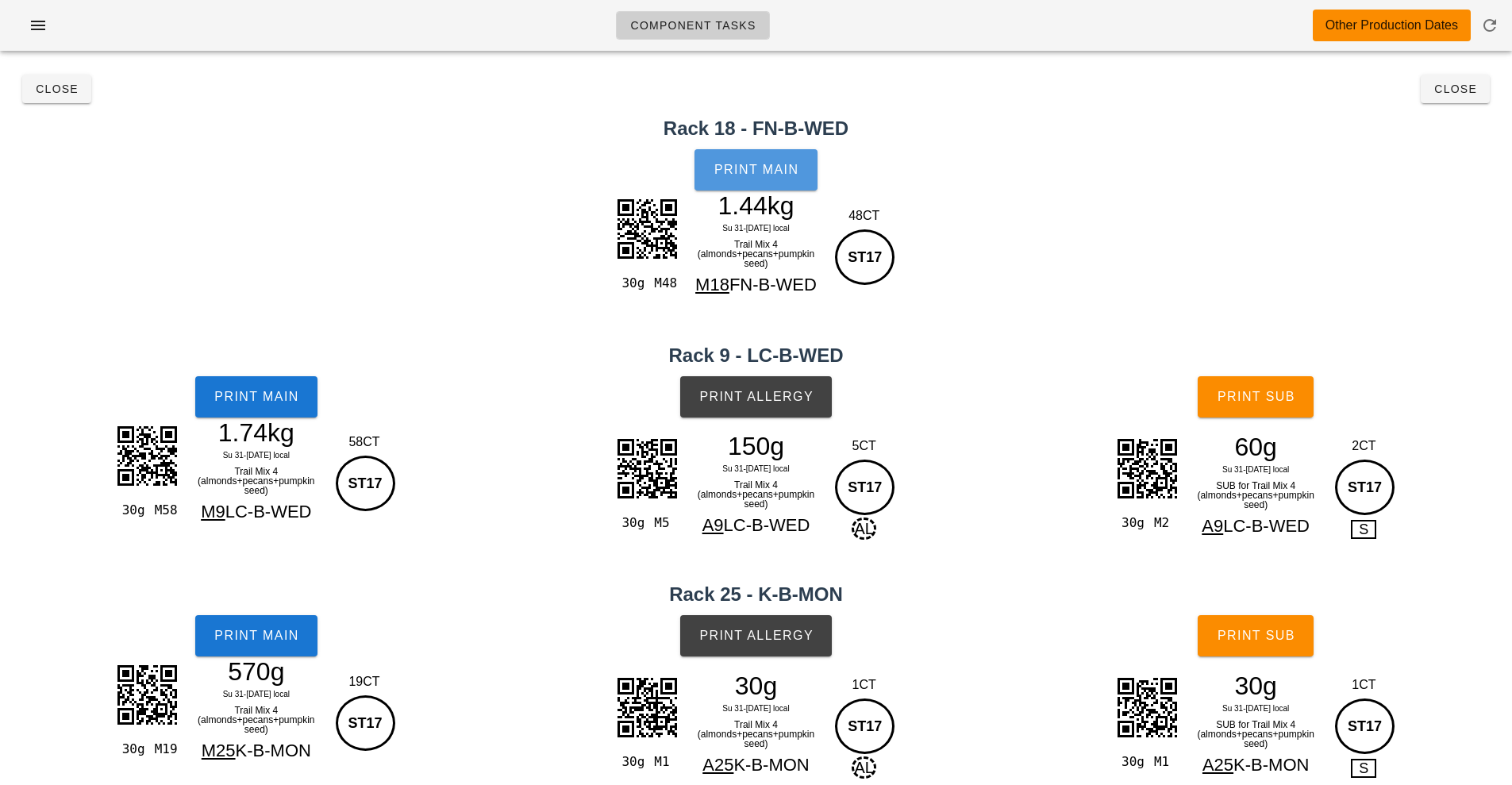
click at [741, 155] on button "Print Main" at bounding box center [756, 169] width 122 height 41
click at [264, 395] on span "Print Main" at bounding box center [257, 397] width 86 height 14
click at [41, 99] on button "Close" at bounding box center [56, 89] width 69 height 29
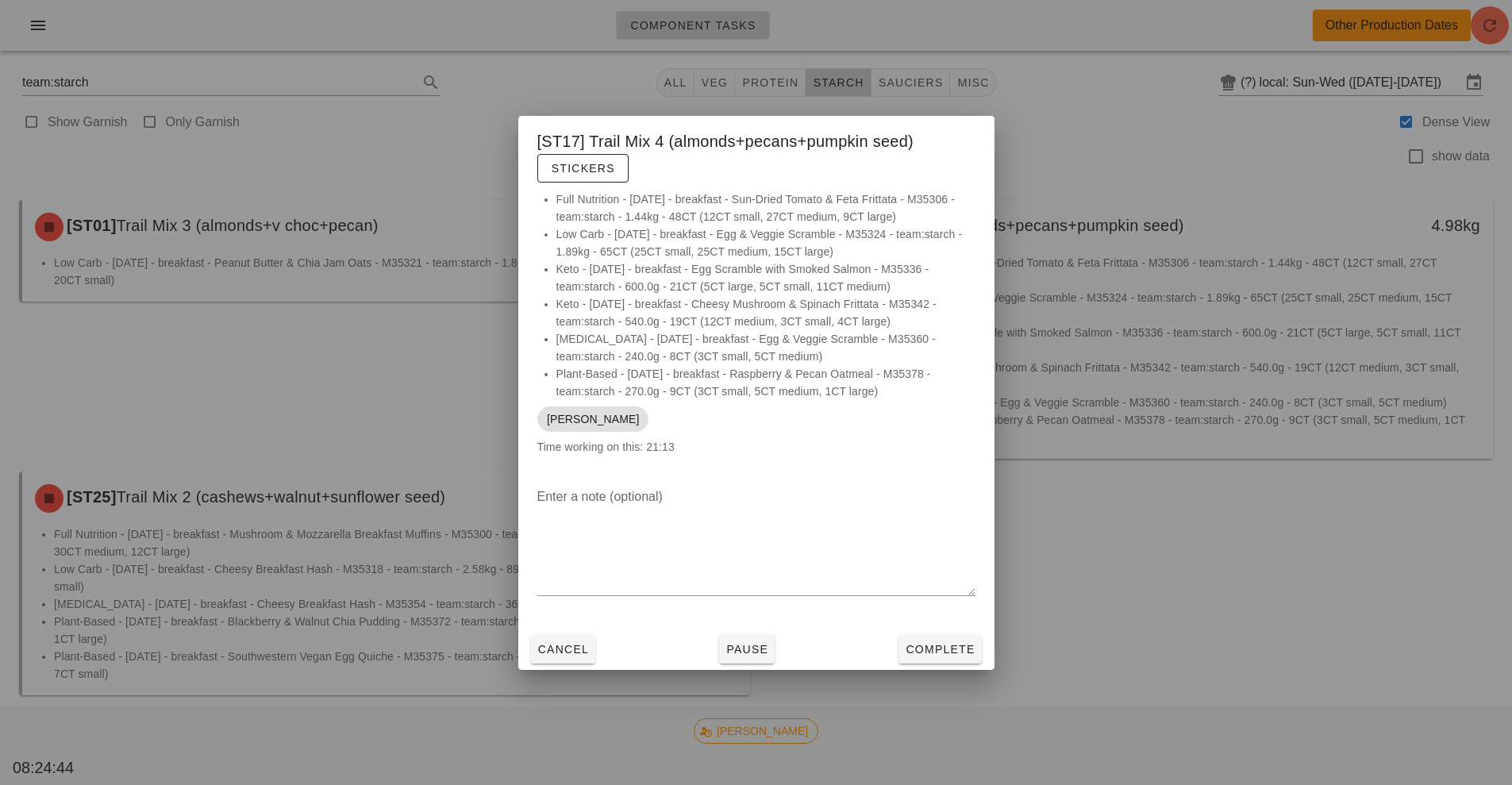
click at [1242, 169] on div at bounding box center [756, 392] width 1512 height 785
click at [1493, 34] on icon "button" at bounding box center [1490, 25] width 19 height 19
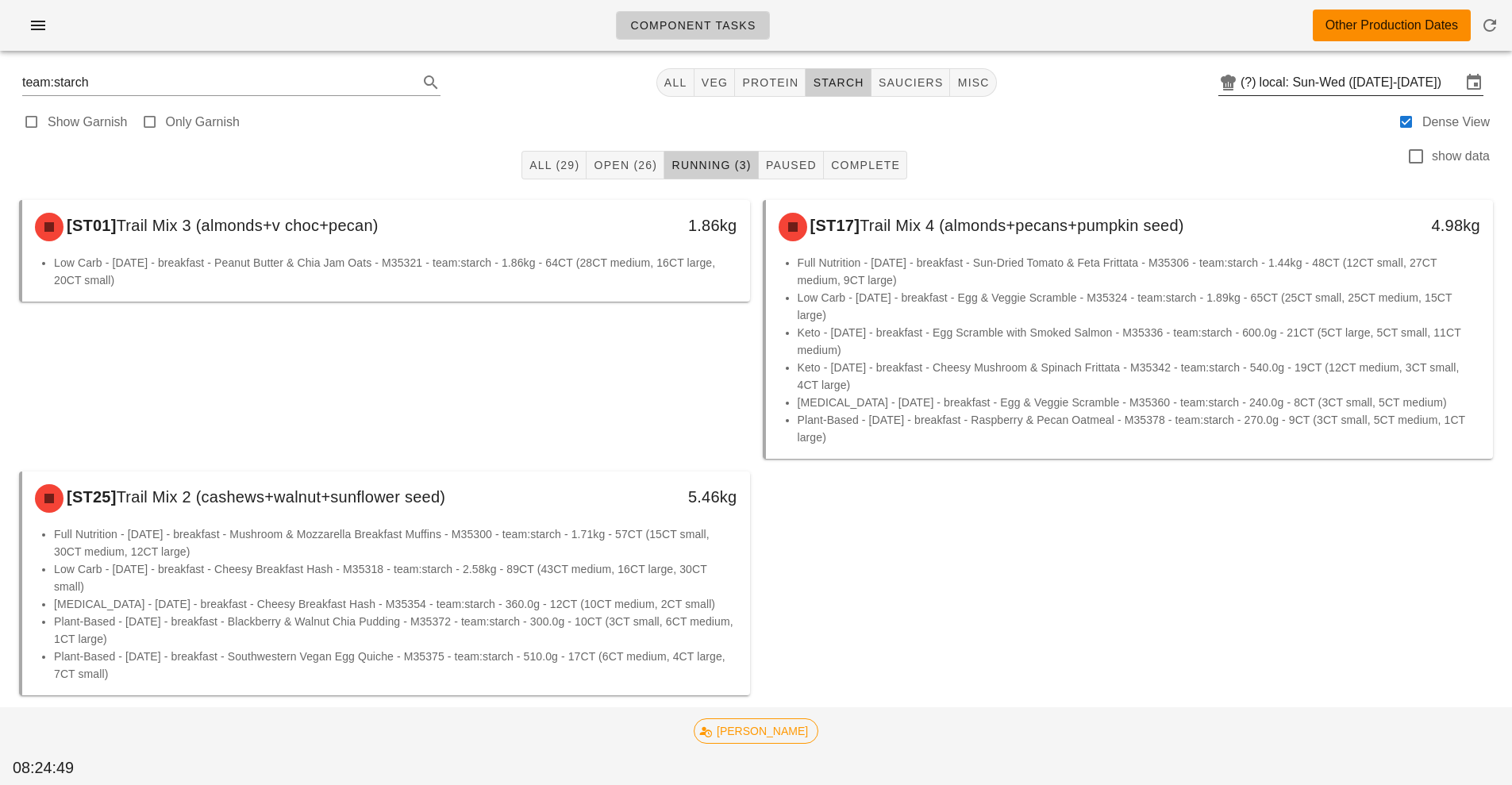
click at [1260, 84] on input "local: Sun-Wed ([DATE]-[DATE])" at bounding box center [1360, 83] width 201 height 25
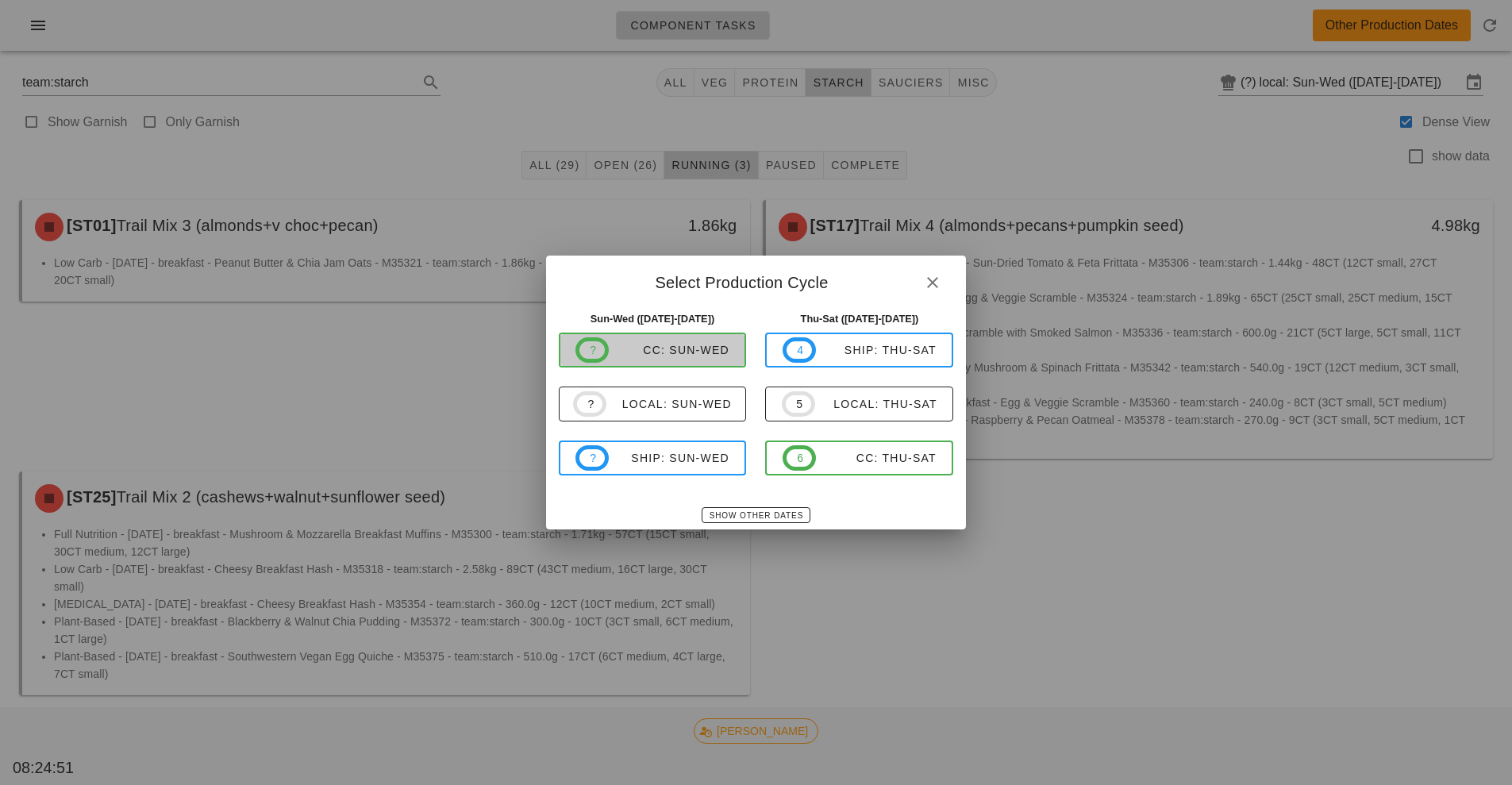
click at [671, 356] on div "CC: Sun-Wed" at bounding box center [669, 350] width 120 height 13
type input "CC: Sun-Wed ([DATE]-[DATE])"
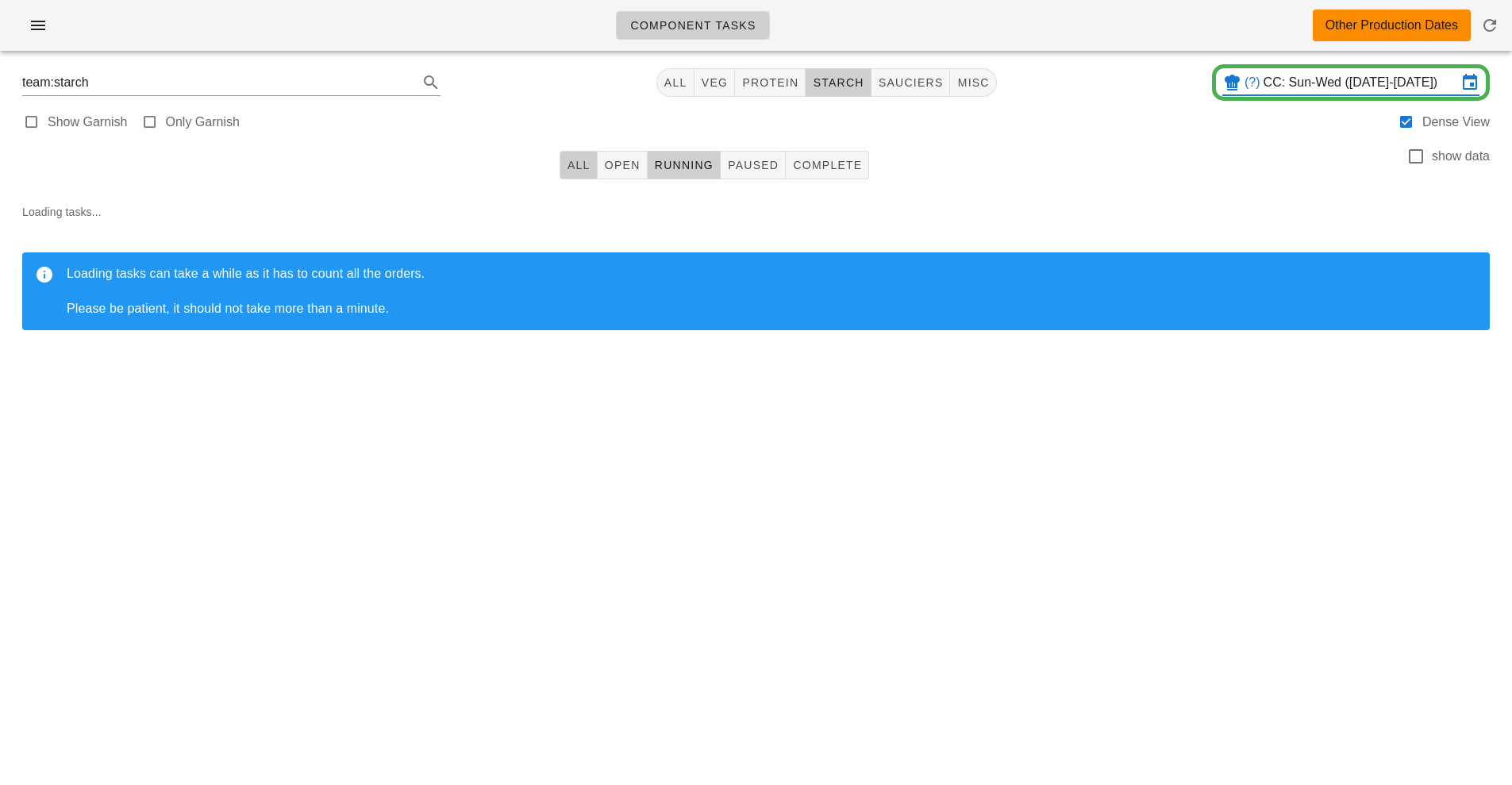
click at [565, 174] on button "All" at bounding box center [578, 165] width 38 height 29
click at [574, 168] on span "All" at bounding box center [579, 164] width 24 height 13
click at [847, 82] on span "starch" at bounding box center [837, 82] width 51 height 13
click at [580, 165] on span "All" at bounding box center [579, 164] width 24 height 13
click at [836, 83] on span "starch" at bounding box center [831, 82] width 51 height 13
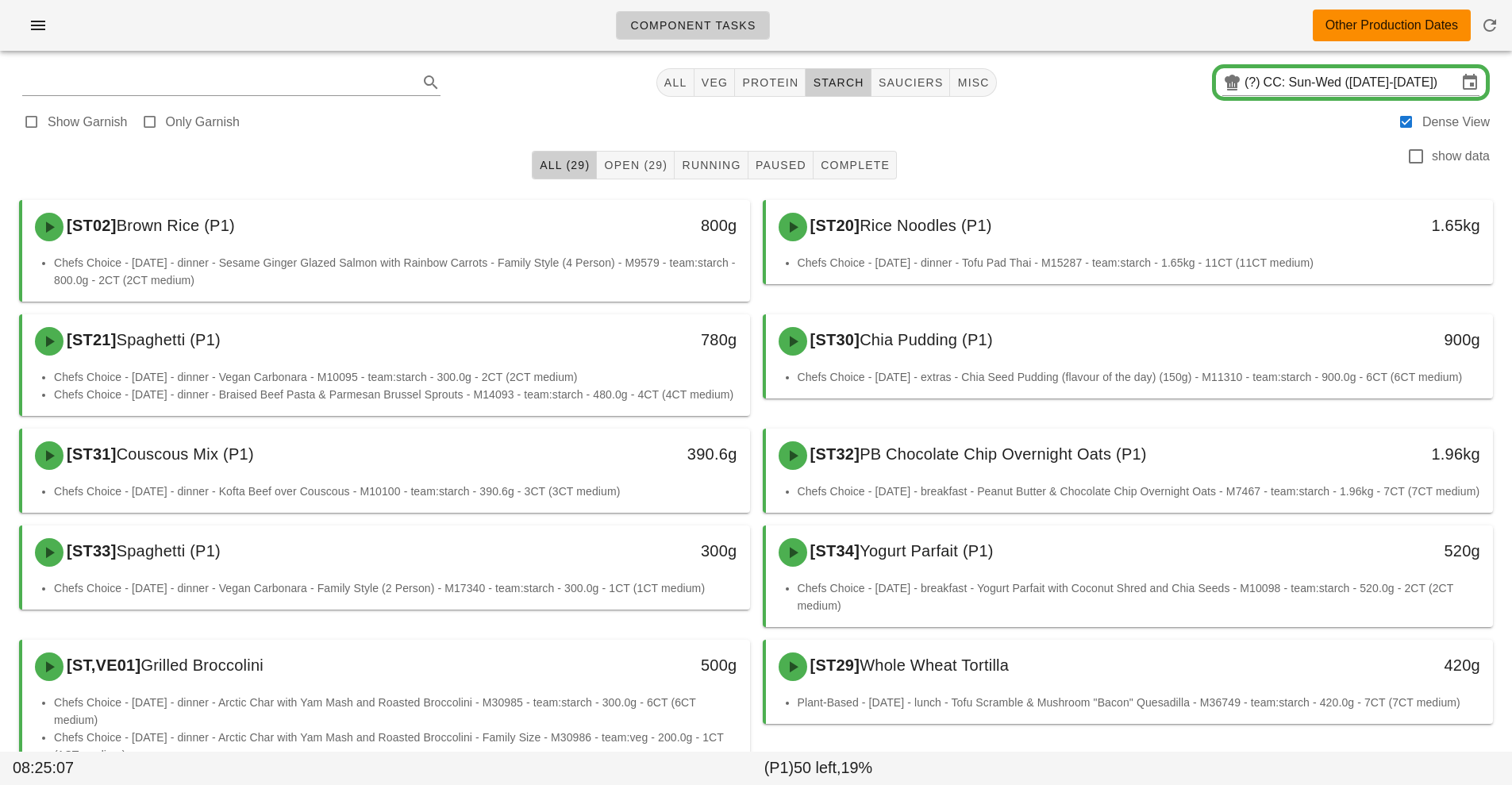
type input "team:starch"
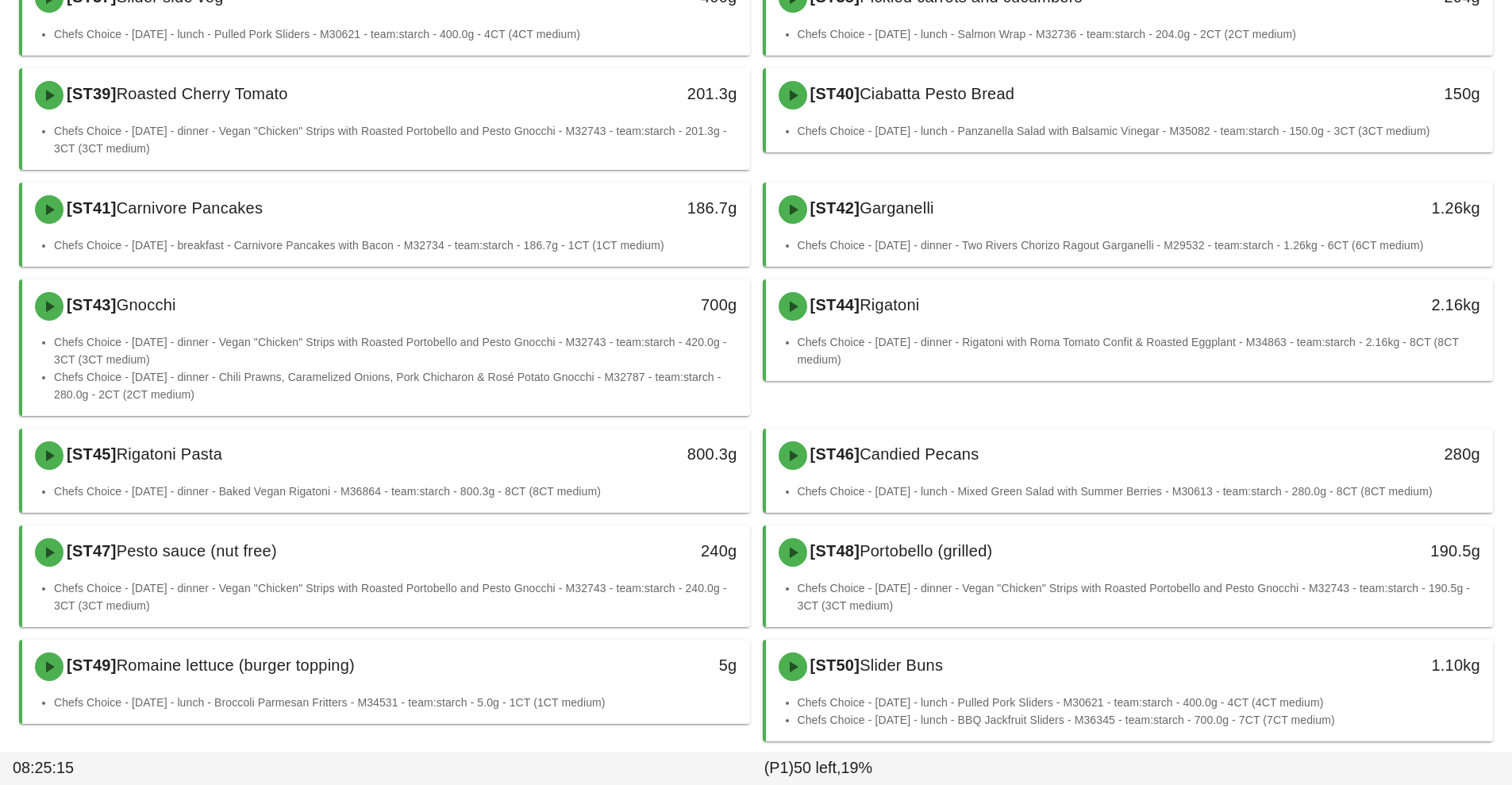
scroll to position [943, 0]
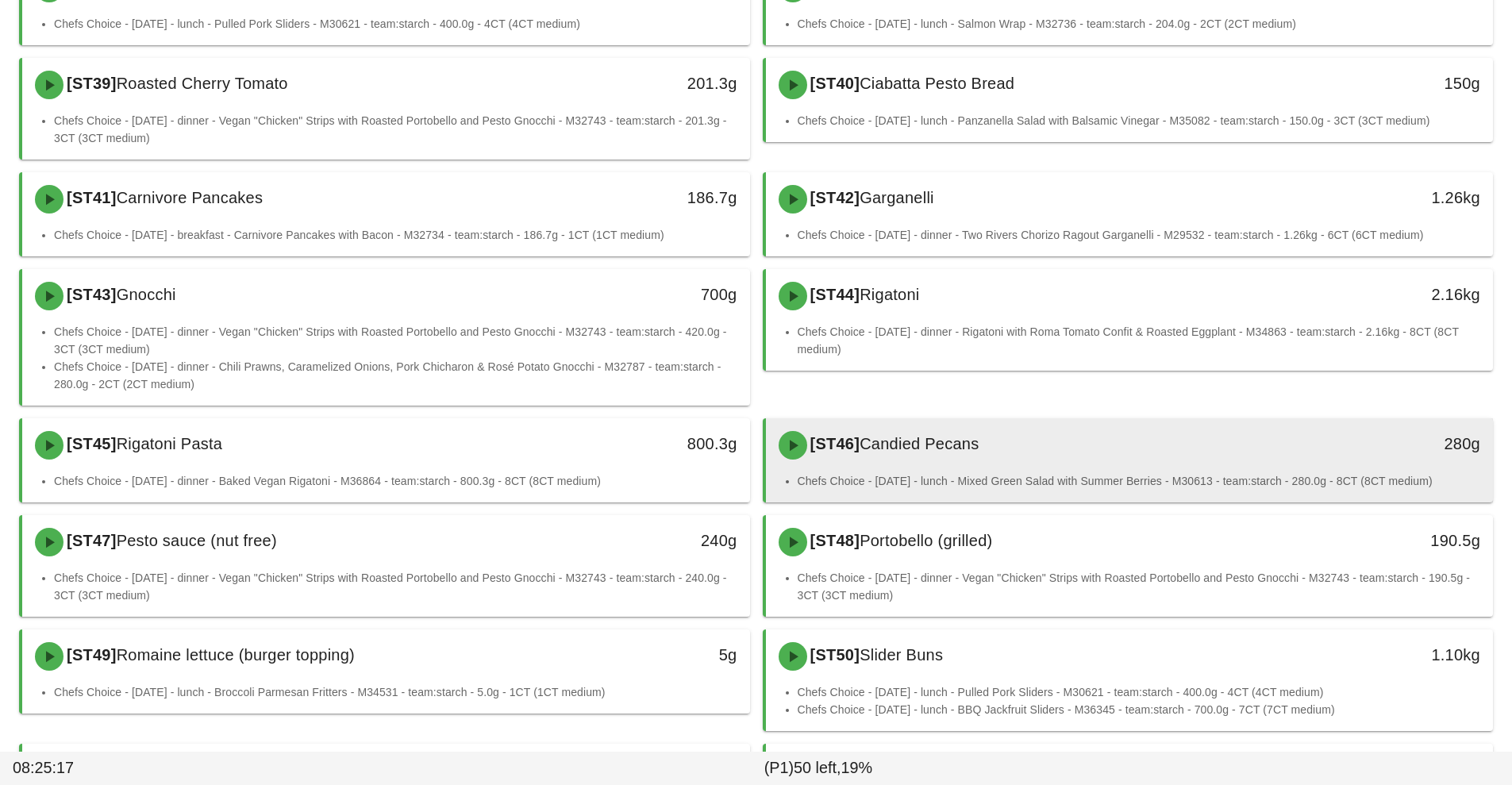
click at [1039, 469] on div "[ST46] Candied Pecans" at bounding box center [1039, 445] width 541 height 48
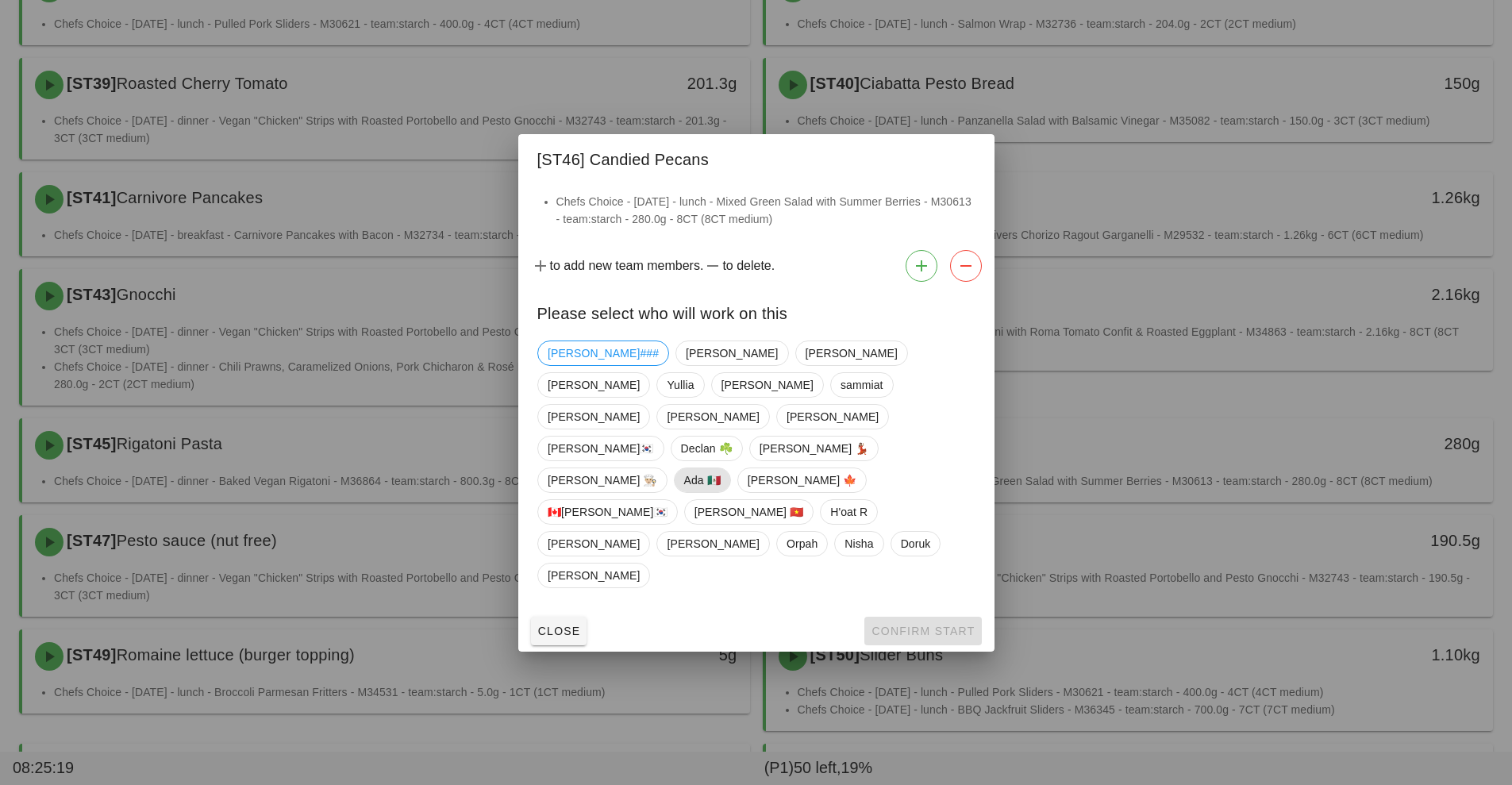
click at [717, 479] on span "Ada 🇲🇽" at bounding box center [701, 480] width 36 height 24
click at [911, 625] on span "Confirm Start" at bounding box center [922, 631] width 104 height 13
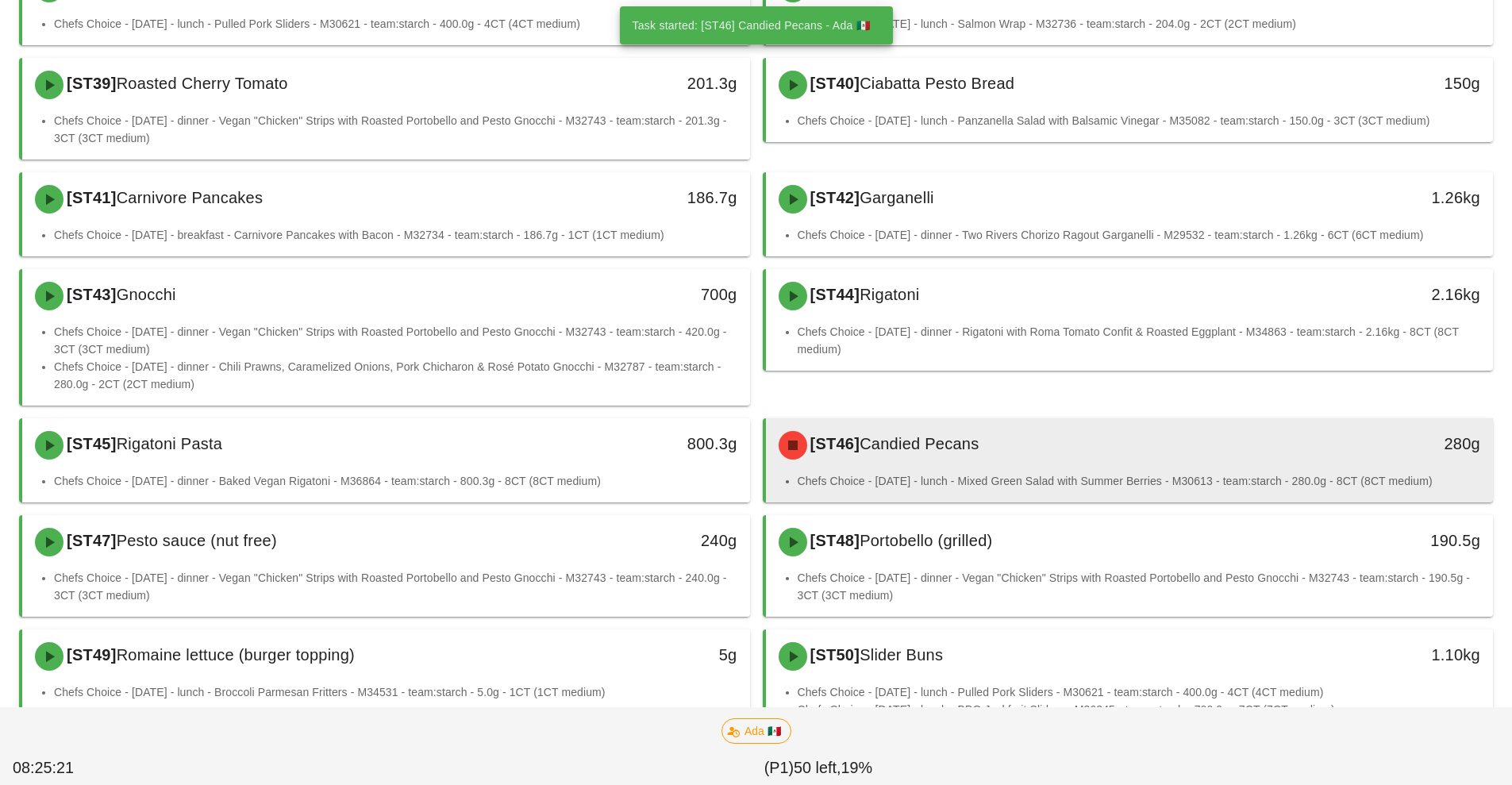
click at [1028, 489] on li "Chefs Choice - [DATE] - lunch - Mixed Green Salad with Summer Berries - M30613 …" at bounding box center [1139, 481] width 683 height 18
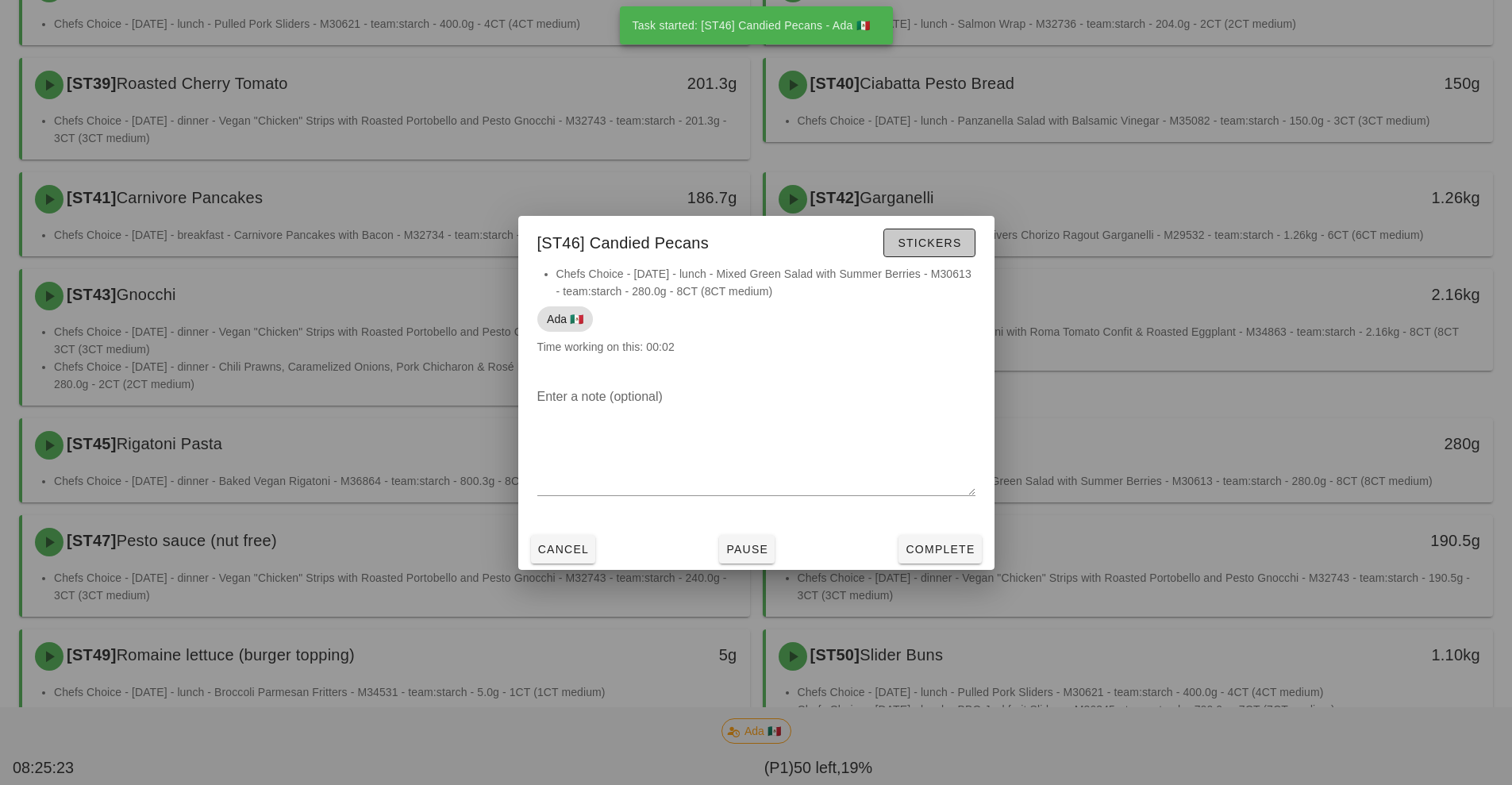
click at [941, 240] on span "Stickers" at bounding box center [929, 243] width 64 height 13
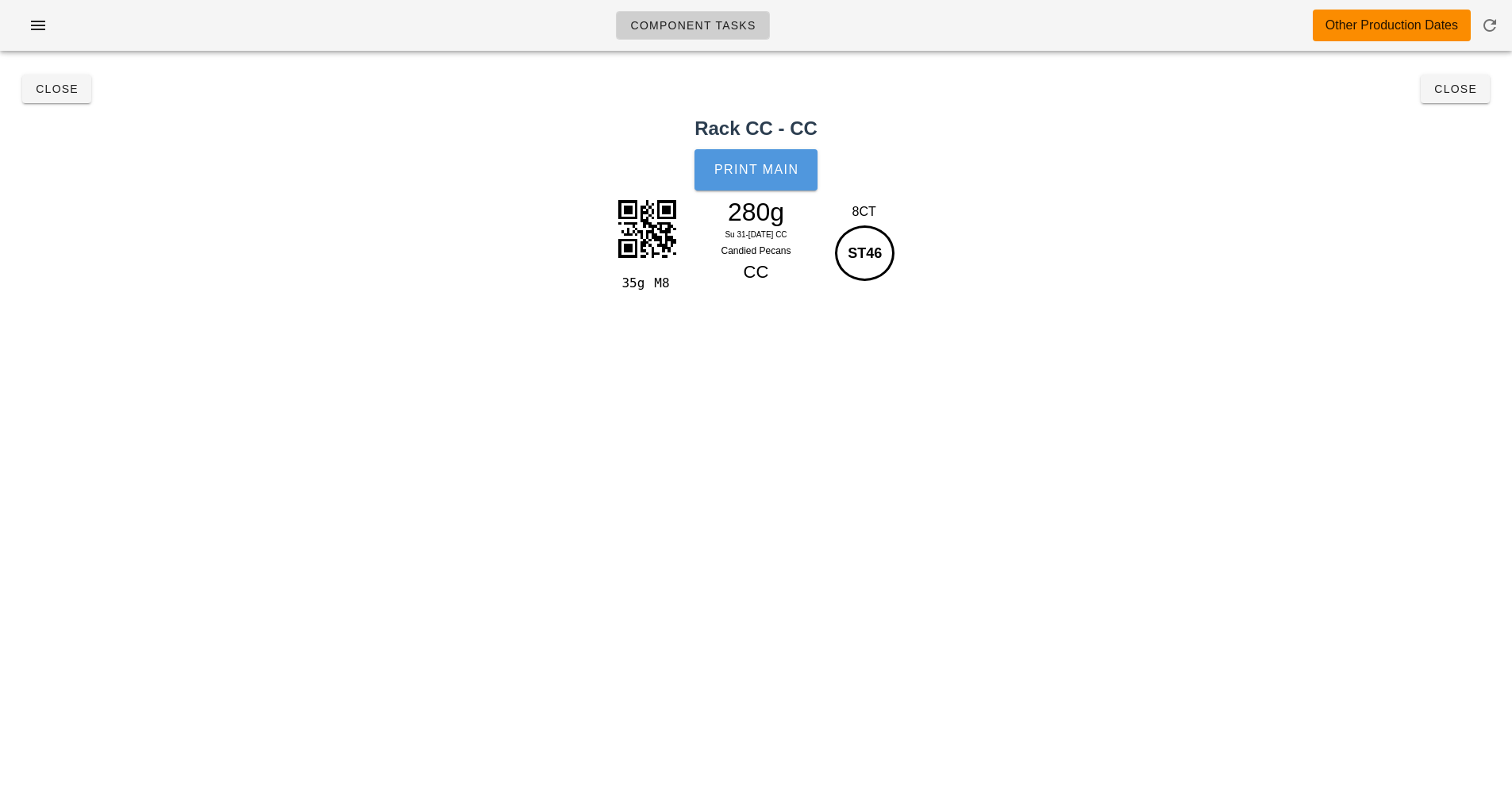
click at [758, 177] on button "Print Main" at bounding box center [756, 169] width 122 height 41
click at [1443, 99] on button "Close" at bounding box center [1456, 89] width 69 height 29
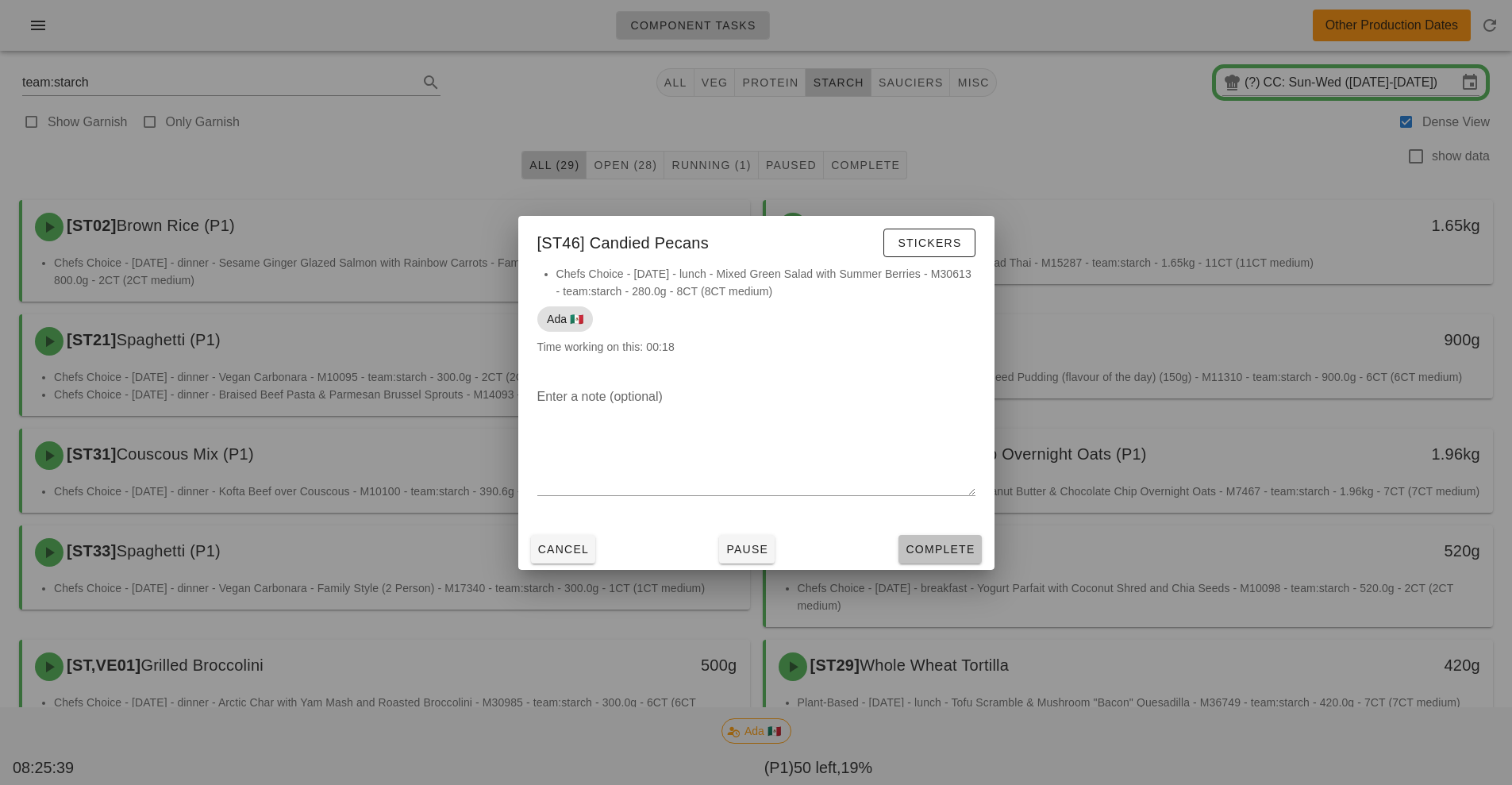
click at [943, 553] on span "Complete" at bounding box center [939, 549] width 70 height 13
